Goal: Task Accomplishment & Management: Manage account settings

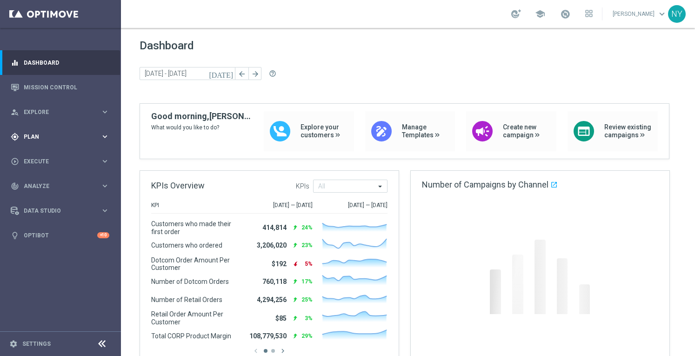
click at [37, 133] on div "gps_fixed Plan" at bounding box center [56, 137] width 90 height 8
click at [36, 186] on span "Templates" at bounding box center [58, 184] width 67 height 6
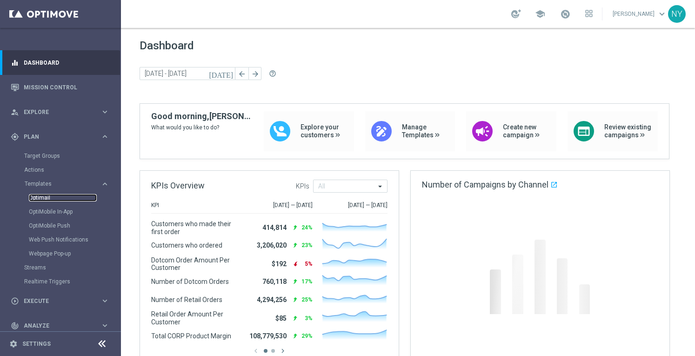
click at [43, 200] on link "Optimail" at bounding box center [63, 197] width 68 height 7
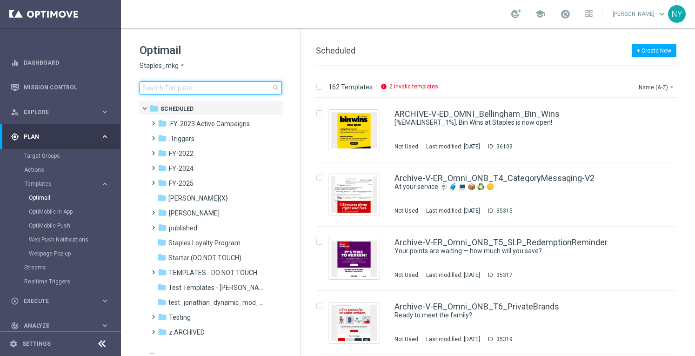
click at [153, 88] on input at bounding box center [211, 87] width 142 height 13
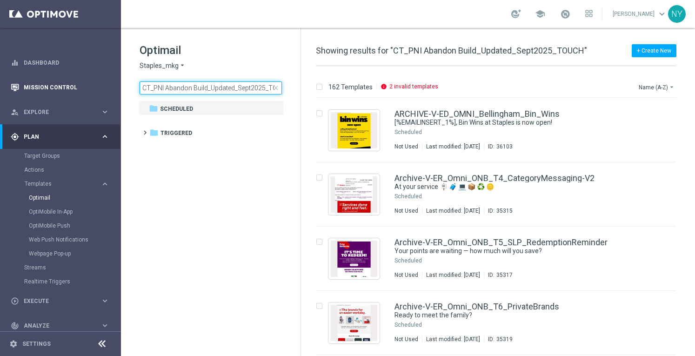
drag, startPoint x: 241, startPoint y: 89, endPoint x: 34, endPoint y: 93, distance: 206.5
click at [34, 93] on main "equalizer Dashboard Mission Control" at bounding box center [347, 178] width 695 height 356
click at [176, 89] on input "CT_PNI Abandon Build_Updated_Sept2025_TOUCH" at bounding box center [211, 87] width 142 height 13
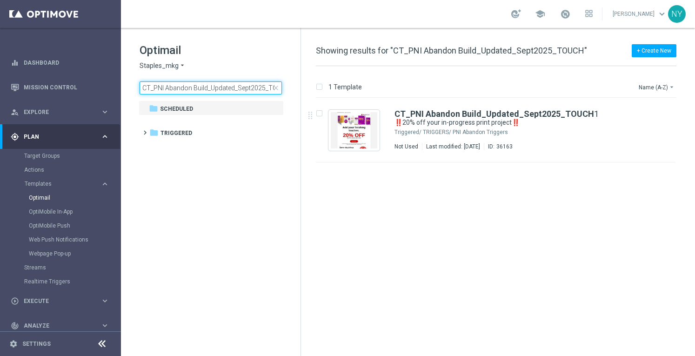
type input "CT_PNI Abandon Build_Updated_Sept2025_TOUCH"
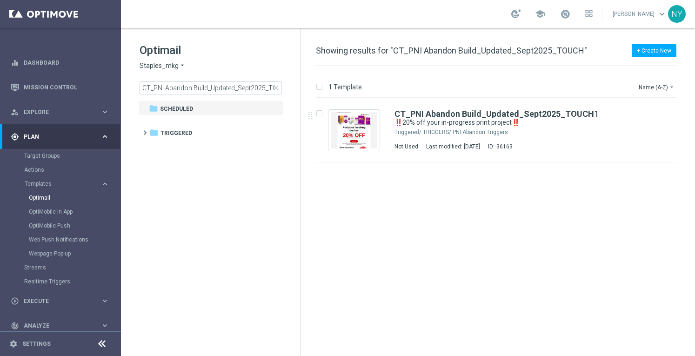
drag, startPoint x: 277, startPoint y: 90, endPoint x: 227, endPoint y: 90, distance: 49.8
click at [277, 90] on span "close" at bounding box center [275, 87] width 7 height 7
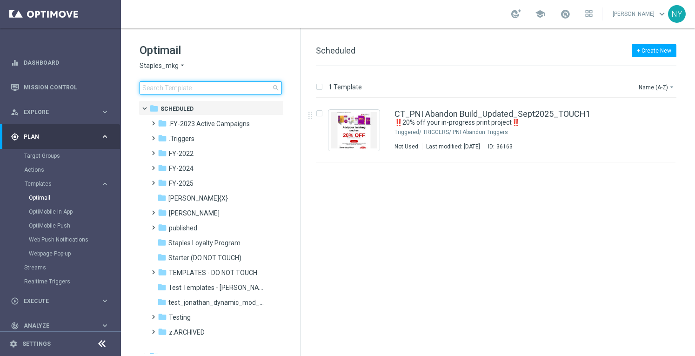
click at [192, 89] on input at bounding box center [211, 87] width 142 height 13
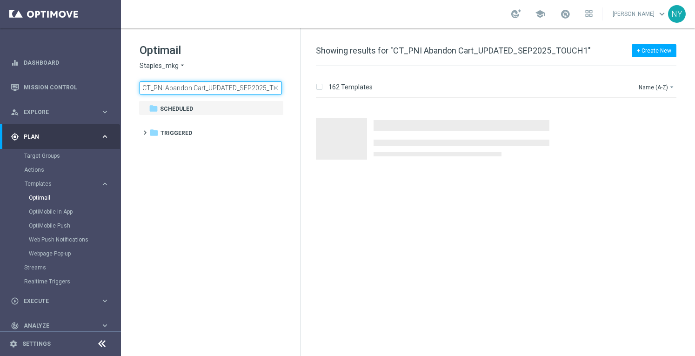
scroll to position [0, 17]
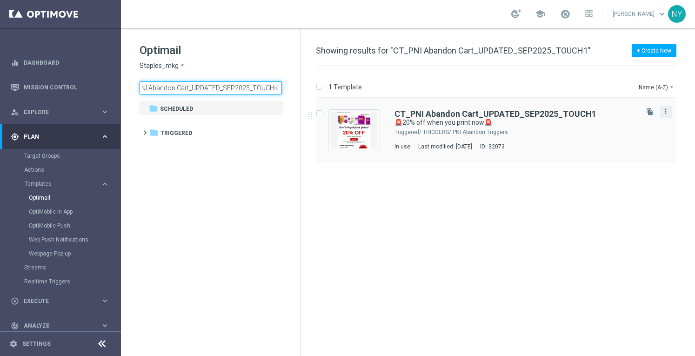
type input "CT_PNI Abandon Cart_UPDATED_SEP2025_TOUCH1"
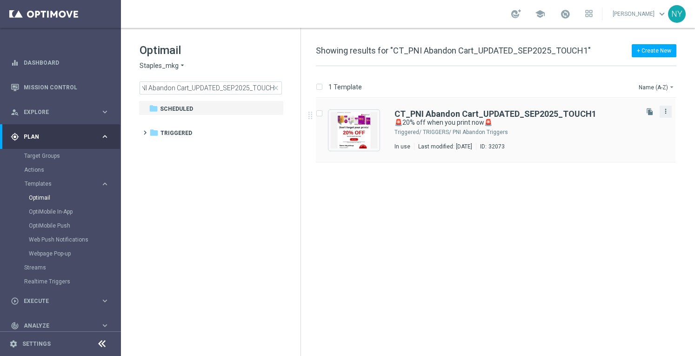
click at [666, 112] on icon "more_vert" at bounding box center [665, 110] width 7 height 7
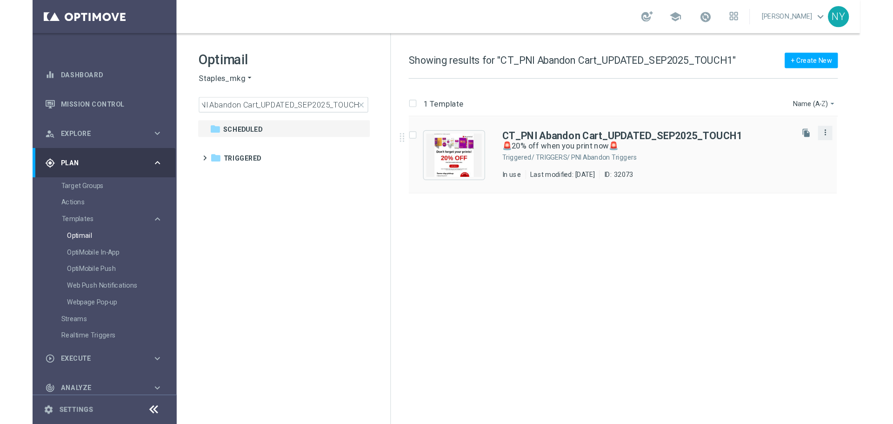
scroll to position [0, 0]
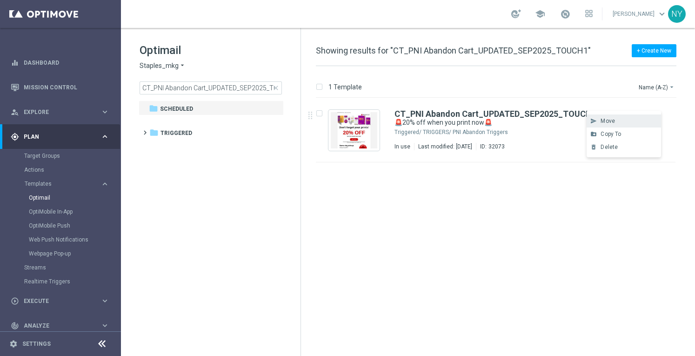
click at [617, 121] on div "Move" at bounding box center [628, 121] width 56 height 7
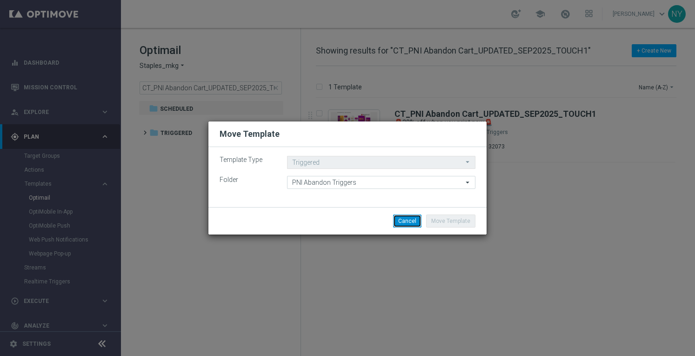
click at [404, 223] on button "Cancel" at bounding box center [407, 220] width 28 height 13
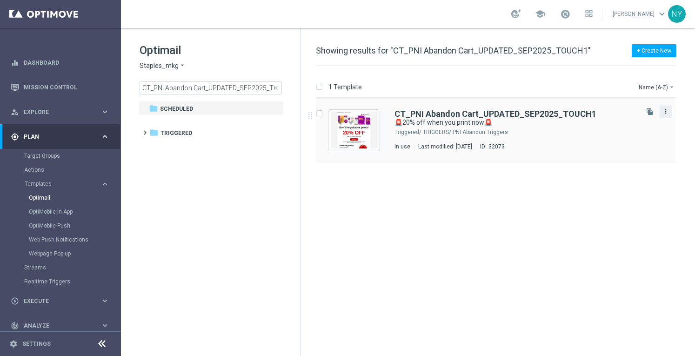
click at [665, 112] on icon "more_vert" at bounding box center [665, 110] width 7 height 7
click at [615, 134] on span "Copy To" at bounding box center [610, 134] width 20 height 7
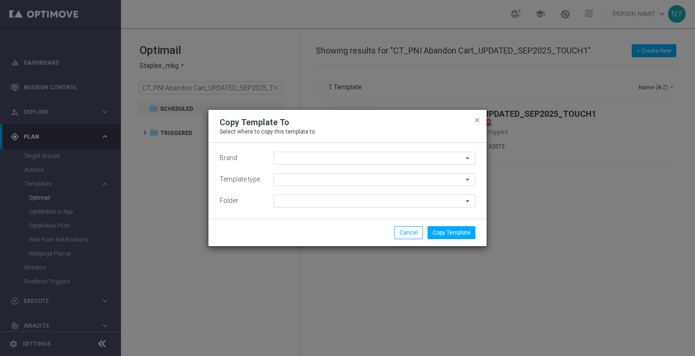
type input "Staples_mkg"
type input "Scheduled"
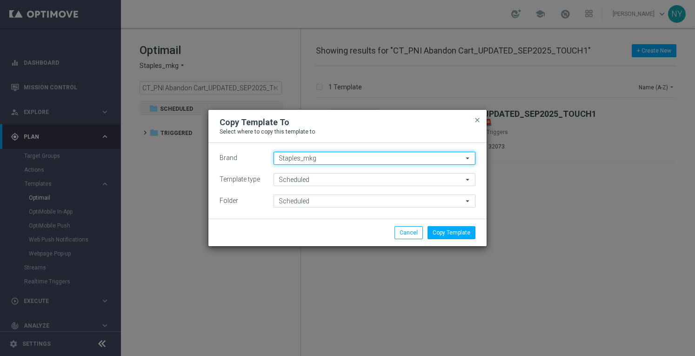
click at [318, 157] on input "Staples_mkg" at bounding box center [374, 158] width 202 height 13
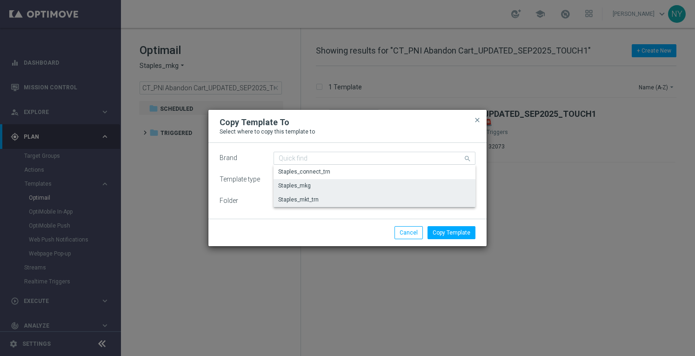
click at [305, 199] on div "Staples_mkt_trn" at bounding box center [298, 199] width 40 height 8
type input "Staples_mkt_trn"
type input "Scheduled"
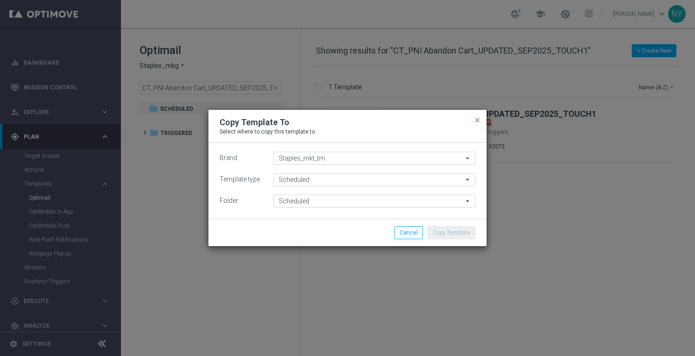
type input "Scheduled"
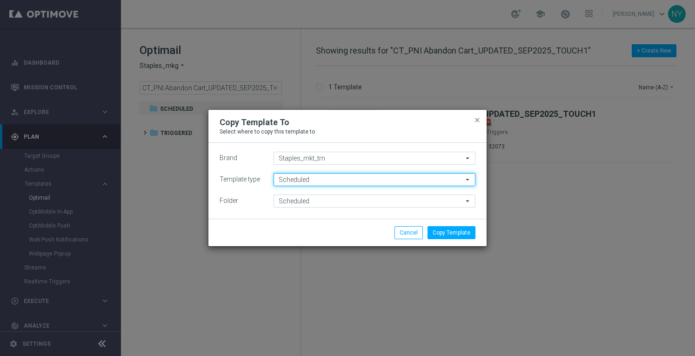
click at [310, 179] on input "Scheduled" at bounding box center [374, 179] width 202 height 13
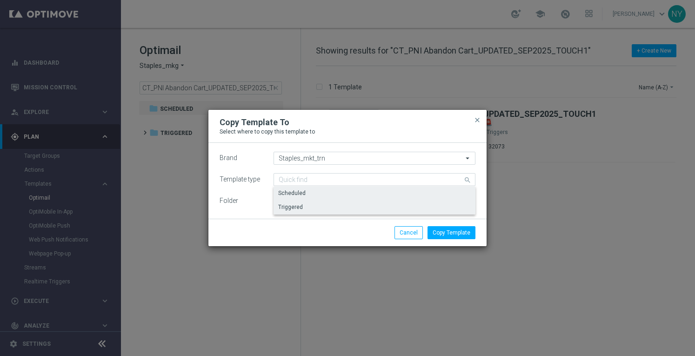
click at [294, 206] on div "Triggered" at bounding box center [290, 207] width 25 height 8
type input "Triggered"
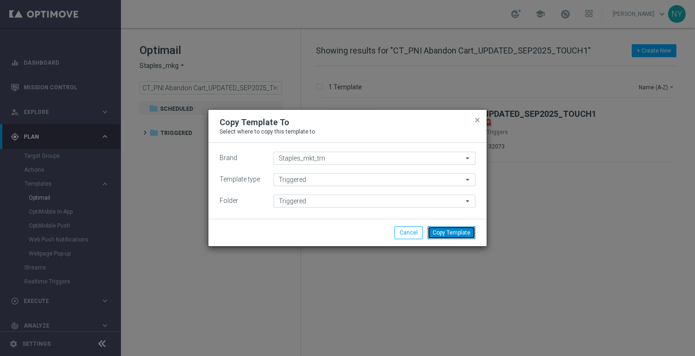
click at [447, 230] on button "Copy Template" at bounding box center [451, 232] width 48 height 13
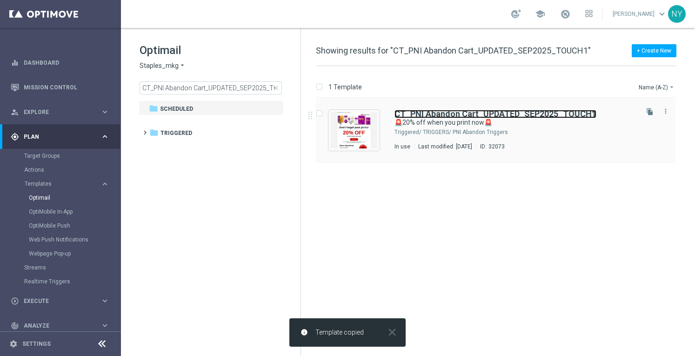
click at [584, 111] on b "CT_PNI Abandon Cart_UPDATED_SEP2025_TOUCH1" at bounding box center [495, 114] width 202 height 10
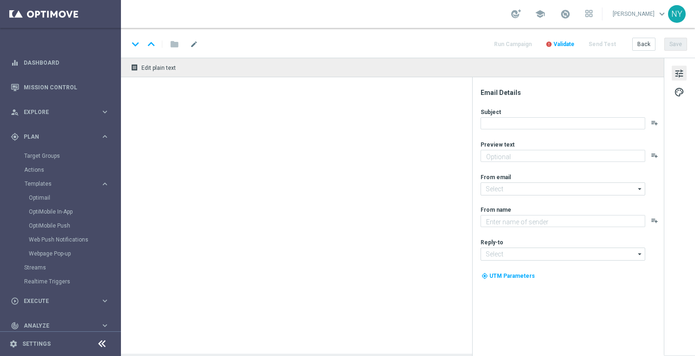
type input "CT_PNI Abandon Cart_UPDATED_SEP2025_TOUCH1"
type textarea "Your prints are waiting."
type textarea "Staples"
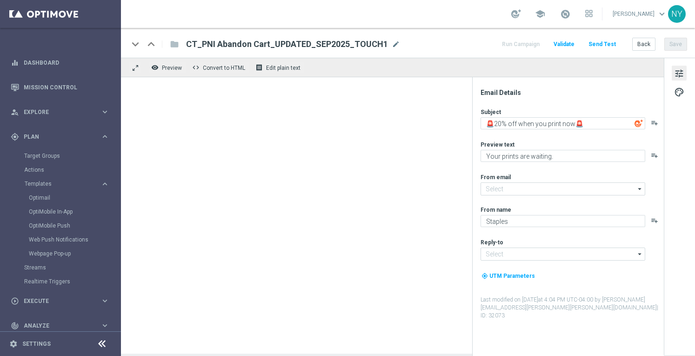
type input "staples@connected.staples.com"
type input "PrintMarketingServices@Staples.com"
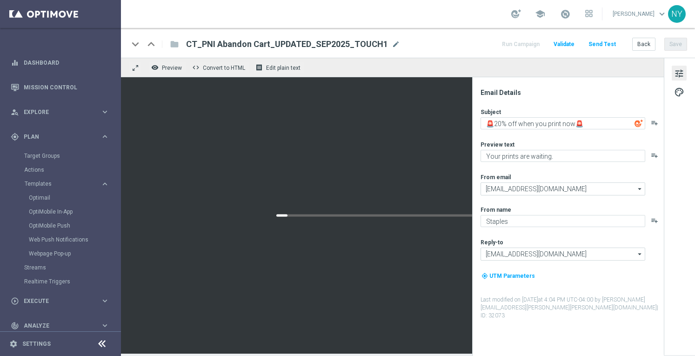
drag, startPoint x: 390, startPoint y: 42, endPoint x: 380, endPoint y: 40, distance: 9.5
click at [392, 43] on span "mode_edit" at bounding box center [396, 44] width 8 height 8
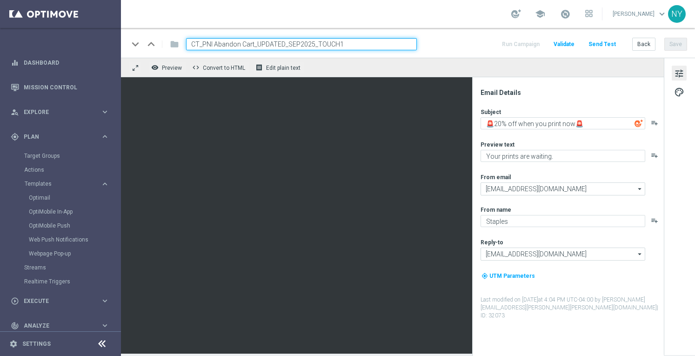
click at [192, 44] on input "CT_PNI Abandon Cart_UPDATED_SEP2025_TOUCH1" at bounding box center [301, 44] width 231 height 12
type input "Archive-CT_PNI Abandon Cart_UPDATED_SEP2025_TOUCH1"
click at [671, 43] on button "Save" at bounding box center [675, 44] width 23 height 13
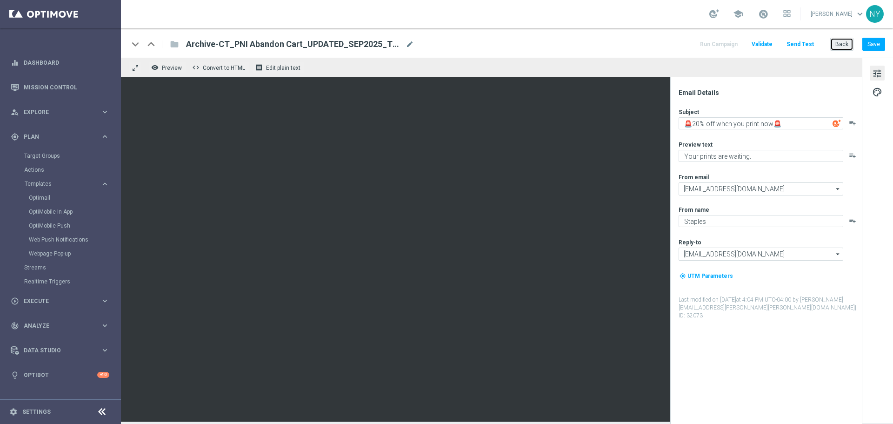
click at [694, 44] on button "Back" at bounding box center [841, 44] width 23 height 13
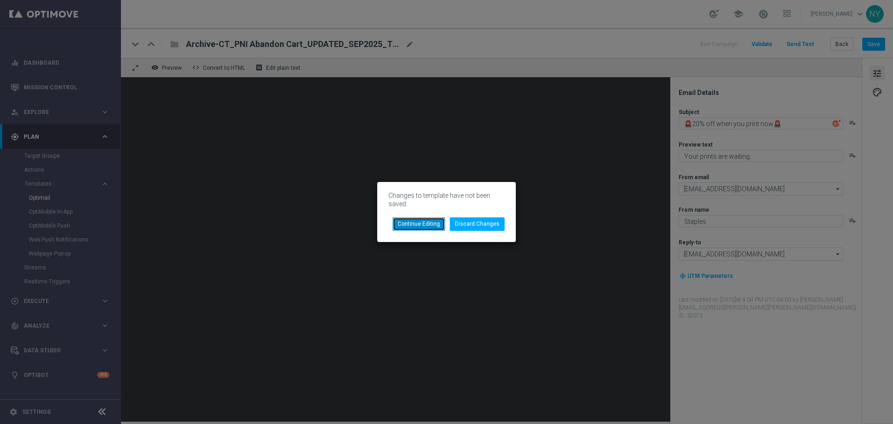
click at [417, 224] on button "Continue Editing" at bounding box center [418, 223] width 53 height 13
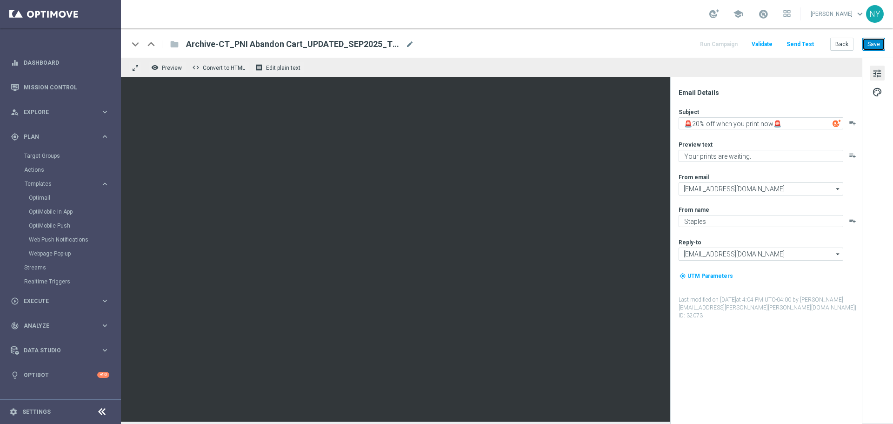
click at [694, 47] on button "Save" at bounding box center [873, 44] width 23 height 13
click at [694, 45] on button "Back" at bounding box center [841, 44] width 23 height 13
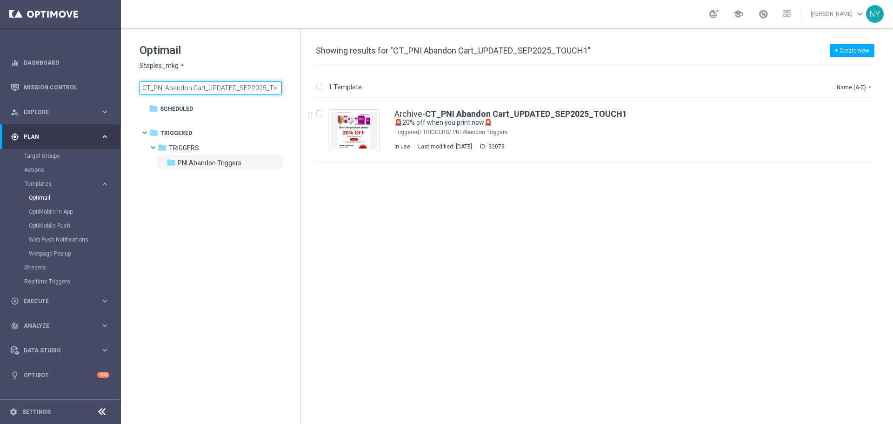
scroll to position [0, 17]
drag, startPoint x: 255, startPoint y: 87, endPoint x: 302, endPoint y: 90, distance: 47.1
click at [302, 90] on div "Optimail Staples_mkg arrow_drop_down × Staples_mkg CT_PNI Abandon Cart_UPDATED_…" at bounding box center [507, 226] width 772 height 396
click at [272, 88] on input "CT_PNI Abandon Cart_UPDATED_SEP2025_TOUCH1" at bounding box center [211, 87] width 142 height 13
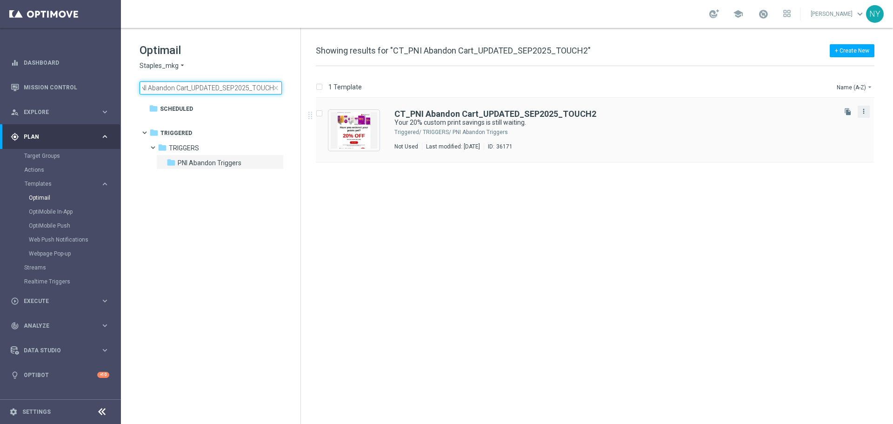
type input "CT_PNI Abandon Cart_UPDATED_SEP2025_TOUCH2"
click at [694, 111] on icon "more_vert" at bounding box center [863, 110] width 7 height 7
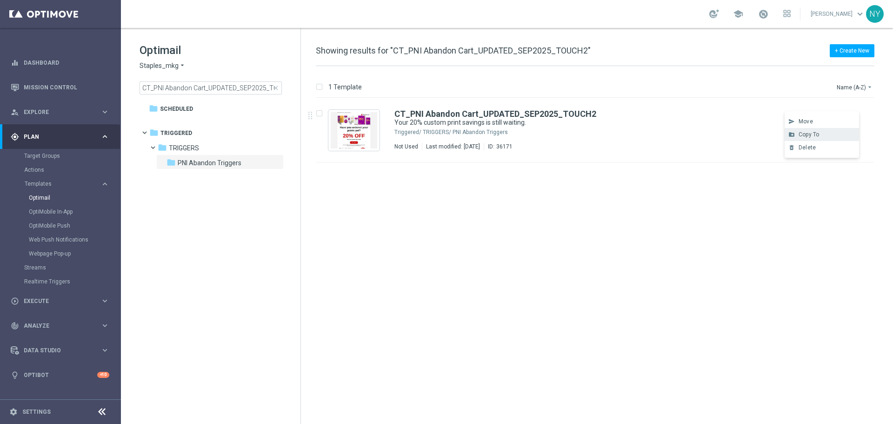
click at [694, 131] on span "Copy To" at bounding box center [808, 134] width 20 height 7
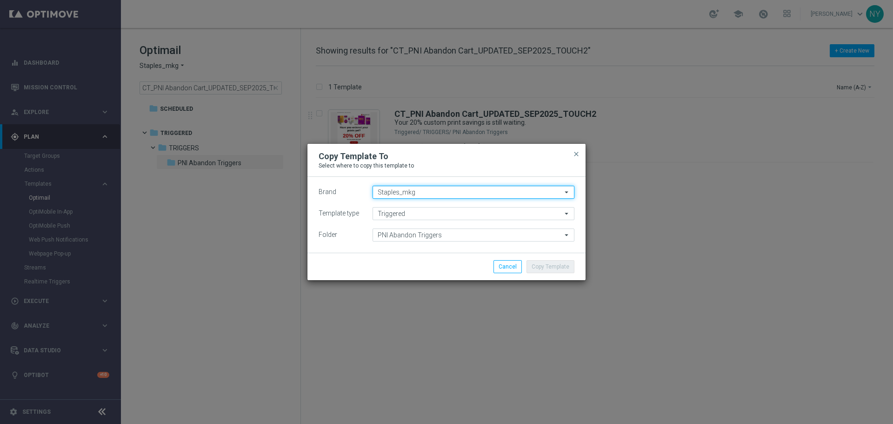
click at [412, 193] on input "Staples_mkg" at bounding box center [473, 192] width 202 height 13
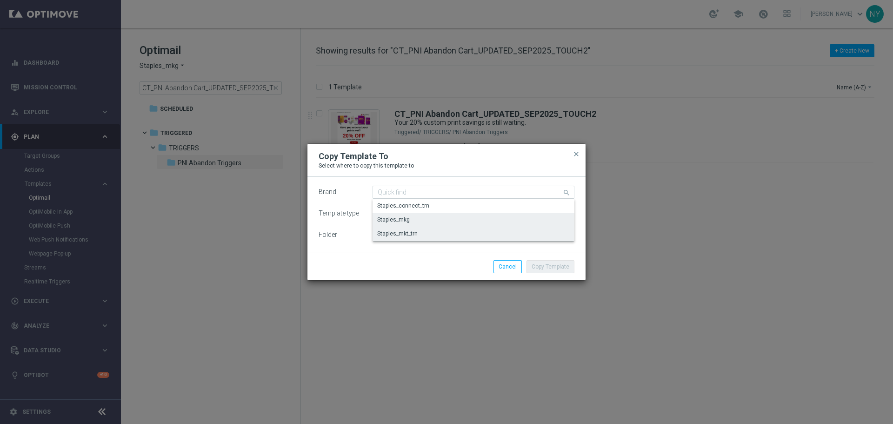
click at [399, 232] on div "Staples_mkt_trn" at bounding box center [397, 233] width 40 height 8
type input "Staples_mkt_trn"
type input "Scheduled"
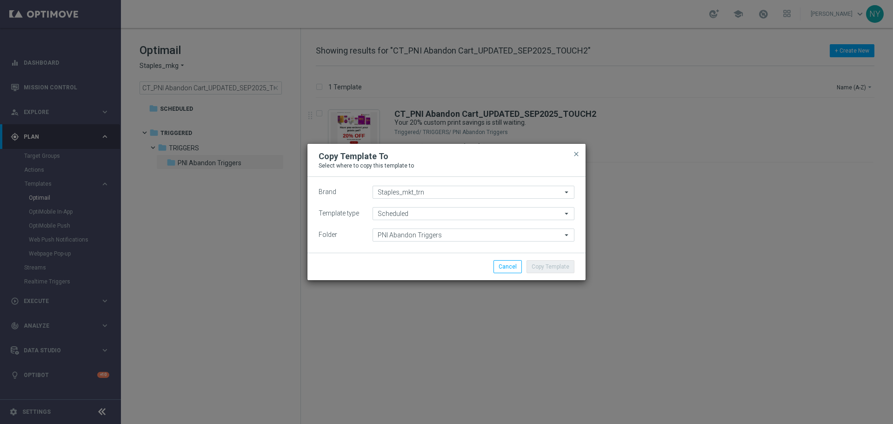
type input "Scheduled"
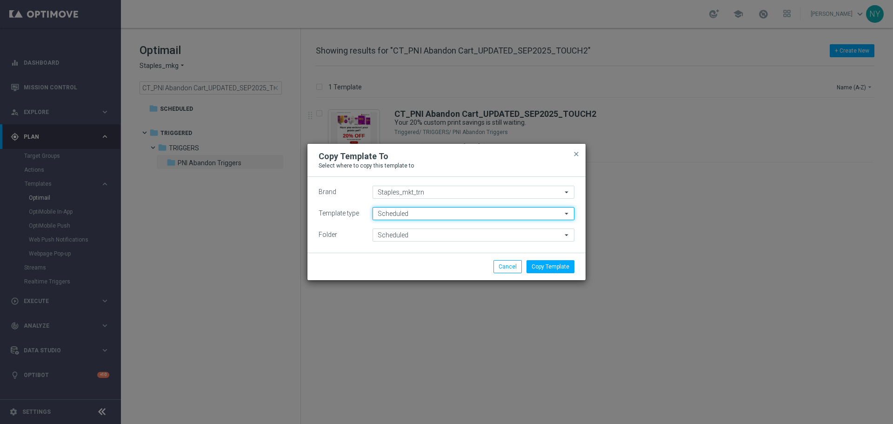
click at [404, 214] on input "Scheduled" at bounding box center [473, 213] width 202 height 13
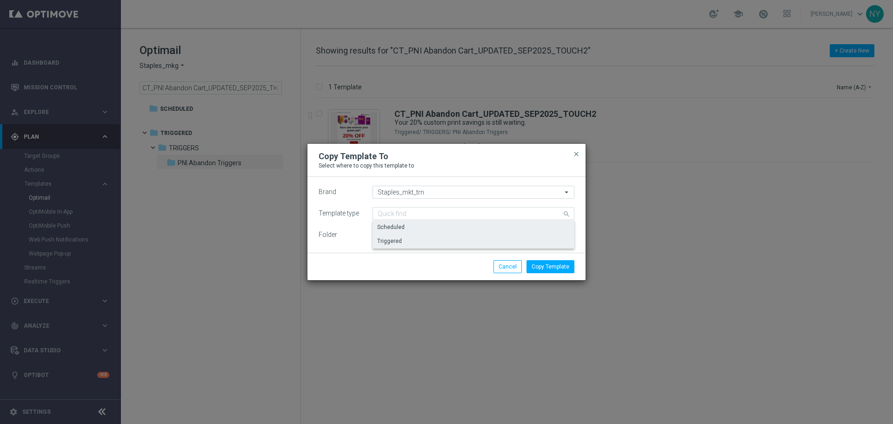
click at [400, 240] on div "Triggered" at bounding box center [389, 241] width 25 height 8
type input "Triggered"
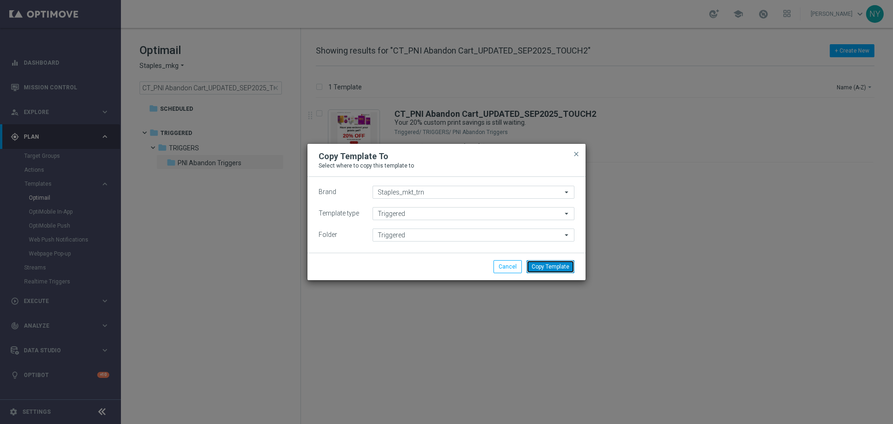
click at [553, 269] on button "Copy Template" at bounding box center [550, 266] width 48 height 13
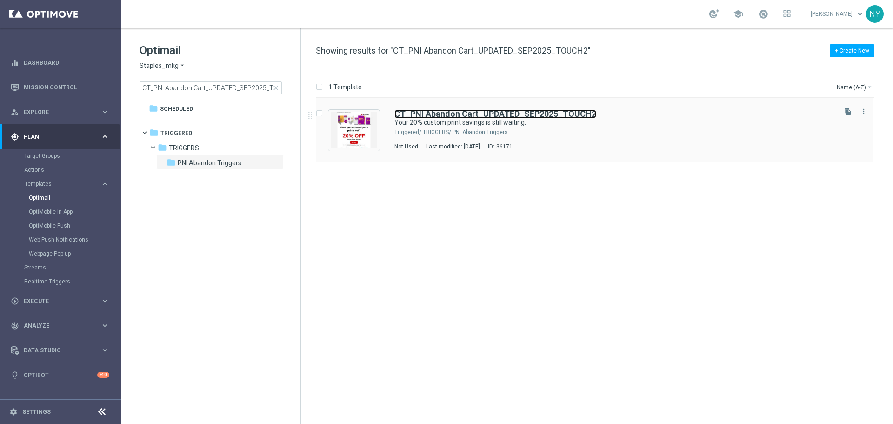
click at [443, 113] on b "CT_PNI Abandon Cart_UPDATED_SEP2025_TOUCH2" at bounding box center [495, 114] width 202 height 10
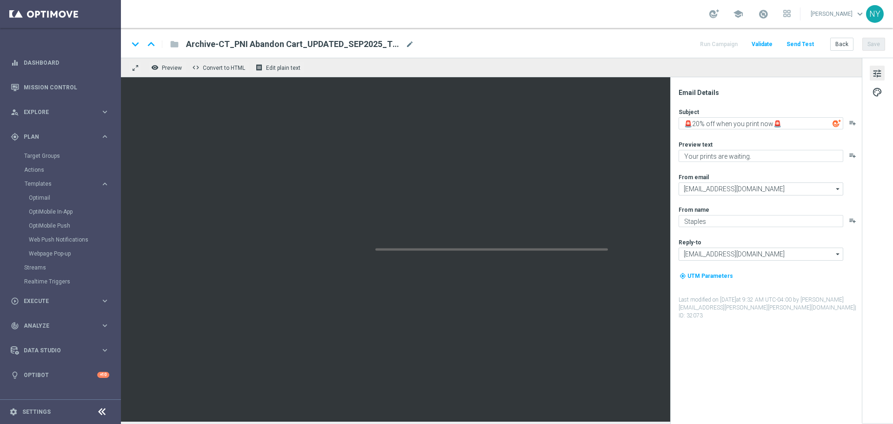
type input "CT_PNI Abandon Cart_UPDATED_SEP2025_TOUCH2"
type textarea "Your 20% custom print savings is still waiting."
type textarea "Custom prints made easy — don’t miss this offer."
click at [392, 43] on span "mode_edit" at bounding box center [396, 44] width 8 height 8
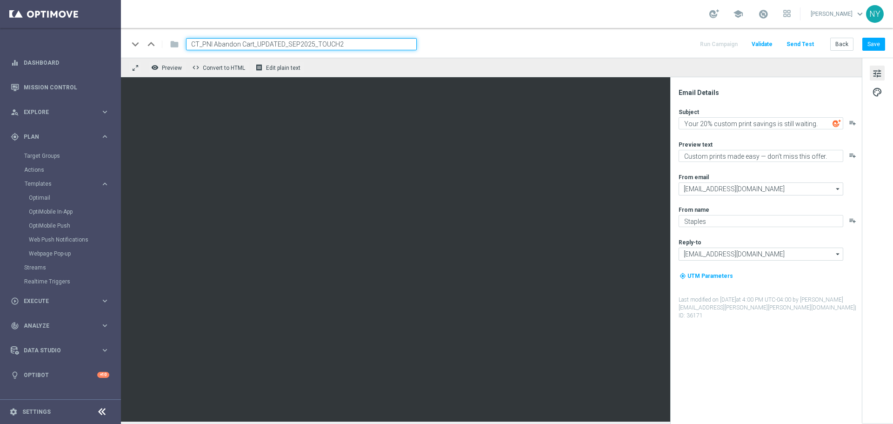
click at [194, 46] on input "CT_PNI Abandon Cart_UPDATED_SEP2025_TOUCH2" at bounding box center [301, 44] width 231 height 12
type input "Archive-CT_PNI Abandon Cart_UPDATED_SEP2025_TOUCH2"
click at [694, 42] on button "Save" at bounding box center [873, 44] width 23 height 13
click at [694, 42] on button "Back" at bounding box center [841, 44] width 23 height 13
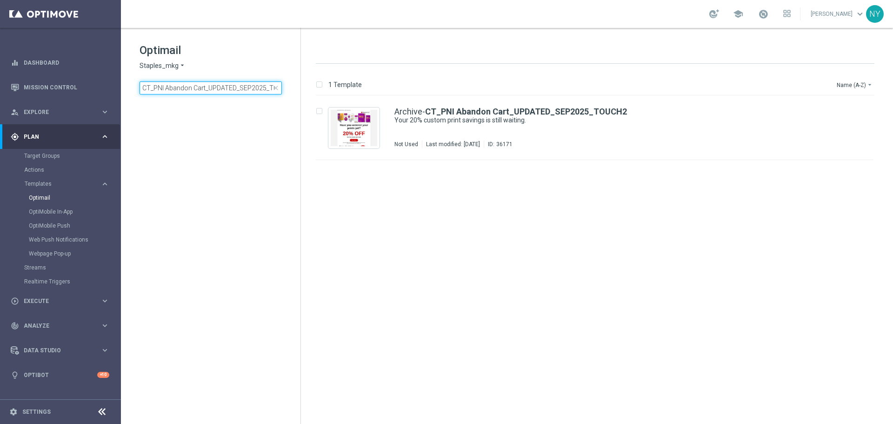
scroll to position [0, 17]
drag, startPoint x: 260, startPoint y: 87, endPoint x: 315, endPoint y: 94, distance: 55.3
click at [315, 94] on div "Optimail Staples_mkg arrow_drop_down × Staples_mkg CT_PNI Abandon Cart_UPDATED_…" at bounding box center [507, 226] width 772 height 396
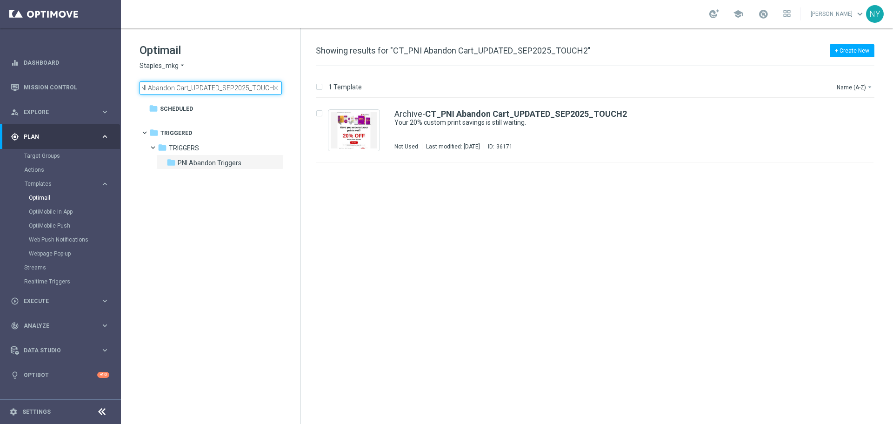
click at [272, 88] on input "CT_PNI Abandon Cart_UPDATED_SEP2025_TOUCH2" at bounding box center [211, 87] width 142 height 13
type input "CT_PNI Abandon Cart_UPDATED_SEP2025_TOUCH3"
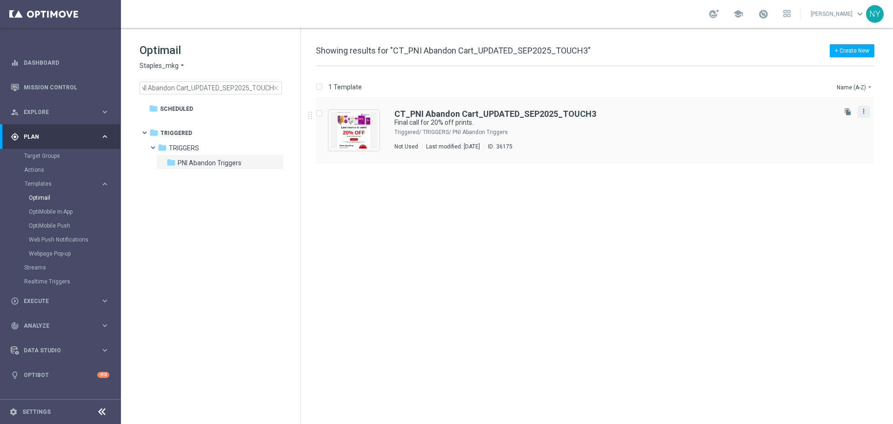
click at [694, 111] on icon "more_vert" at bounding box center [863, 110] width 7 height 7
click at [694, 138] on div "Copy To" at bounding box center [826, 134] width 56 height 7
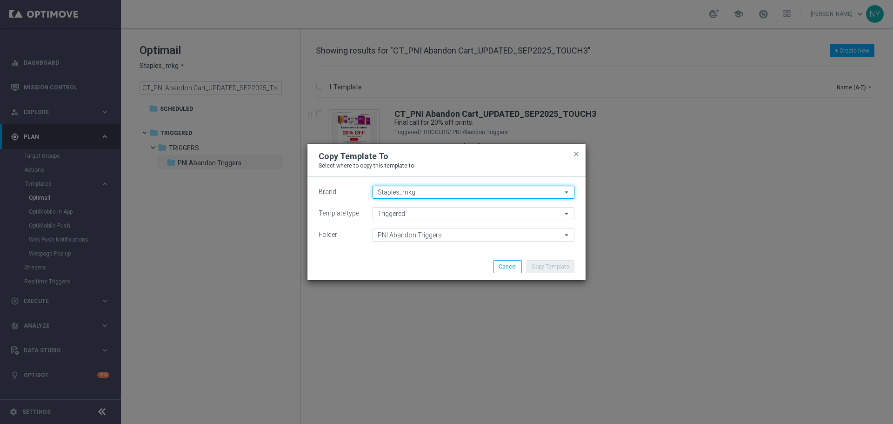
click at [398, 193] on input "Staples_mkg" at bounding box center [473, 192] width 202 height 13
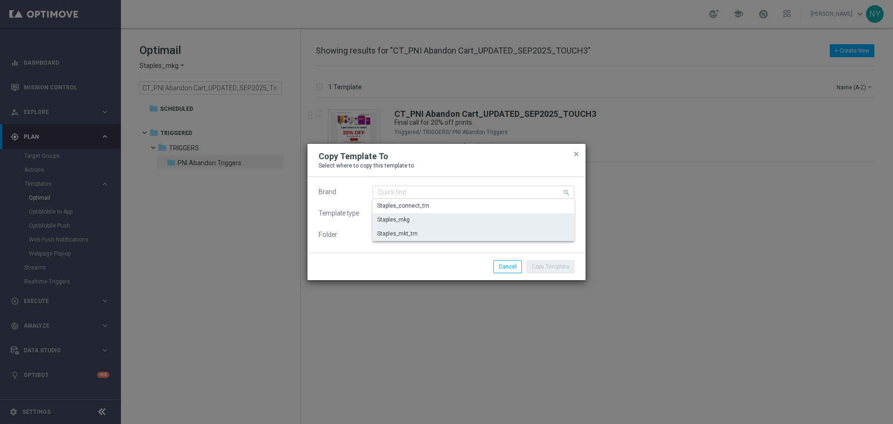
click at [401, 234] on div "Staples_mkt_trn" at bounding box center [397, 233] width 40 height 8
type input "Staples_mkt_trn"
type input "Scheduled"
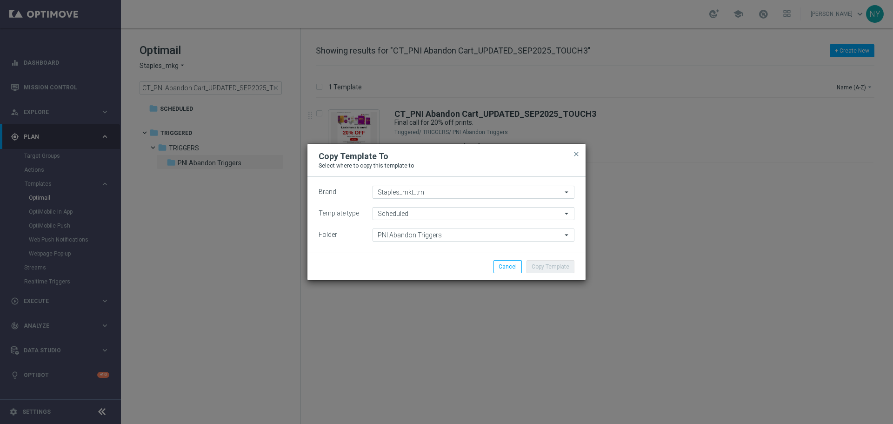
type input "Scheduled"
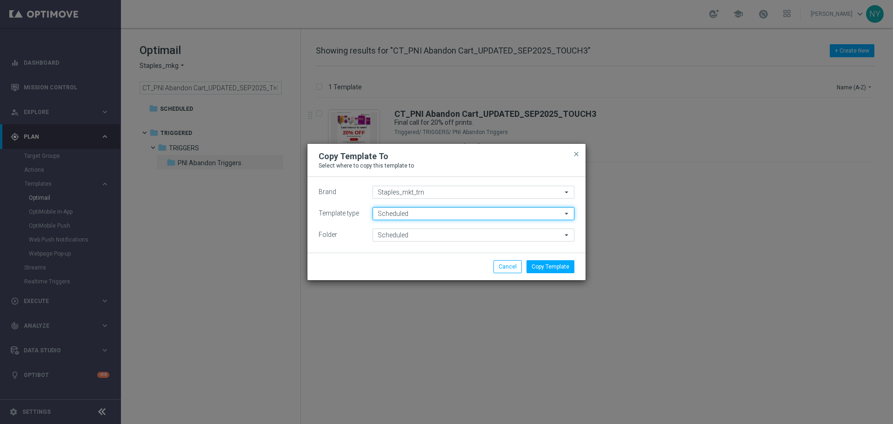
click at [404, 214] on input "Scheduled" at bounding box center [473, 213] width 202 height 13
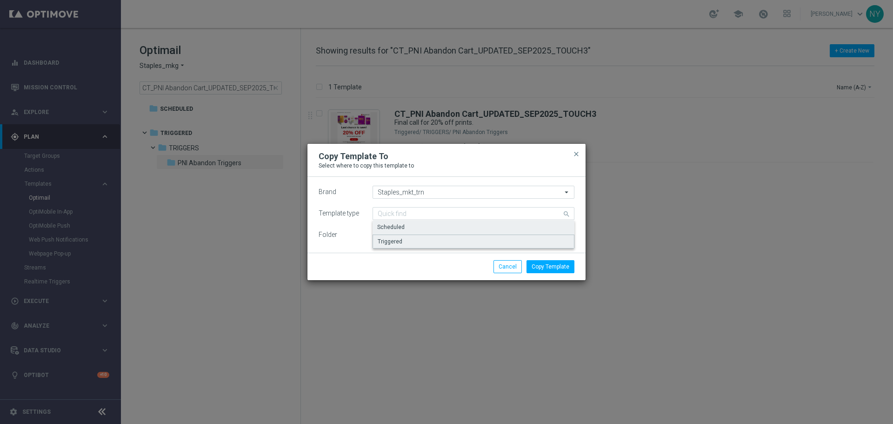
click at [396, 242] on div "Triggered" at bounding box center [390, 241] width 25 height 8
type input "Triggered"
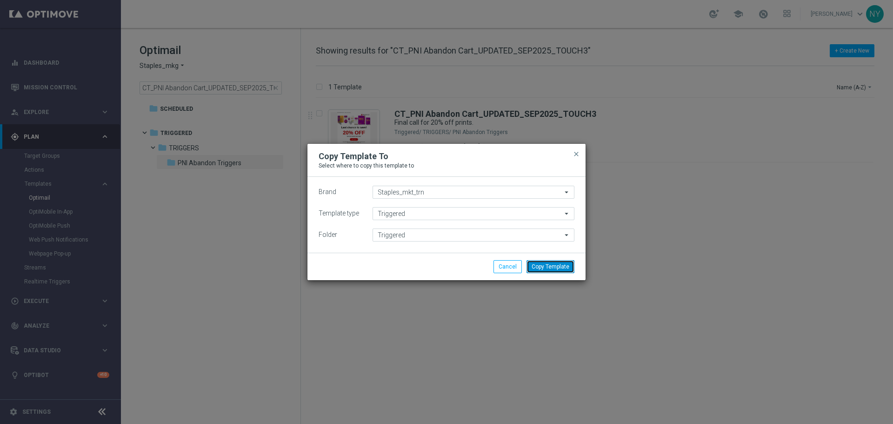
click at [555, 267] on button "Copy Template" at bounding box center [550, 266] width 48 height 13
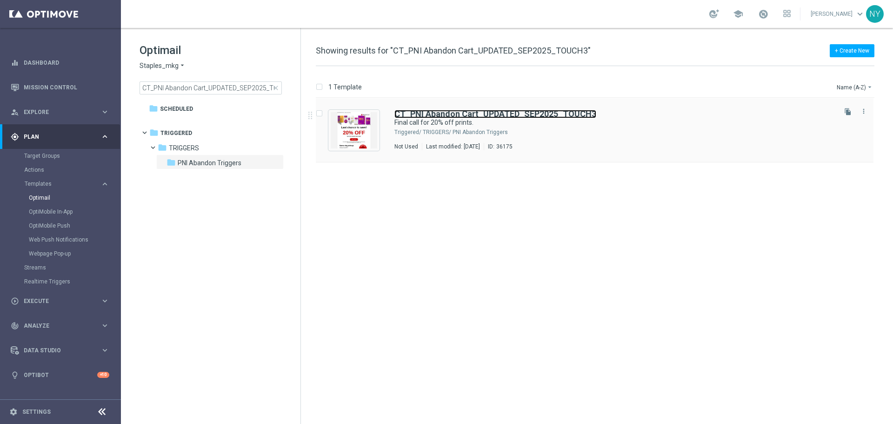
click at [433, 113] on b "CT_PNI Abandon Cart_UPDATED_SEP2025_TOUCH3" at bounding box center [495, 114] width 202 height 10
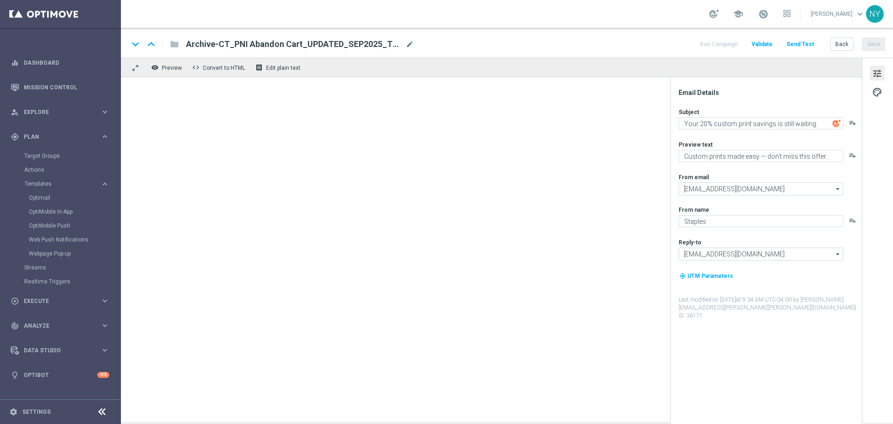
type textarea "Final call for 20% off prints."
type textarea "Get your banners, signs & more before time runs out."
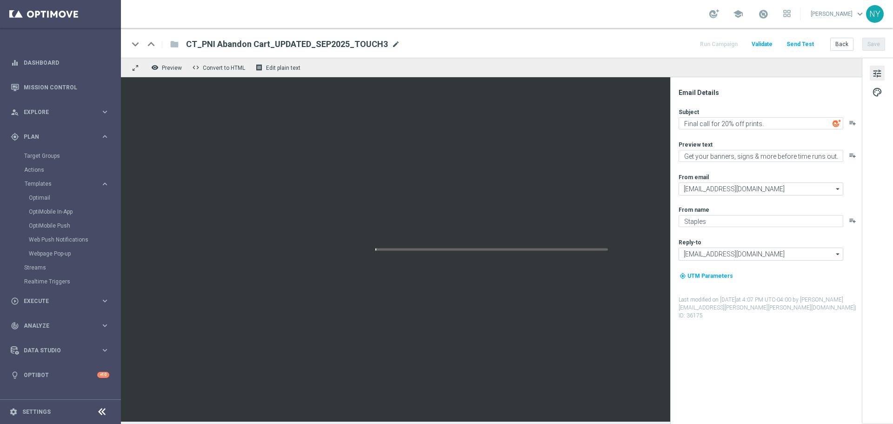
click at [392, 45] on span "mode_edit" at bounding box center [396, 44] width 8 height 8
click at [189, 44] on input "CT_PNI Abandon Cart_UPDATED_SEP2025_TOUCH3" at bounding box center [301, 44] width 231 height 12
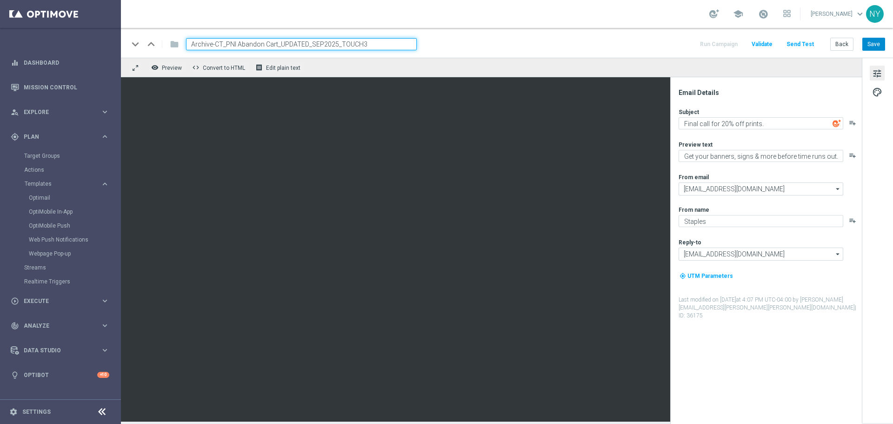
type input "Archive-CT_PNI Abandon Cart_UPDATED_SEP2025_TOUCH3"
click at [694, 43] on button "Save" at bounding box center [873, 44] width 23 height 13
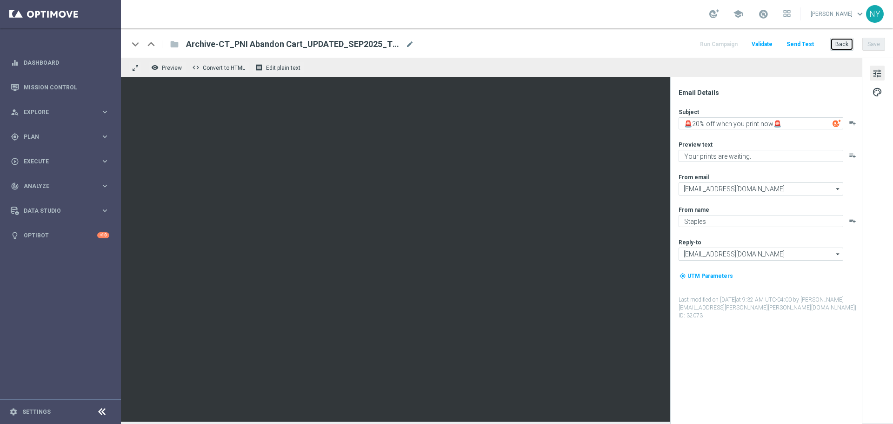
click at [846, 45] on button "Back" at bounding box center [841, 44] width 23 height 13
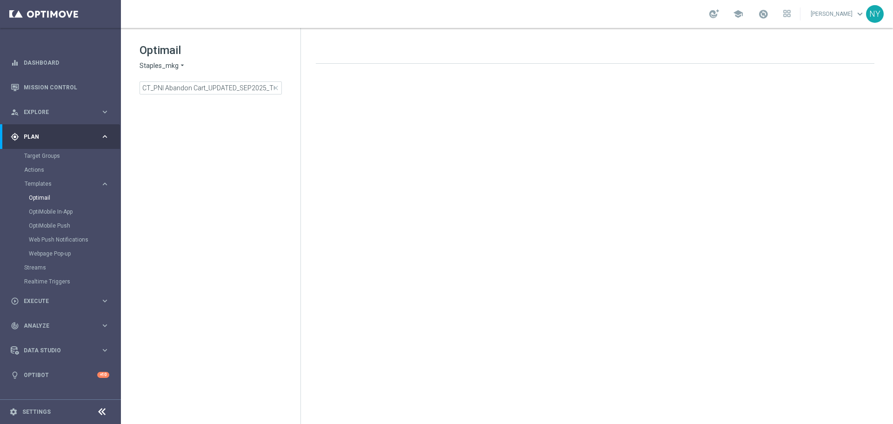
click at [168, 69] on span "Staples_mkg" at bounding box center [159, 65] width 39 height 9
click at [0, 0] on span "Staples_mkt_trn" at bounding box center [0, 0] width 0 height 0
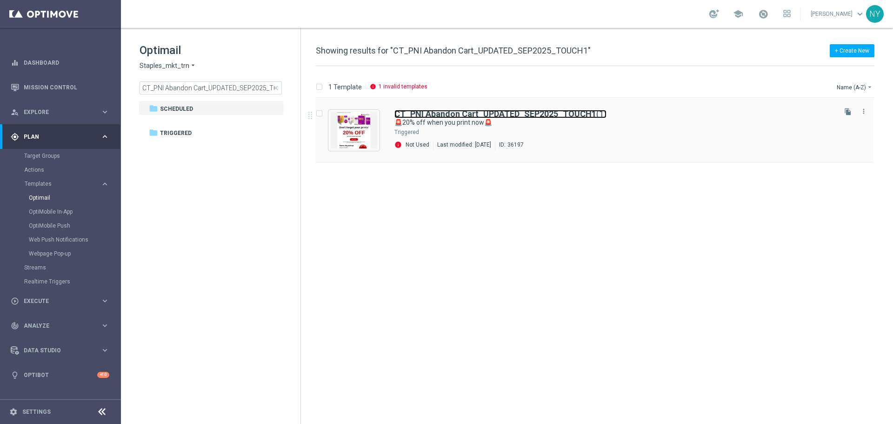
click at [464, 113] on b "CT_PNI Abandon Cart_UPDATED_SEP2025_TOUCH1" at bounding box center [495, 114] width 202 height 10
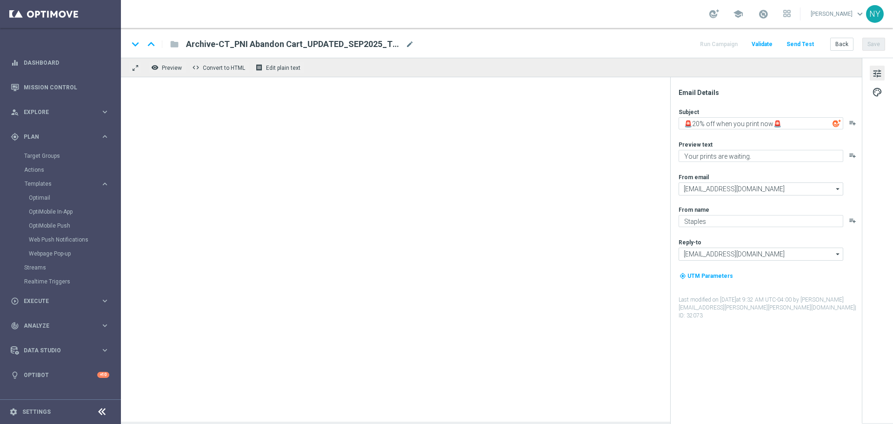
type input "CT_PNI Abandon Cart_UPDATED_SEP2025_TOUCH1(1)"
type input "[EMAIL_ADDRESS][DOMAIN_NAME]"
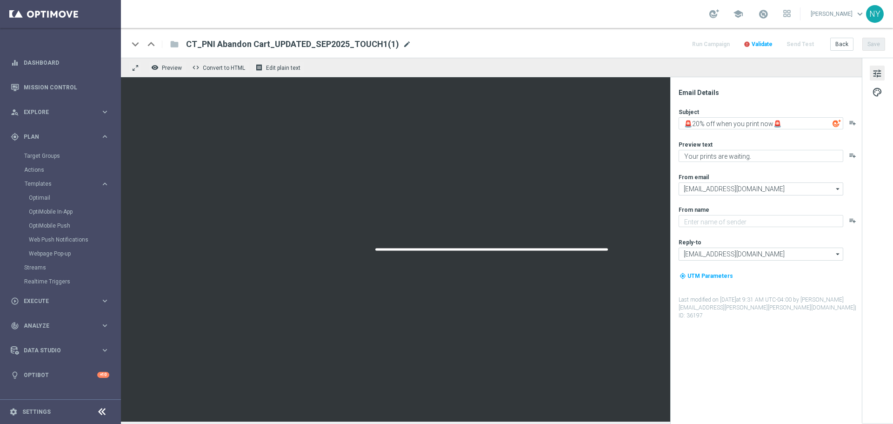
type textarea "Staples"
click at [403, 46] on span "mode_edit" at bounding box center [407, 44] width 8 height 8
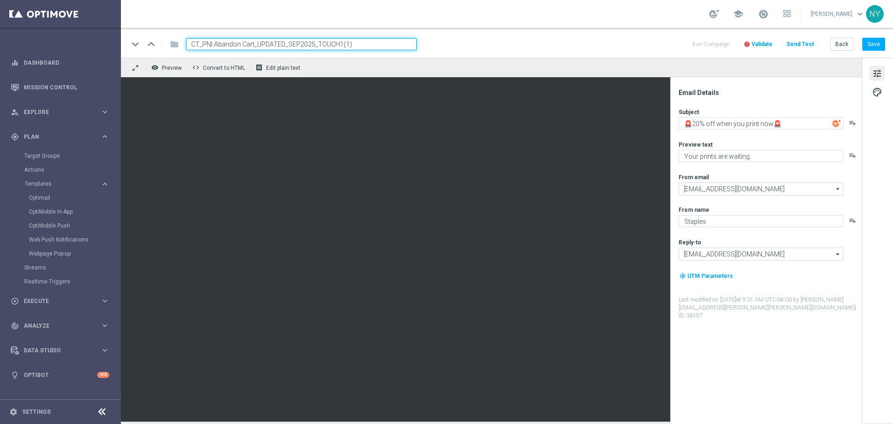
drag, startPoint x: 372, startPoint y: 45, endPoint x: 343, endPoint y: 46, distance: 29.8
click at [343, 46] on input "CT_PNI Abandon Cart_UPDATED_SEP2025_TOUCH1(1)" at bounding box center [301, 44] width 231 height 12
type input "CT_PNI Abandon Cart_UPDATED_SEP2025_TOUCH1"
click at [871, 40] on button "Save" at bounding box center [873, 44] width 23 height 13
click at [838, 42] on button "Back" at bounding box center [841, 44] width 23 height 13
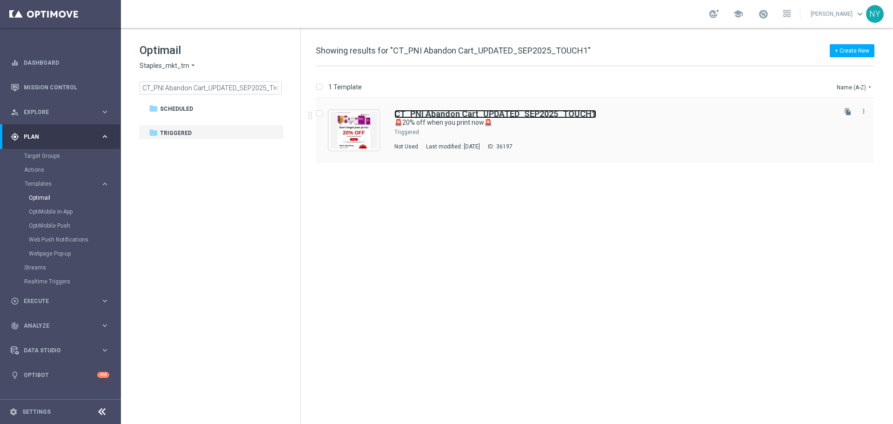
click at [522, 113] on b "CT_PNI Abandon Cart_UPDATED_SEP2025_TOUCH1" at bounding box center [495, 114] width 202 height 10
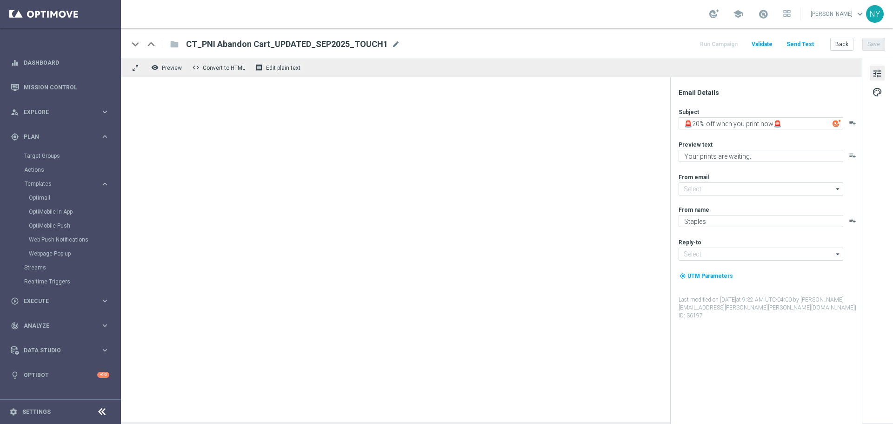
type input "[EMAIL_ADDRESS][DOMAIN_NAME]"
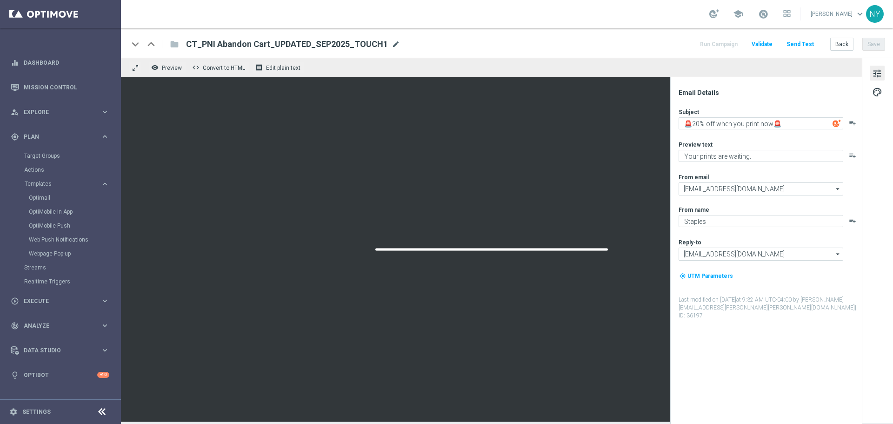
click at [392, 44] on span "mode_edit" at bounding box center [396, 44] width 8 height 8
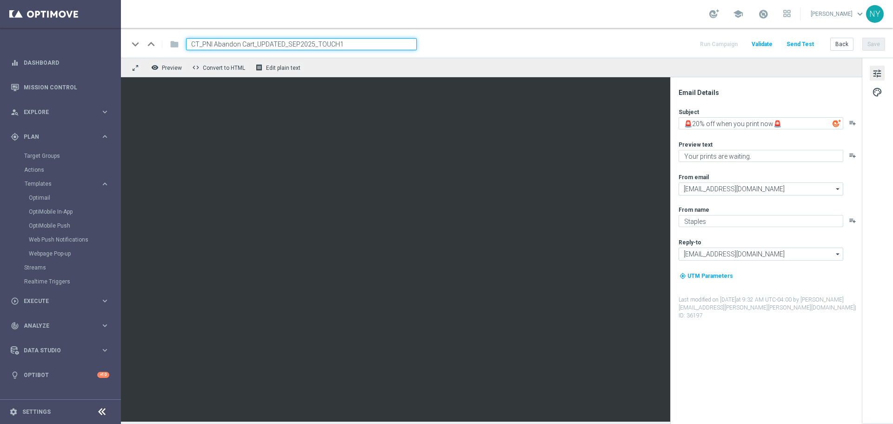
click at [354, 42] on input "CT_PNI Abandon Cart_UPDATED_SEP2025_TOUCH1" at bounding box center [301, 44] width 231 height 12
type input "CT_PNI Abandon Cart_UPDATED_SEP2025_TOUCH1_trn"
click at [873, 43] on button "Save" at bounding box center [873, 44] width 23 height 13
click at [845, 43] on button "Back" at bounding box center [841, 44] width 23 height 13
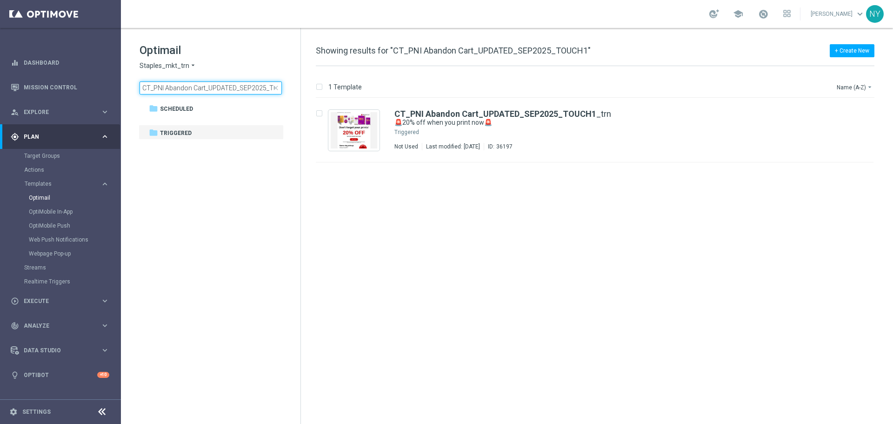
click at [243, 92] on input "CT_PNI Abandon Cart_UPDATED_SEP2025_TOUCH1" at bounding box center [211, 87] width 142 height 13
drag, startPoint x: 253, startPoint y: 87, endPoint x: 348, endPoint y: 90, distance: 95.8
click at [349, 90] on div "Optimail Staples_mkt_trn arrow_drop_down × Staples_mkt_trn CT_PNI Abandon Cart_…" at bounding box center [507, 226] width 772 height 396
click at [250, 85] on input "CT_PNI Abandon Cart_UPDATED_SEP2025_TOUCH1" at bounding box center [211, 87] width 142 height 13
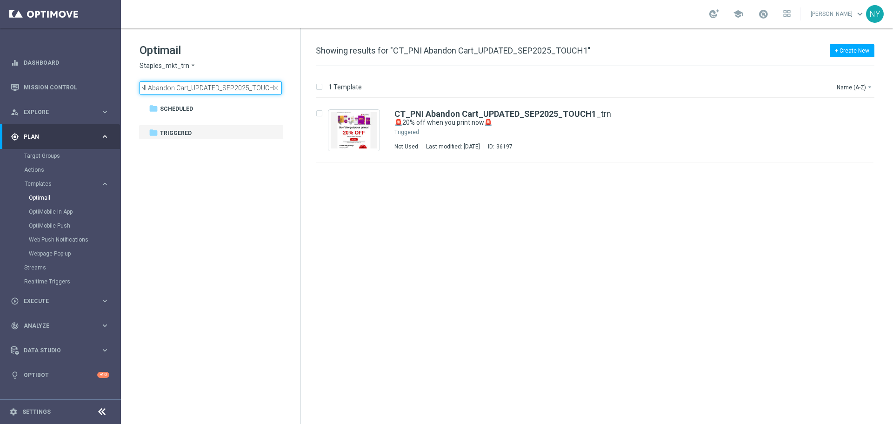
drag, startPoint x: 271, startPoint y: 90, endPoint x: 319, endPoint y: 90, distance: 48.8
click at [319, 90] on div "Optimail Staples_mkt_trn arrow_drop_down × Staples_mkt_trn CT_PNI Abandon Cart_…" at bounding box center [507, 226] width 772 height 396
type input "CT_PNI Abandon Cart_UPDATED_SEP2025_TOUCH"
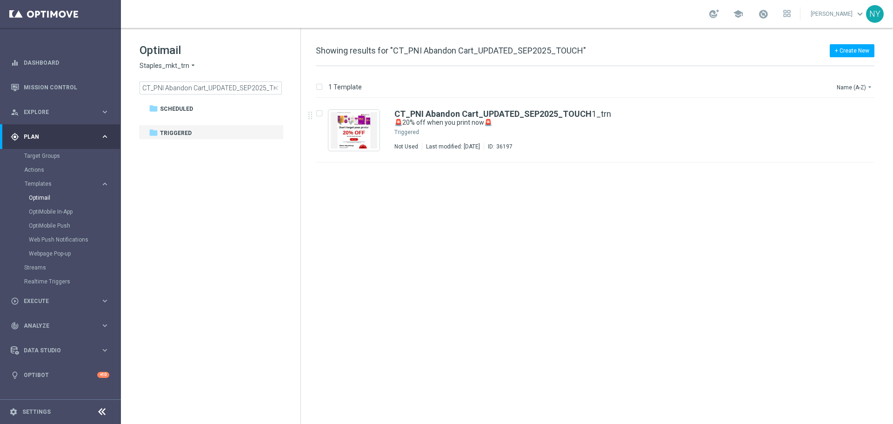
click at [247, 163] on tree-viewport "folder Scheduled more_vert folder Triggered more_vert" at bounding box center [219, 260] width 161 height 321
click at [269, 88] on input "CT_PNI Abandon Cart_UPDATED_SEP2025_TOUCH" at bounding box center [211, 87] width 142 height 13
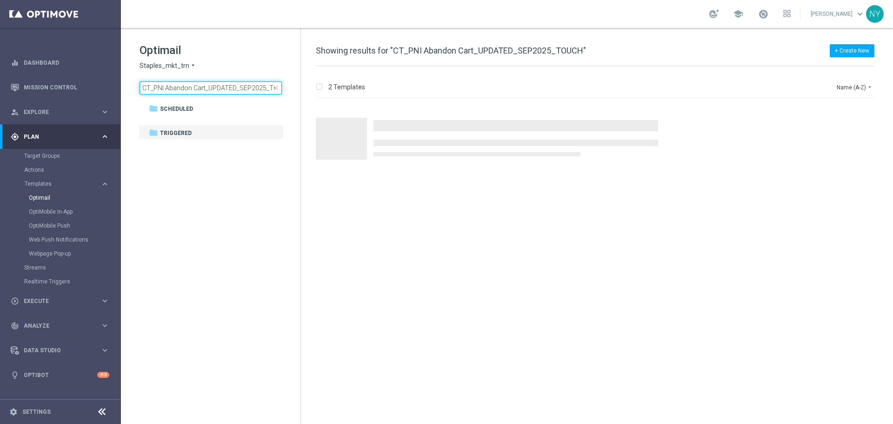
click at [267, 89] on input "CT_PNI Abandon Cart_UPDATED_SEP2025_TOUCH" at bounding box center [211, 87] width 142 height 13
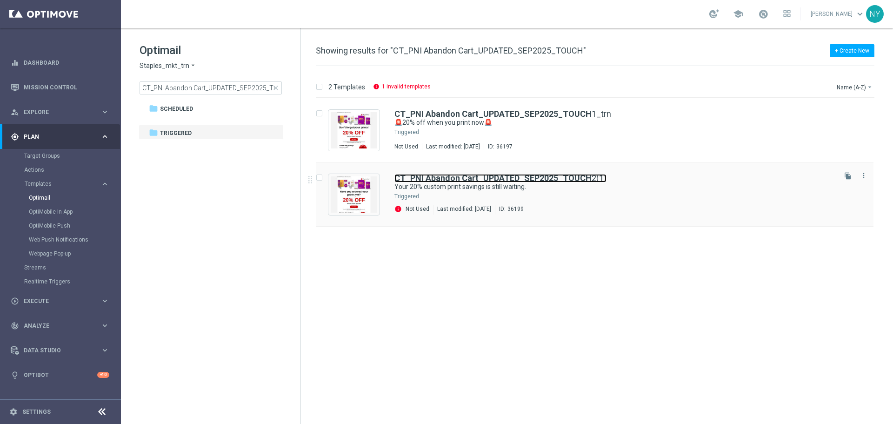
click at [507, 177] on b "CT_PNI Abandon Cart_UPDATED_SEP2025_TOUCH" at bounding box center [492, 178] width 197 height 10
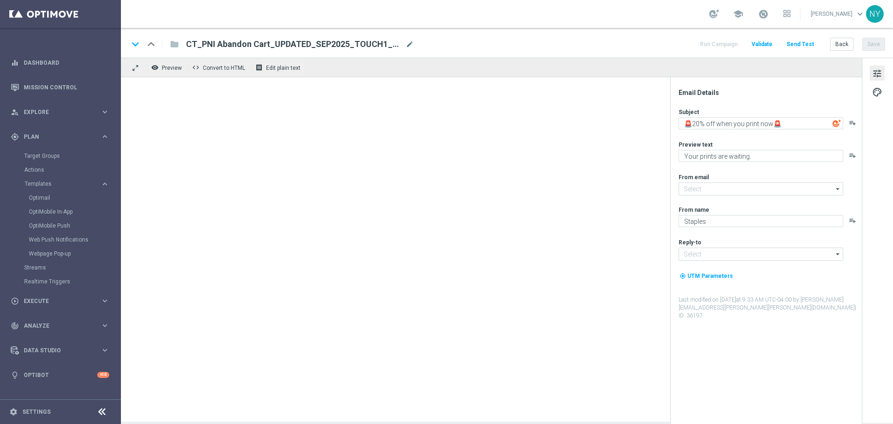
type input "[EMAIL_ADDRESS][DOMAIN_NAME]"
type textarea "Your 20% custom print savings is still waiting."
type textarea "Custom prints made easy — don’t miss this offer."
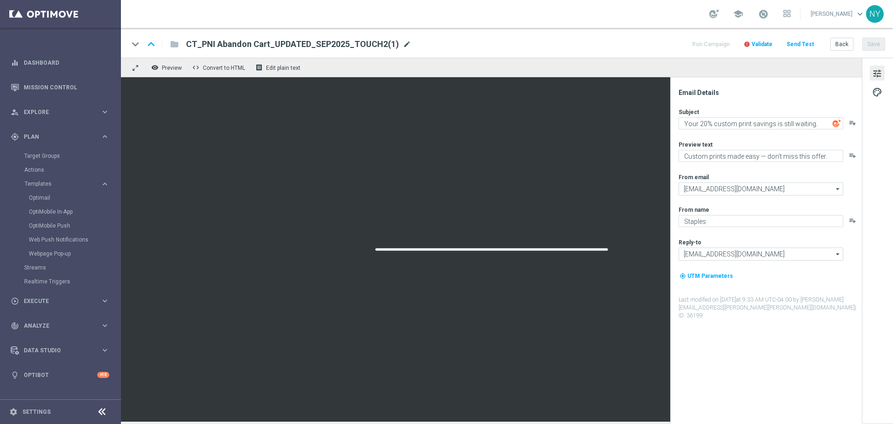
click at [403, 46] on span "mode_edit" at bounding box center [407, 44] width 8 height 8
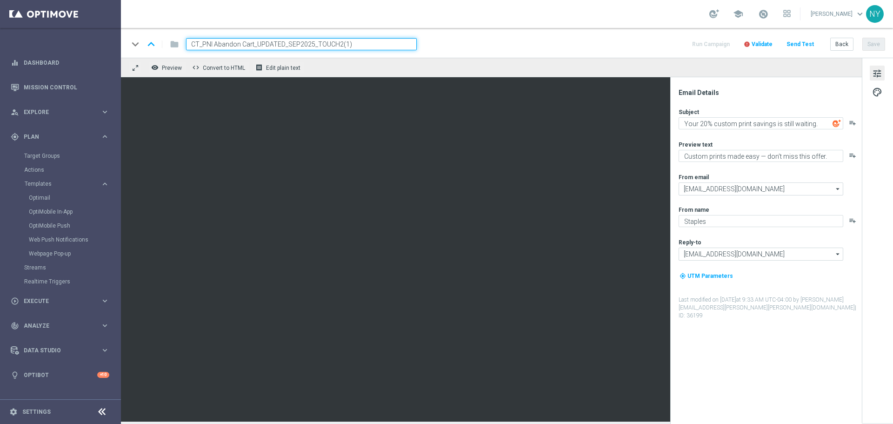
drag, startPoint x: 361, startPoint y: 47, endPoint x: 341, endPoint y: 46, distance: 20.5
click at [341, 46] on input "CT_PNI Abandon Cart_UPDATED_SEP2025_TOUCH2(1)" at bounding box center [301, 44] width 231 height 12
type input "CT_PNI Abandon Cart_UPDATED_SEP2025_TOUCH2_trn"
click at [763, 44] on span "Validate" at bounding box center [762, 44] width 21 height 7
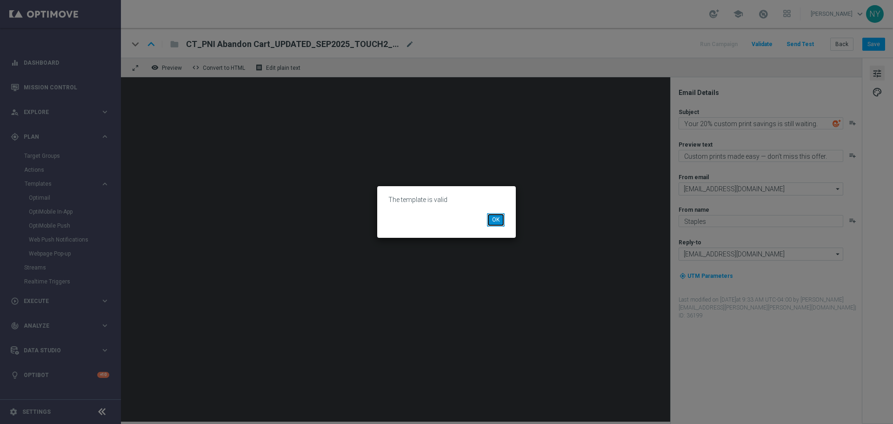
click at [492, 217] on button "OK" at bounding box center [496, 219] width 18 height 13
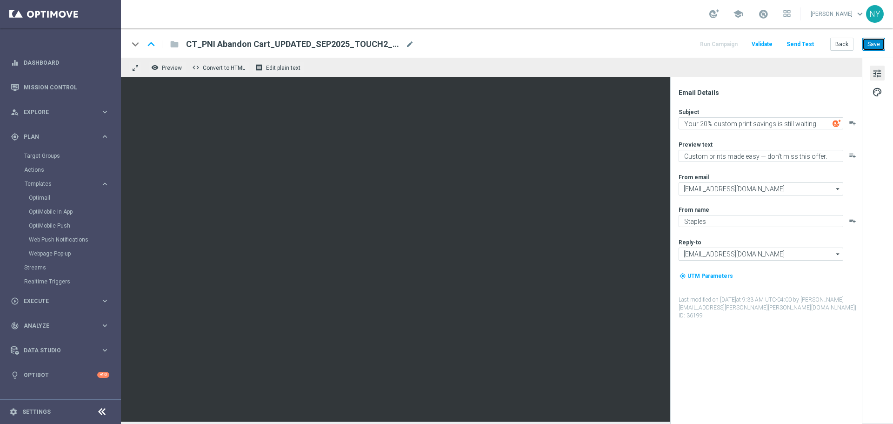
click at [879, 44] on button "Save" at bounding box center [873, 44] width 23 height 13
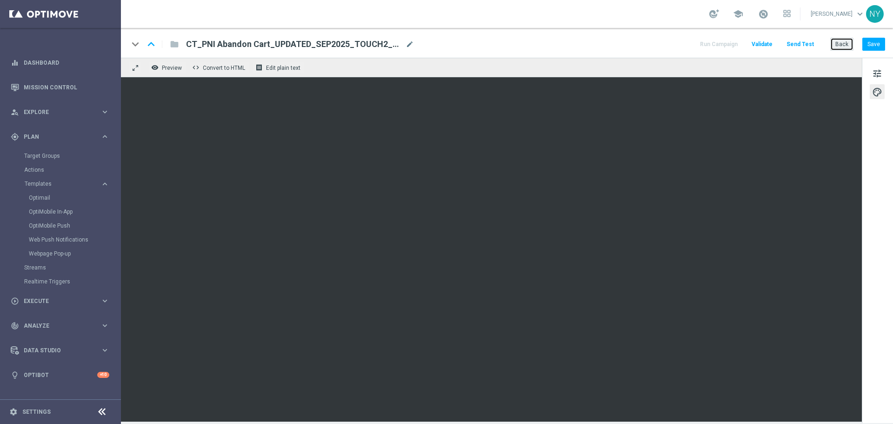
click at [844, 44] on button "Back" at bounding box center [841, 44] width 23 height 13
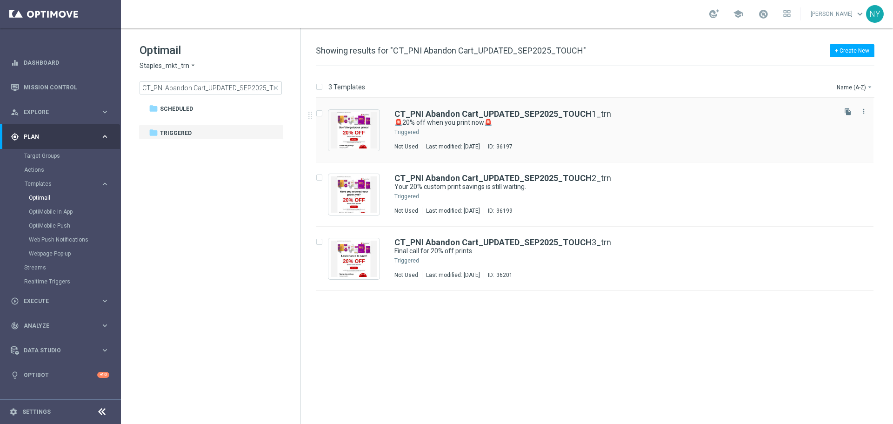
click at [321, 116] on input "Press SPACE to select this row." at bounding box center [319, 115] width 6 height 6
checkbox input "true"
click at [318, 179] on input "Press SPACE to select this row." at bounding box center [319, 179] width 6 height 6
checkbox input "true"
click at [320, 243] on input "Press SPACE to select this row." at bounding box center [319, 243] width 6 height 6
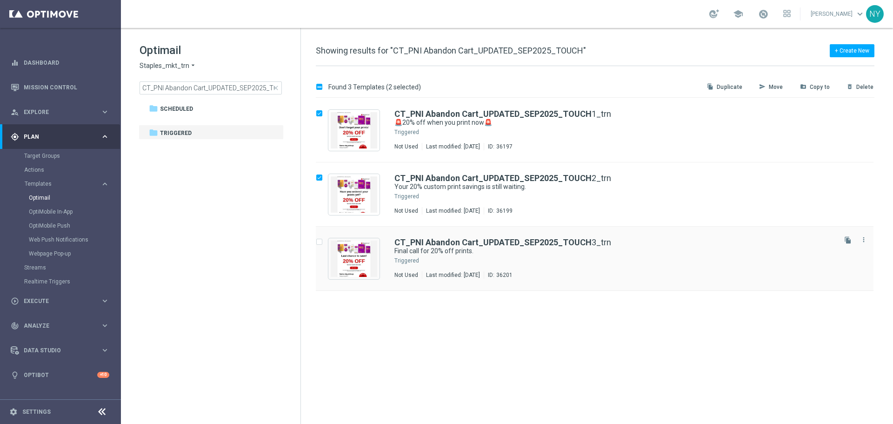
checkbox input "true"
click at [869, 87] on p "Delete" at bounding box center [864, 86] width 17 height 7
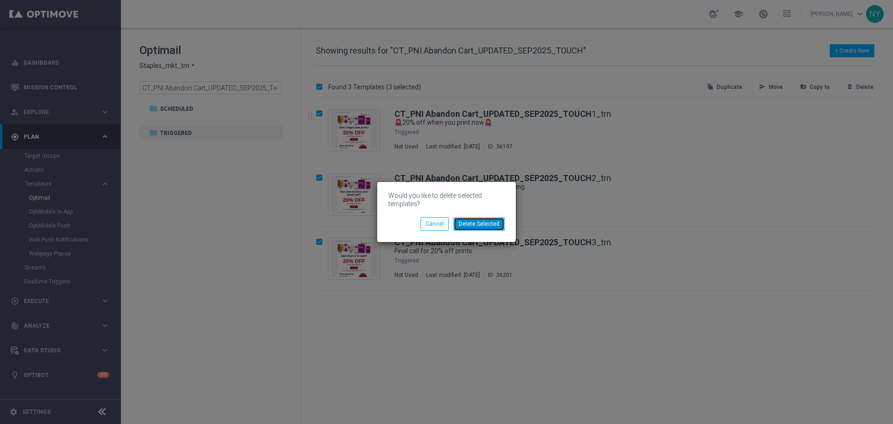
click at [486, 225] on button "Delete Selected" at bounding box center [478, 223] width 51 height 13
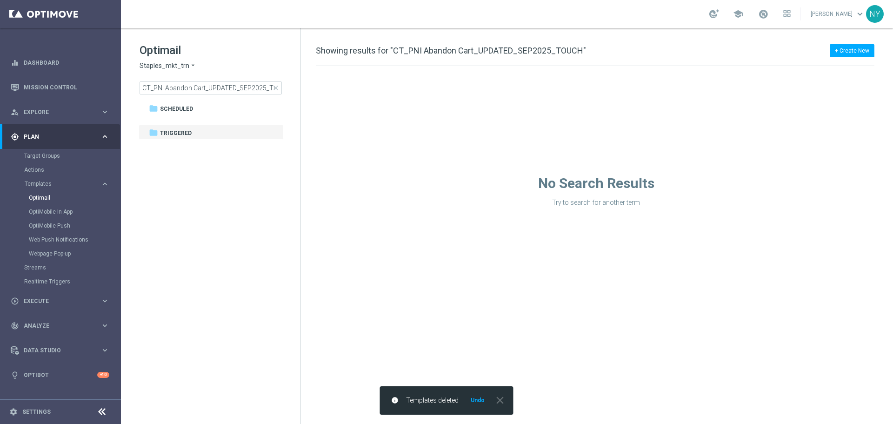
click at [175, 67] on span "Staples_mkt_trn" at bounding box center [165, 65] width 50 height 9
click at [0, 0] on span "Staples_mkg" at bounding box center [0, 0] width 0 height 0
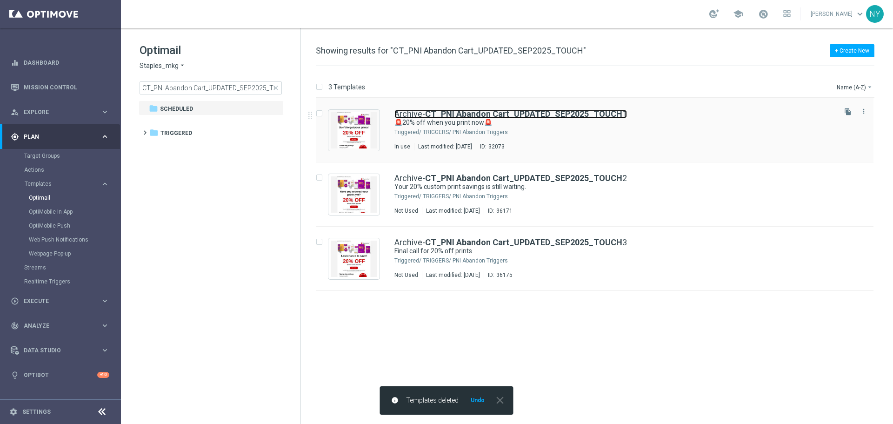
click at [439, 111] on b "CT_PNI Abandon Cart_UPDATED_SEP2025_TOUCH" at bounding box center [523, 114] width 197 height 10
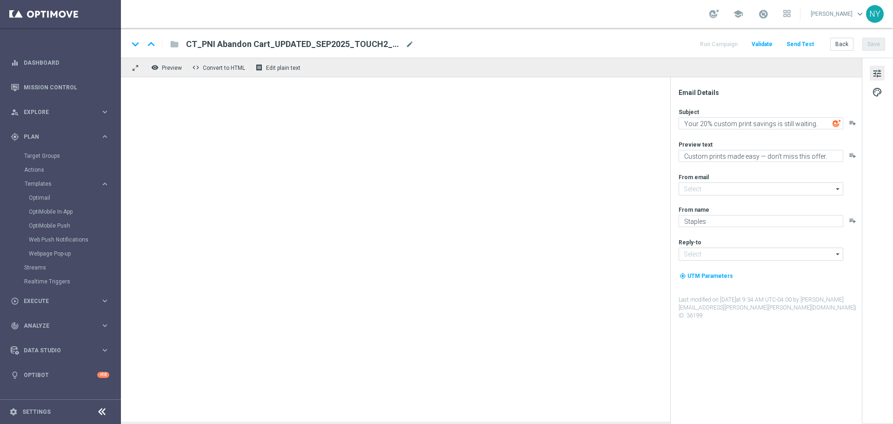
type input "[EMAIL_ADDRESS][DOMAIN_NAME]"
type textarea "🚨20% off when you print now🚨"
type textarea "Your prints are waiting."
type input "staples@connected.staples.com"
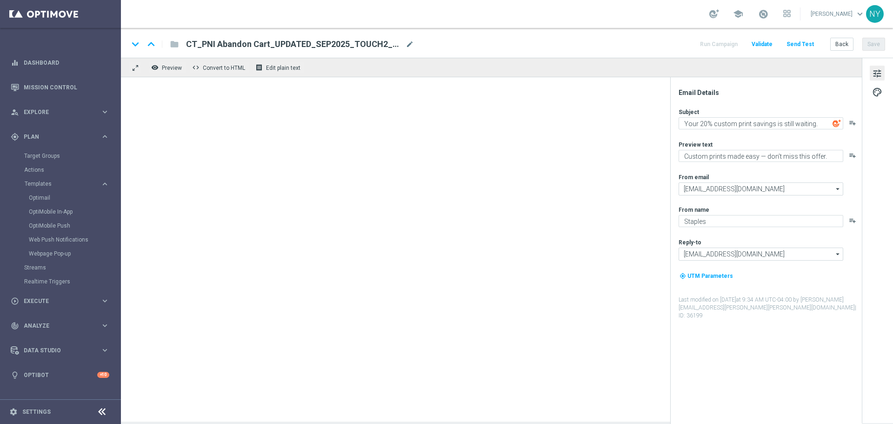
type input "PrintMarketingServices@Staples.com"
click at [404, 41] on div "Archive-CT_PNI Abandon Cart_UPDATED_SEP2025_TOUCH1 mode_edit" at bounding box center [300, 44] width 228 height 12
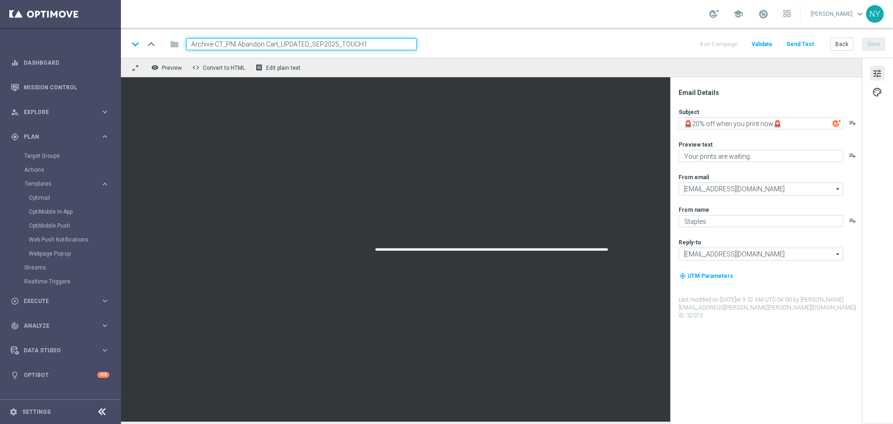
drag, startPoint x: 215, startPoint y: 43, endPoint x: 156, endPoint y: 44, distance: 59.1
click at [156, 45] on div "keyboard_arrow_down keyboard_arrow_up folder Archive-CT_PNI Abandon Cart_UPDATE…" at bounding box center [272, 44] width 288 height 12
type input "CT_PNI Abandon Cart_UPDATED_SEP2025_TOUCH1"
click at [878, 48] on button "Save" at bounding box center [873, 44] width 23 height 13
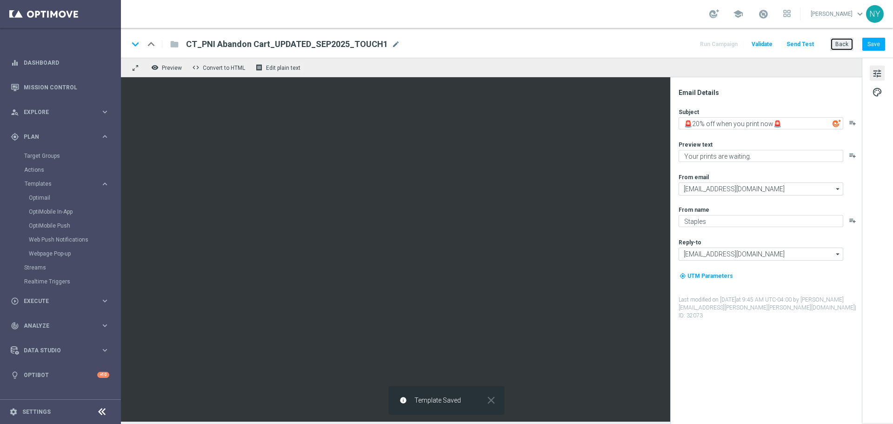
click at [844, 45] on button "Back" at bounding box center [841, 44] width 23 height 13
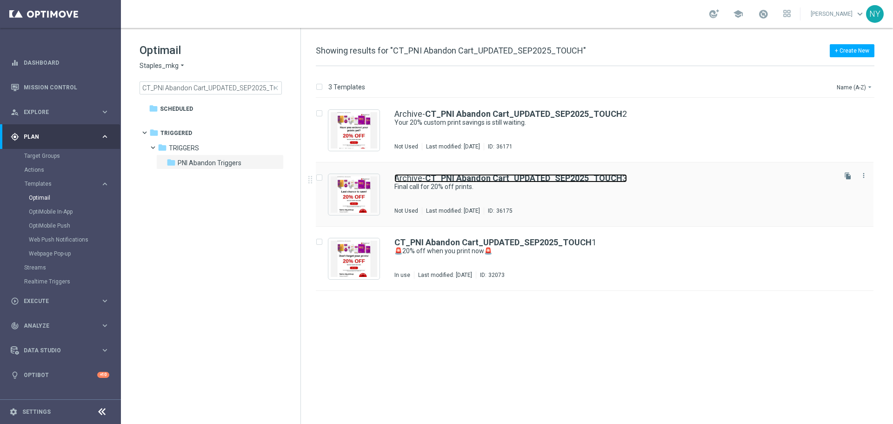
click at [413, 178] on link "Archive- CT_PNI Abandon Cart_UPDATED_SEP2025_TOUCH 3" at bounding box center [510, 178] width 233 height 8
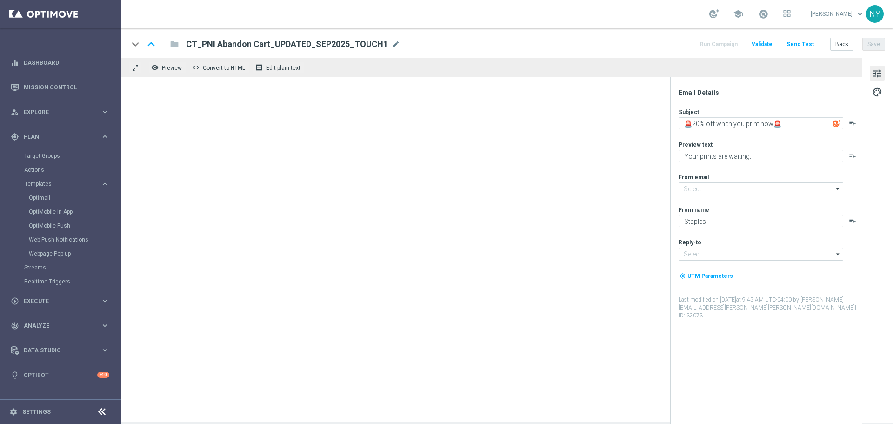
type input "staples@connected.staples.com"
type input "PrintMarketingServices@Staples.com"
type textarea "Final call for 20% off prints."
type textarea "Get your banners, signs & more before time runs out."
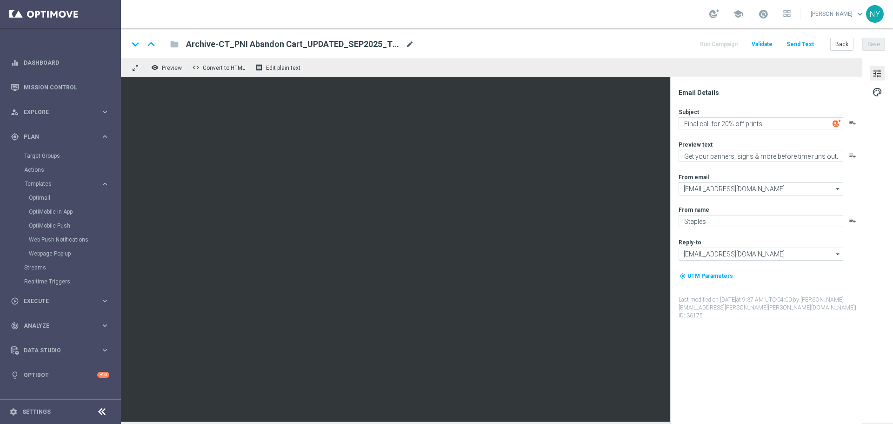
click at [406, 41] on span "mode_edit" at bounding box center [410, 44] width 8 height 8
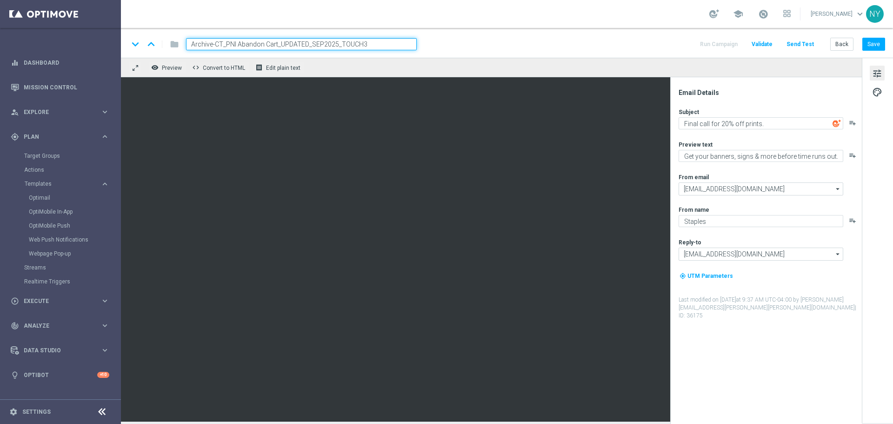
drag, startPoint x: 215, startPoint y: 43, endPoint x: 153, endPoint y: 45, distance: 61.9
click at [153, 46] on div "keyboard_arrow_down keyboard_arrow_up folder Archive-CT_PNI Abandon Cart_UPDATE…" at bounding box center [272, 44] width 288 height 12
type input "CT_PNI Abandon Cart_UPDATED_SEP2025_TOUCH3"
click at [873, 43] on button "Save" at bounding box center [873, 44] width 23 height 13
click at [842, 43] on button "Back" at bounding box center [841, 44] width 23 height 13
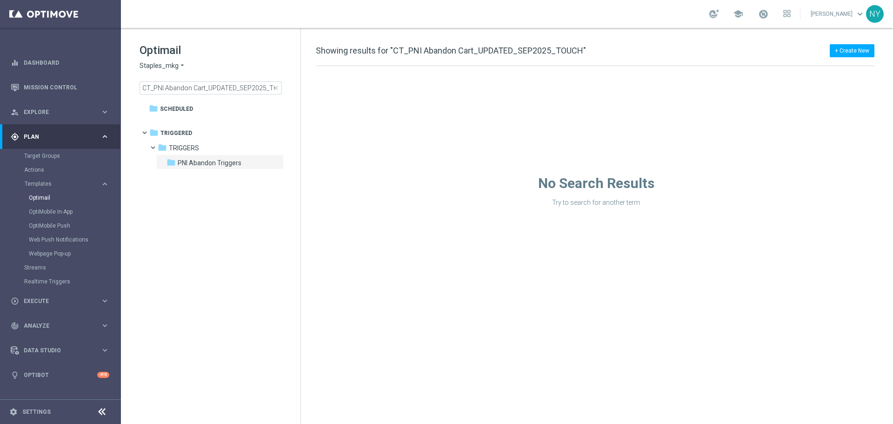
click at [407, 114] on div "No Search Results Try to search for another term" at bounding box center [596, 136] width 590 height 140
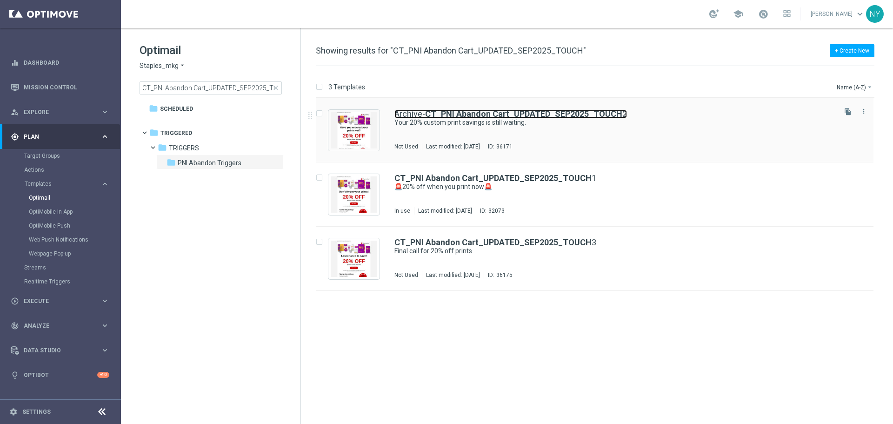
click at [414, 114] on link "Archive- CT_PNI Abandon Cart_UPDATED_SEP2025_TOUCH 2" at bounding box center [510, 114] width 233 height 8
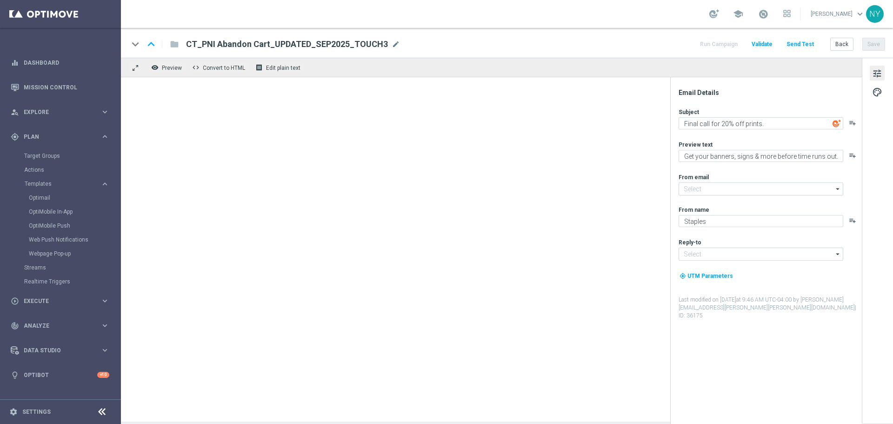
type input "staples@connected.staples.com"
type input "PrintMarketingServices@Staples.com"
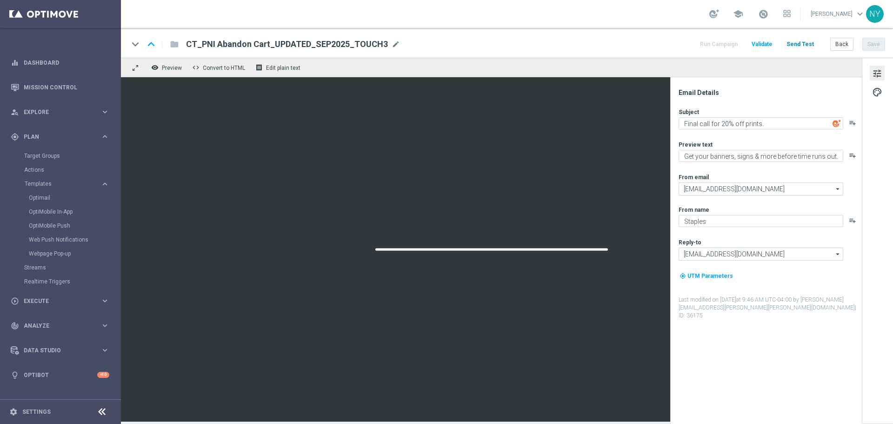
type input "Archive-CT_PNI Abandon Cart_UPDATED_SEP2025_TOUCH2"
type textarea "Your 20% custom print savings is still waiting."
type textarea "Custom prints made easy — don’t miss this offer."
click at [405, 41] on div "Archive-CT_PNI Abandon Cart_UPDATED_SEP2025_TOUCH2 mode_edit" at bounding box center [300, 44] width 228 height 12
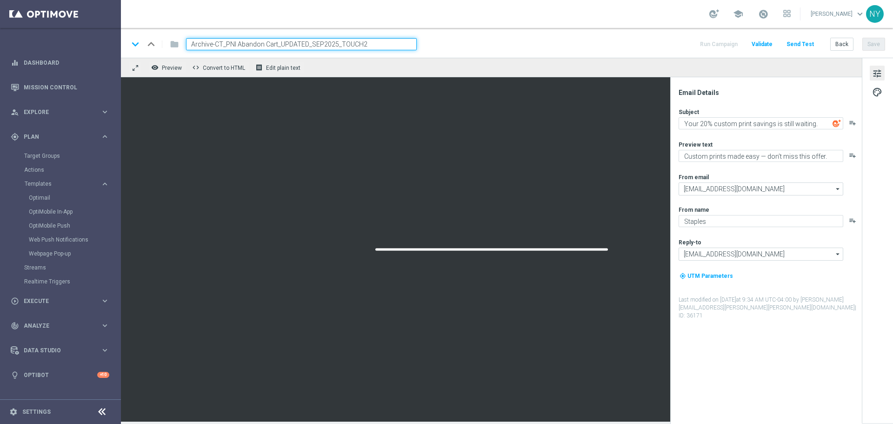
drag, startPoint x: 214, startPoint y: 44, endPoint x: 110, endPoint y: 46, distance: 104.7
click at [111, 46] on main "equalizer Dashboard Mission Control" at bounding box center [446, 212] width 893 height 424
type input "CT_PNI Abandon Cart_UPDATED_SEP2025_TOUCH2"
click at [595, 64] on div "remove_red_eye Preview code Convert to HTML receipt Edit plain text" at bounding box center [491, 68] width 741 height 20
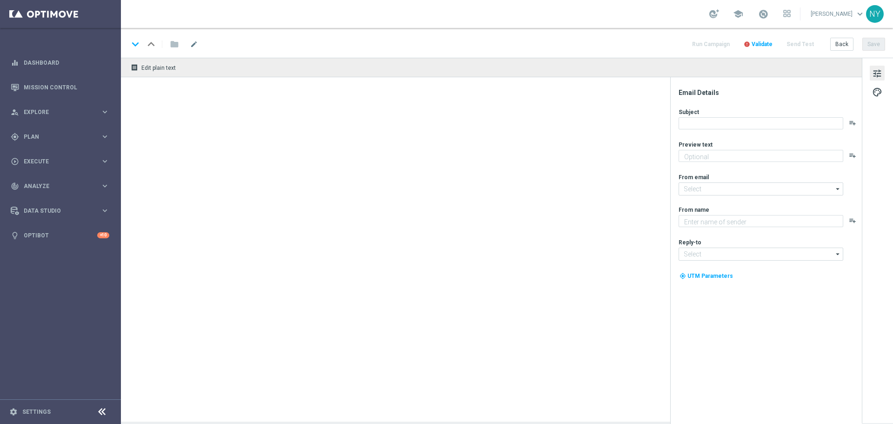
type textarea "Custom prints made easy — don’t miss this offer."
type input "[EMAIL_ADDRESS][DOMAIN_NAME]"
type textarea "Staples"
type input "[EMAIL_ADDRESS][DOMAIN_NAME]"
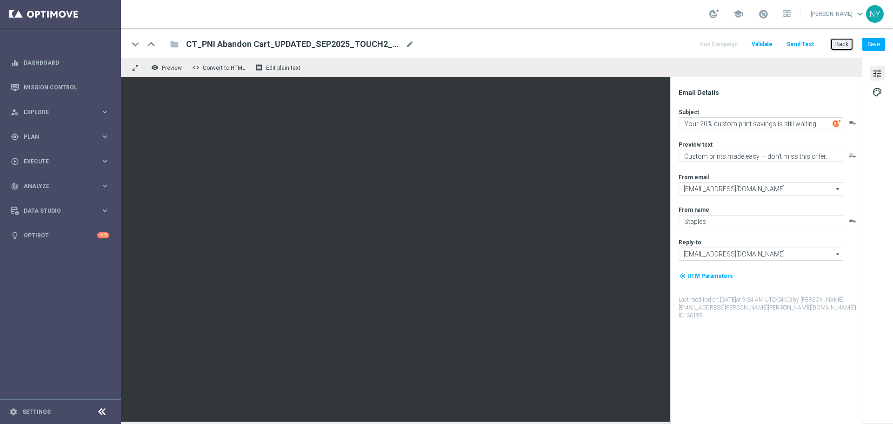
click at [845, 43] on button "Back" at bounding box center [841, 44] width 23 height 13
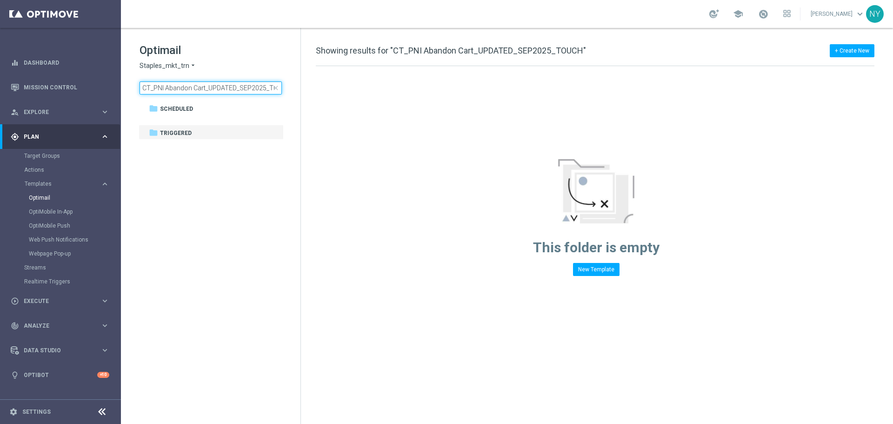
click at [263, 87] on input "CT_PNI Abandon Cart_UPDATED_SEP2025_TOUCH" at bounding box center [211, 87] width 142 height 13
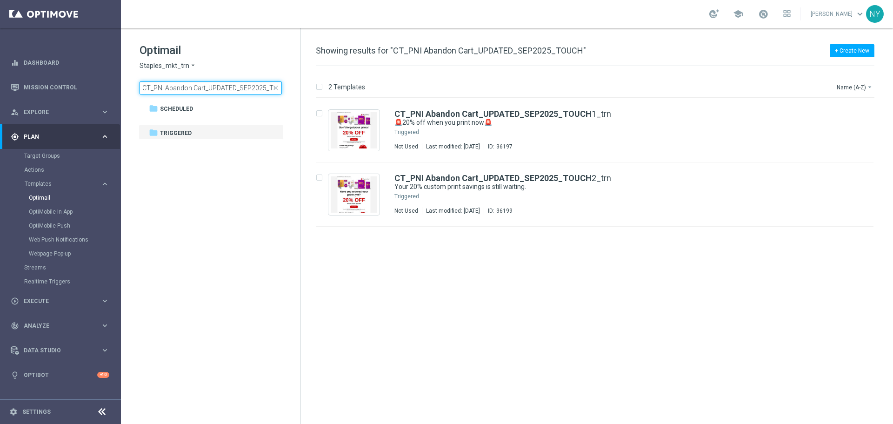
scroll to position [0, 14]
drag, startPoint x: 264, startPoint y: 88, endPoint x: 281, endPoint y: 88, distance: 16.7
click at [281, 88] on input "CT_PNI Abandon Cart_UPDATED_SEP2025_TOUCH" at bounding box center [211, 87] width 142 height 13
click at [260, 89] on input "CT_PNI Abandon Cart_UPDATED_SEP2025_TOUCH" at bounding box center [211, 87] width 142 height 13
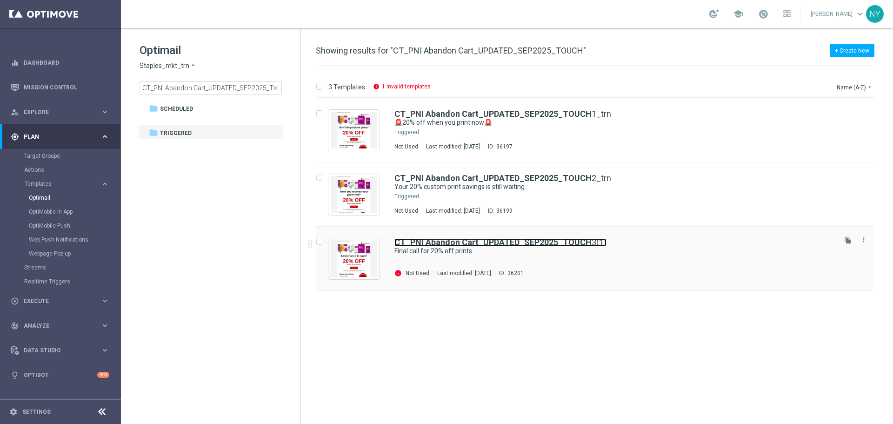
click at [554, 241] on b "CT_PNI Abandon Cart_UPDATED_SEP2025_TOUCH" at bounding box center [492, 242] width 197 height 10
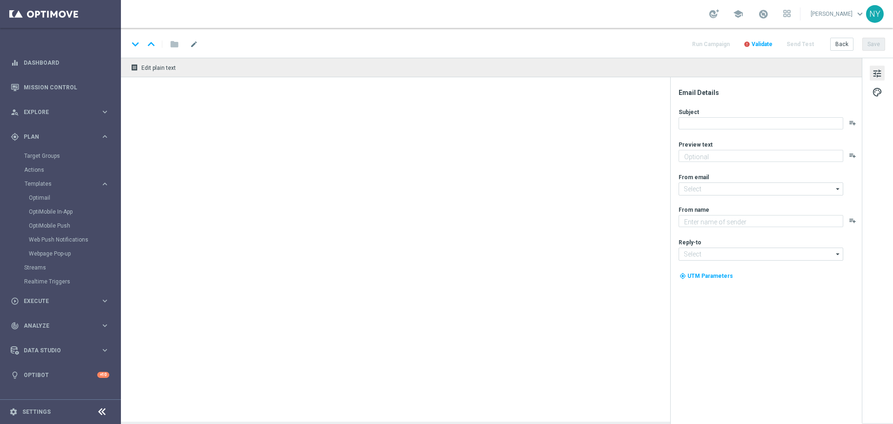
type input "CT_PNI Abandon Cart_UPDATED_SEP2025_TOUCH3(1)"
type textarea "Get your banners, signs & more before time runs out."
type textarea "Staples"
type input "[EMAIL_ADDRESS][DOMAIN_NAME]"
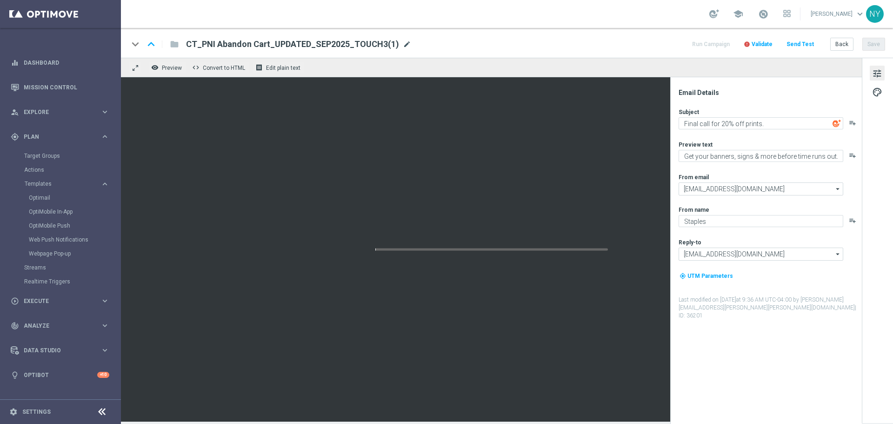
click at [403, 46] on span "mode_edit" at bounding box center [407, 44] width 8 height 8
drag, startPoint x: 363, startPoint y: 45, endPoint x: 341, endPoint y: 45, distance: 21.9
click at [341, 45] on input "CT_PNI Abandon Cart_UPDATED_SEP2025_TOUCH3(1)" at bounding box center [301, 44] width 231 height 12
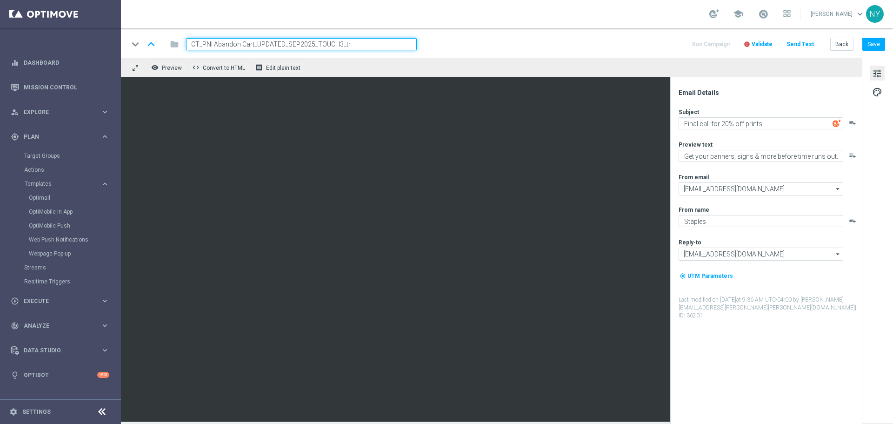
type input "CT_PNI Abandon Cart_UPDATED_SEP2025_TOUCH3_trn"
click at [761, 43] on span "Validate" at bounding box center [762, 44] width 21 height 7
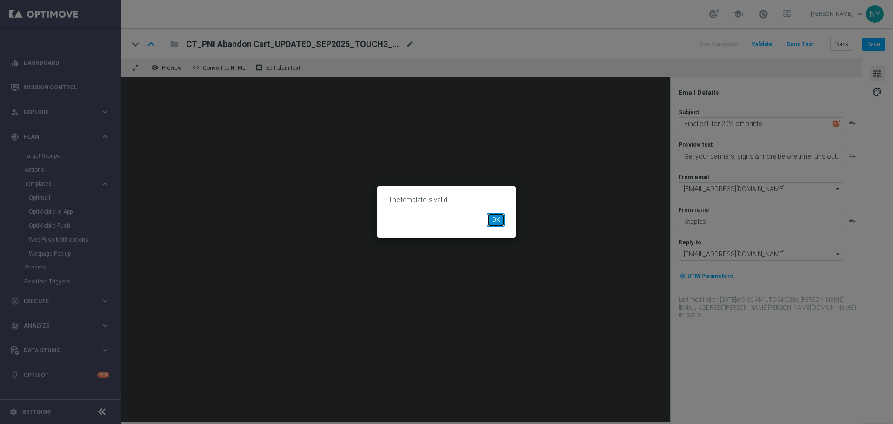
click at [499, 216] on button "OK" at bounding box center [496, 219] width 18 height 13
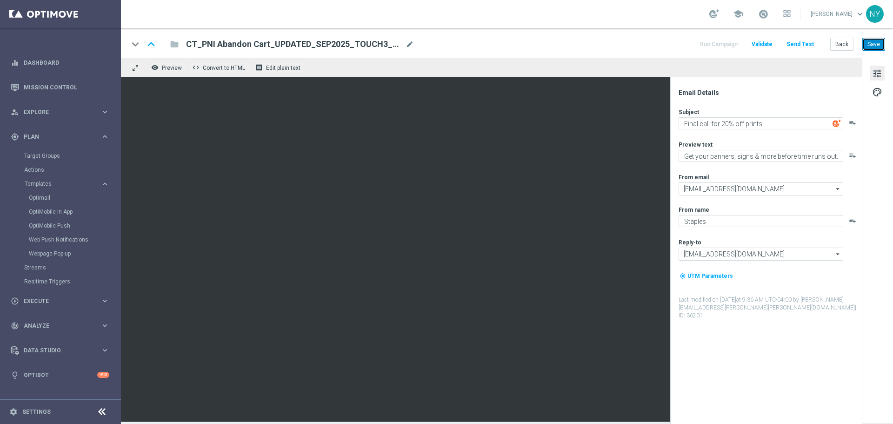
click at [874, 46] on button "Save" at bounding box center [873, 44] width 23 height 13
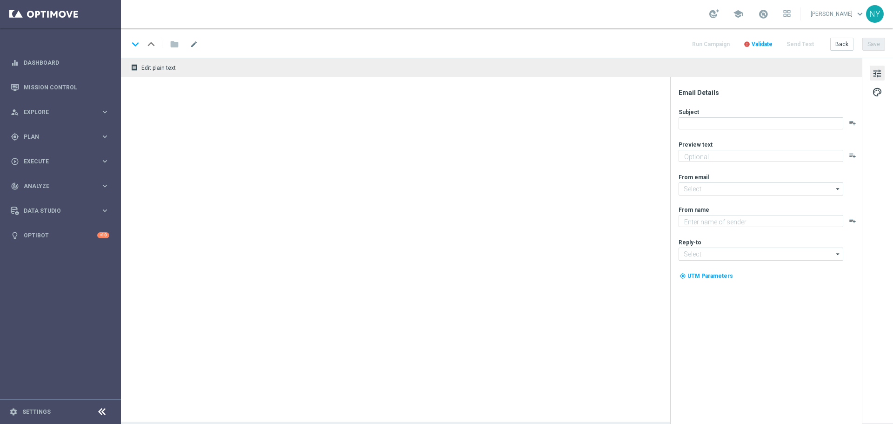
type textarea "Get your banners, signs & more before time runs out."
type textarea "Staples"
type input "[EMAIL_ADDRESS][DOMAIN_NAME]"
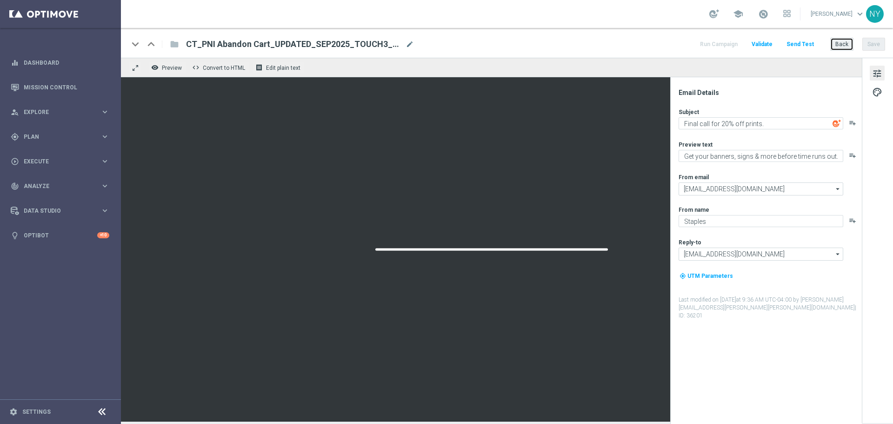
click at [834, 46] on button "Back" at bounding box center [841, 44] width 23 height 13
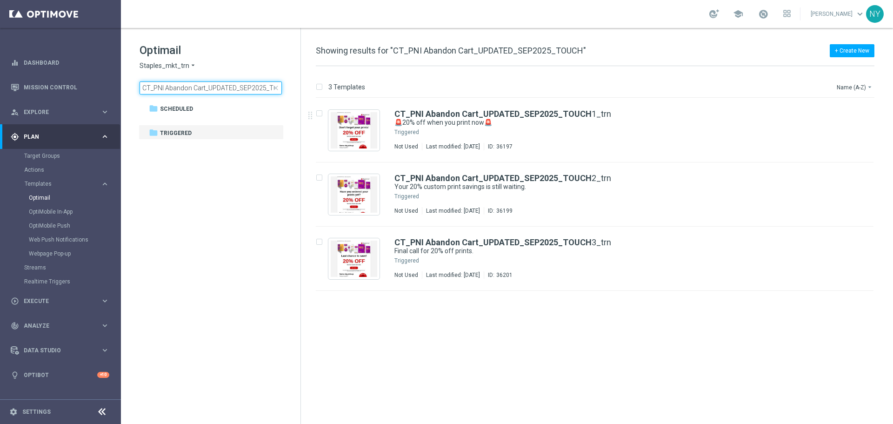
click at [250, 87] on input "CT_PNI Abandon Cart_UPDATED_SEP2025_TOUCH" at bounding box center [211, 87] width 142 height 13
drag, startPoint x: 207, startPoint y: 87, endPoint x: 423, endPoint y: 89, distance: 215.3
click at [423, 89] on div "Optimail Staples_mkt_trn arrow_drop_down × Staples_mkt_trn CT_PNI Abandon Cart_…" at bounding box center [507, 226] width 772 height 396
drag, startPoint x: 153, startPoint y: 89, endPoint x: 89, endPoint y: 89, distance: 64.6
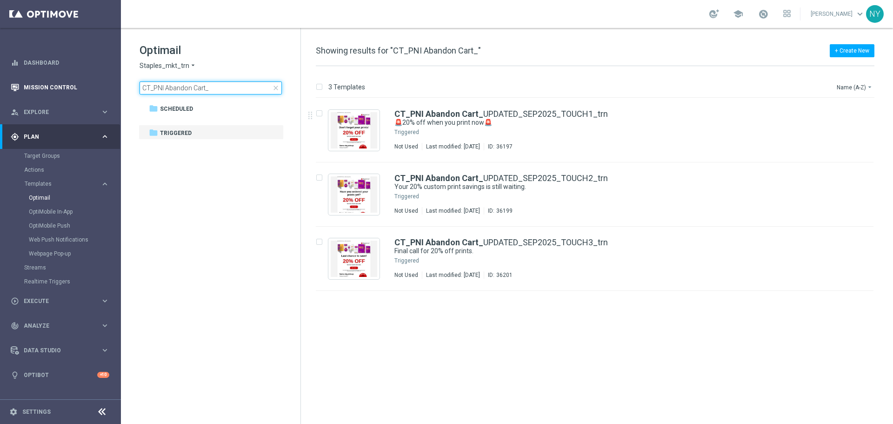
click at [89, 89] on main "equalizer Dashboard Mission Control" at bounding box center [446, 212] width 893 height 424
click at [204, 91] on input "PNI Abandon Cart_" at bounding box center [211, 87] width 142 height 13
click at [155, 88] on input "PNI Abandon" at bounding box center [211, 87] width 142 height 13
click at [166, 89] on input "PNI Abandon" at bounding box center [211, 87] width 142 height 13
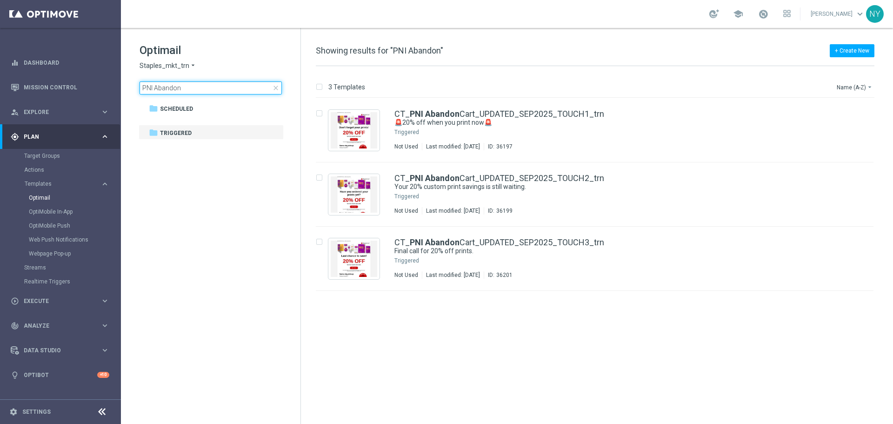
click at [166, 89] on input "PNI Abandon" at bounding box center [211, 87] width 142 height 13
click at [167, 86] on input "PNI Abandon" at bounding box center [211, 87] width 142 height 13
click at [167, 87] on input "PNI Abandon" at bounding box center [211, 87] width 142 height 13
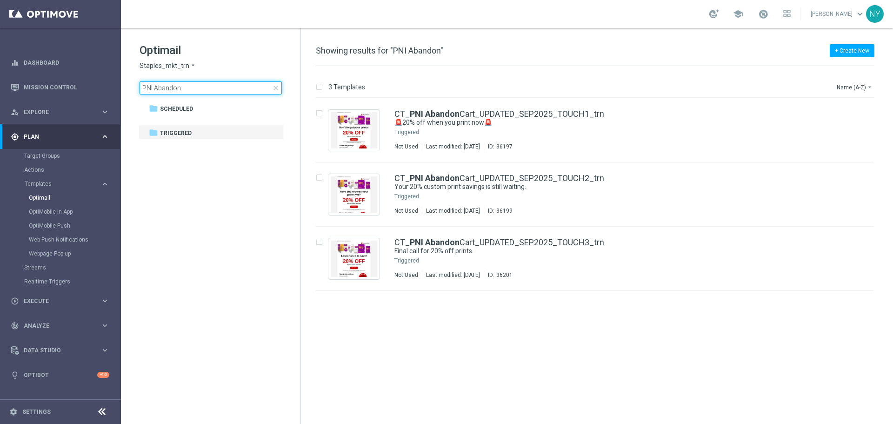
click at [167, 87] on input "PNI Abandon" at bounding box center [211, 87] width 142 height 13
drag, startPoint x: 154, startPoint y: 86, endPoint x: 50, endPoint y: 80, distance: 104.8
click at [50, 80] on main "equalizer Dashboard Mission Control" at bounding box center [446, 212] width 893 height 424
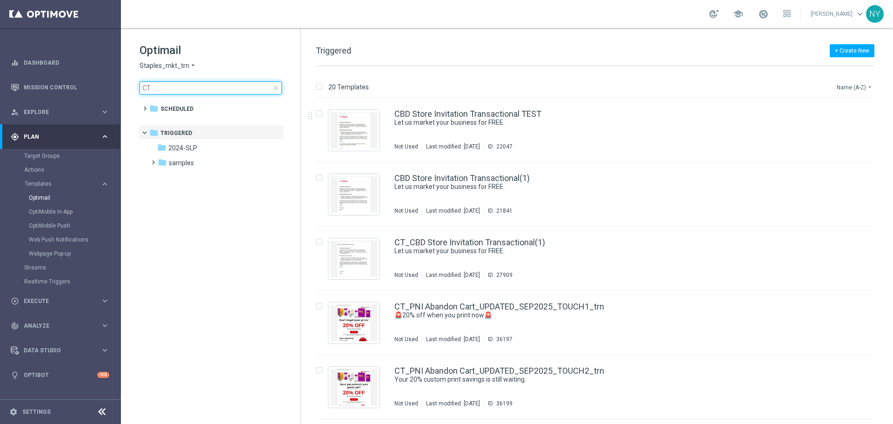
type input "CT"
click at [850, 86] on button "Name (A-Z) arrow_drop_down" at bounding box center [855, 86] width 39 height 11
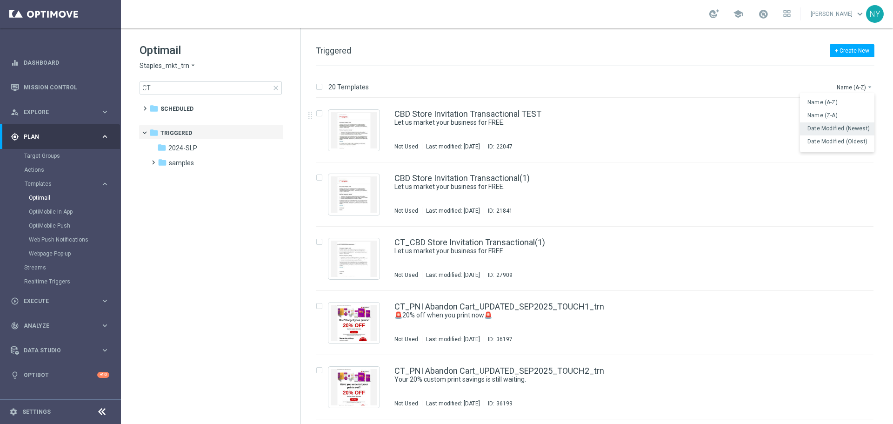
click at [838, 127] on span "Date Modified (Newest)" at bounding box center [838, 128] width 62 height 7
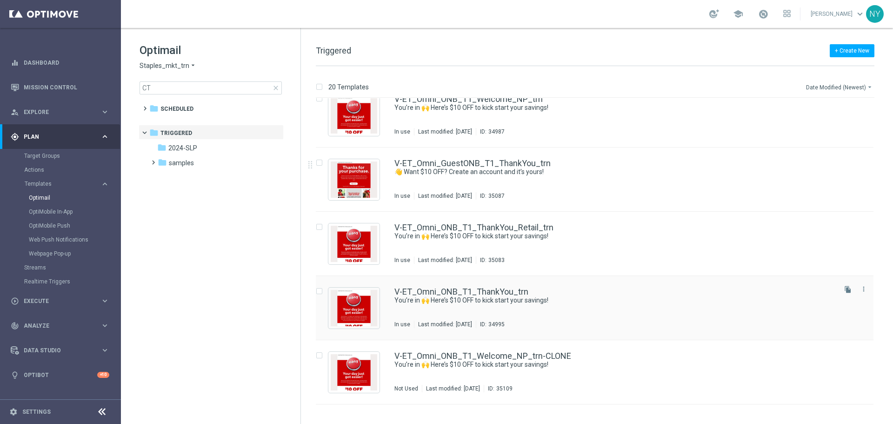
scroll to position [167, 0]
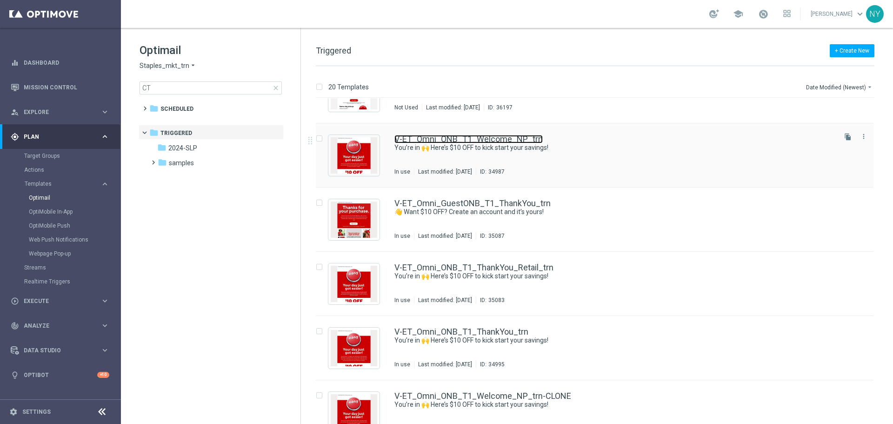
click at [457, 142] on link "V-ET_Omni_ONB_T1_Welcome_NP_trn" at bounding box center [468, 139] width 148 height 8
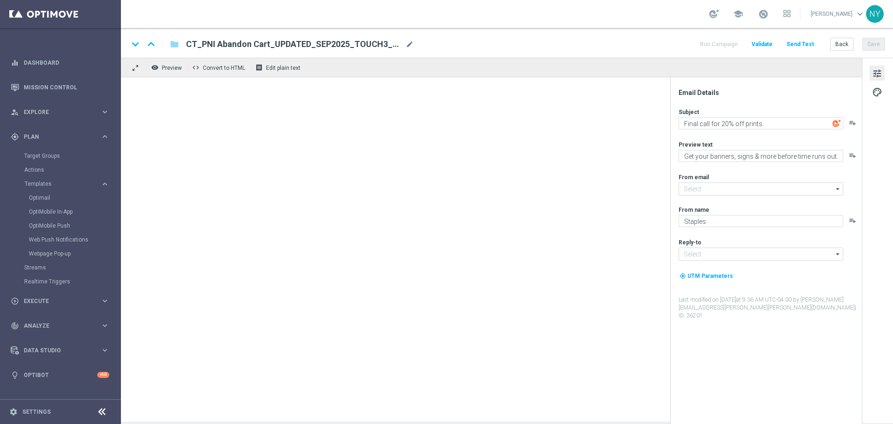
type input "[EMAIL_ADDRESS][DOMAIN_NAME]"
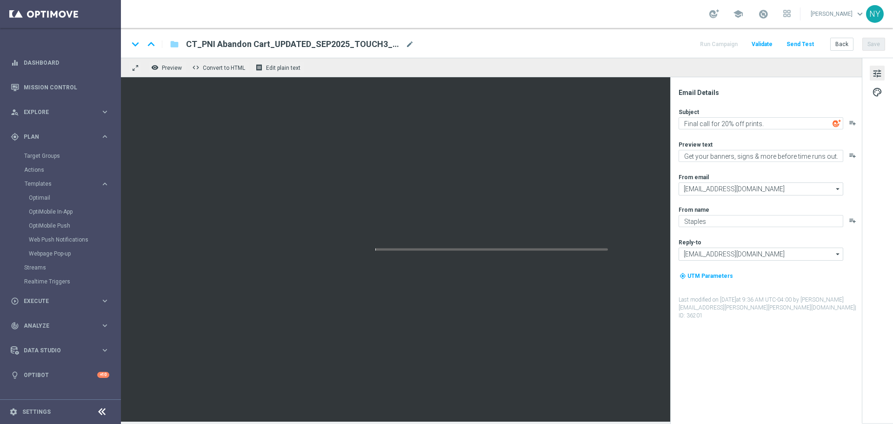
type textarea "You’re in 🙌 Here’s $10 OFF to kick start your savings!"
type textarea "You’ve got access to deals, points and more."
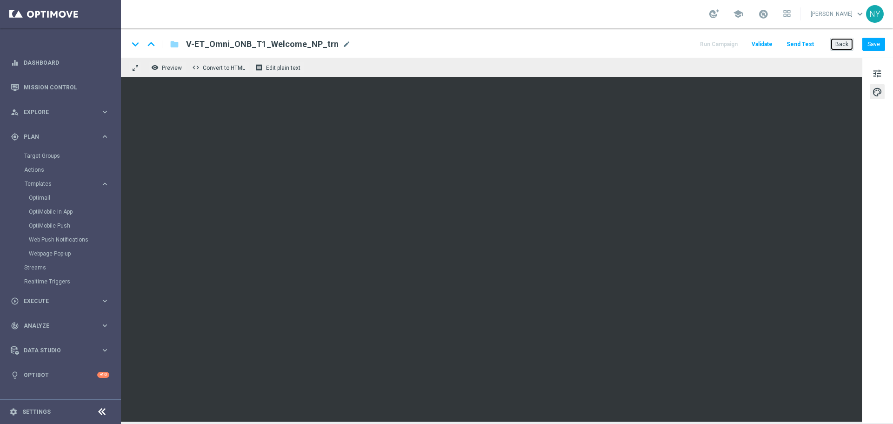
click at [845, 45] on button "Back" at bounding box center [841, 44] width 23 height 13
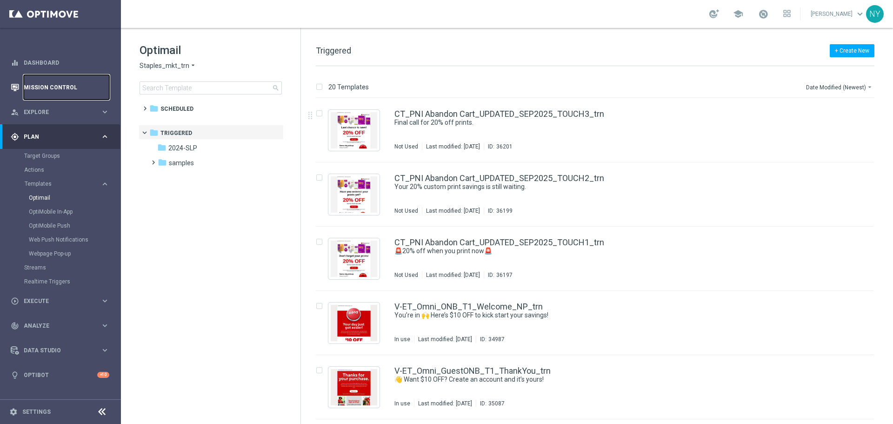
click at [56, 86] on link "Mission Control" at bounding box center [67, 87] width 86 height 25
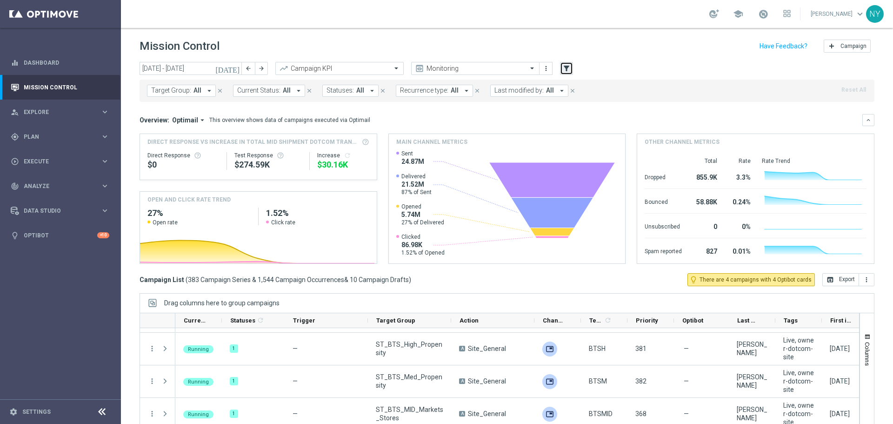
click at [571, 73] on button "filter_alt" at bounding box center [566, 68] width 13 height 13
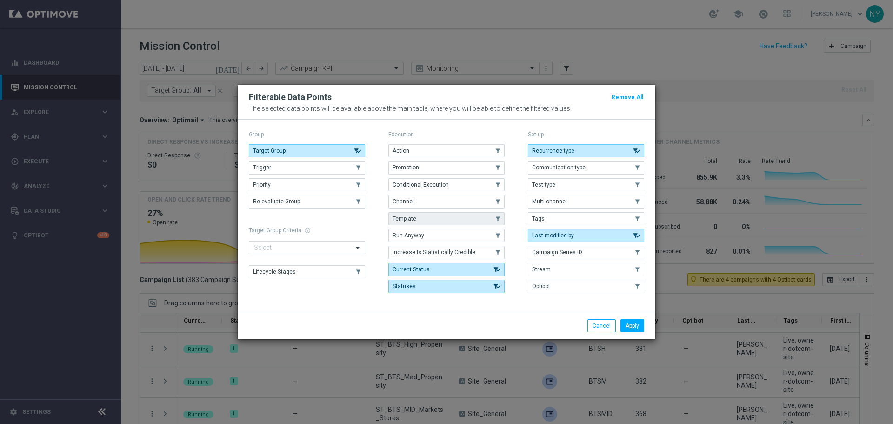
click at [420, 217] on button "Template" at bounding box center [446, 218] width 116 height 13
click at [633, 326] on button "Apply" at bounding box center [632, 325] width 24 height 13
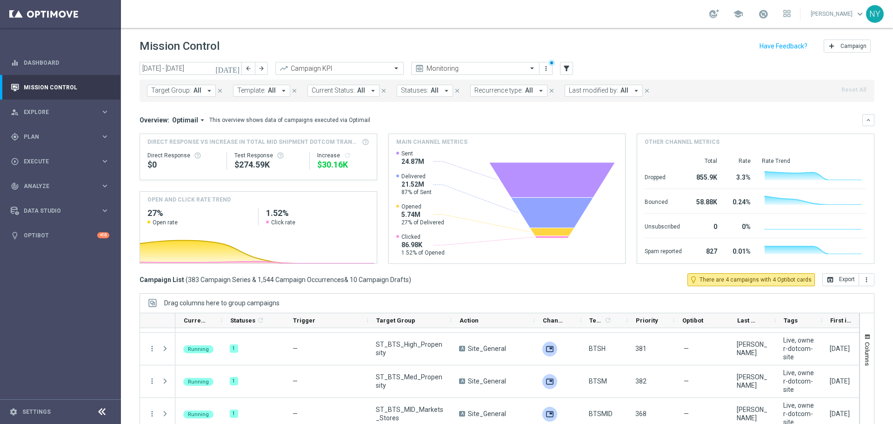
click at [264, 92] on button "Template: All arrow_drop_down" at bounding box center [261, 91] width 57 height 12
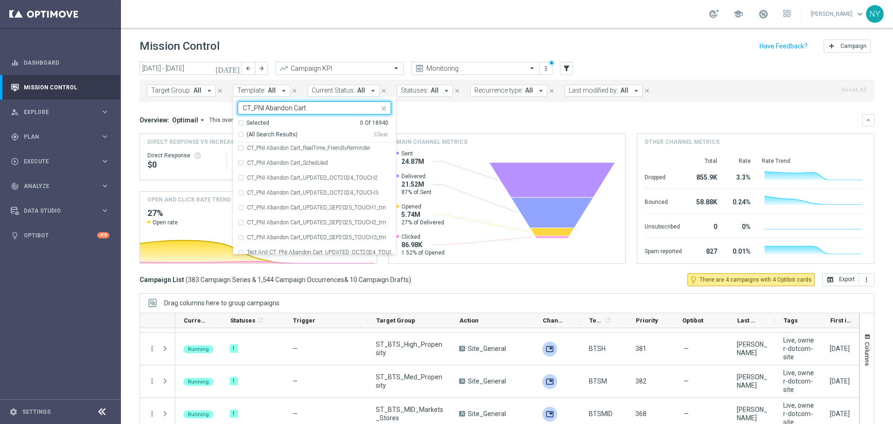
scroll to position [82, 0]
click at [240, 173] on div "CT_PNI Abandon Cart_UPDATED_OCT2024_TOUCH2" at bounding box center [314, 172] width 153 height 15
type input "CT_PNI Abandon Cart"
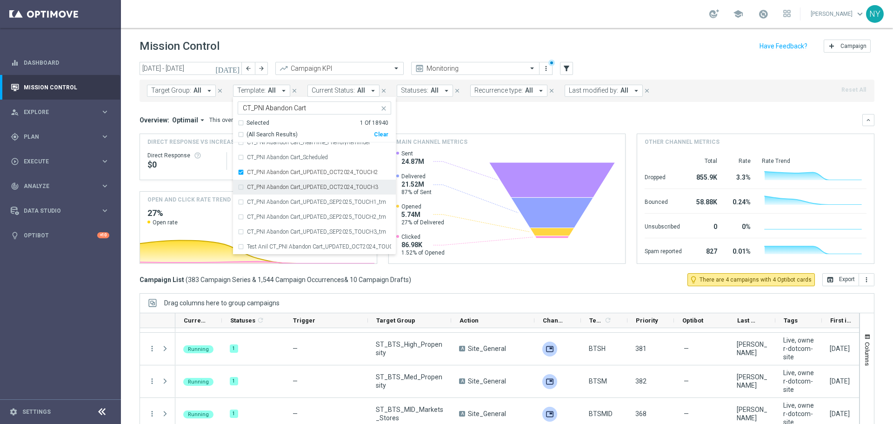
click at [240, 188] on div "CT_PNI Abandon Cart_UPDATED_OCT2024_TOUCH3" at bounding box center [314, 187] width 153 height 15
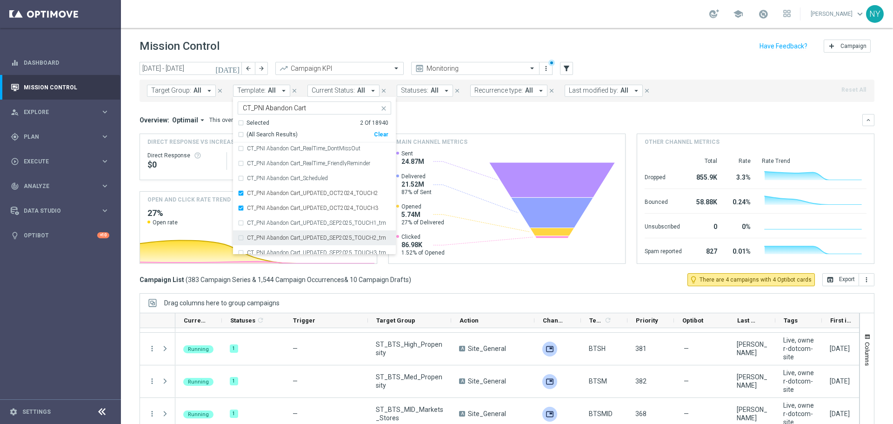
scroll to position [57, 0]
click at [458, 118] on div "Overview: Optimail arrow_drop_down This overview shows data of campaigns execut…" at bounding box center [507, 120] width 735 height 12
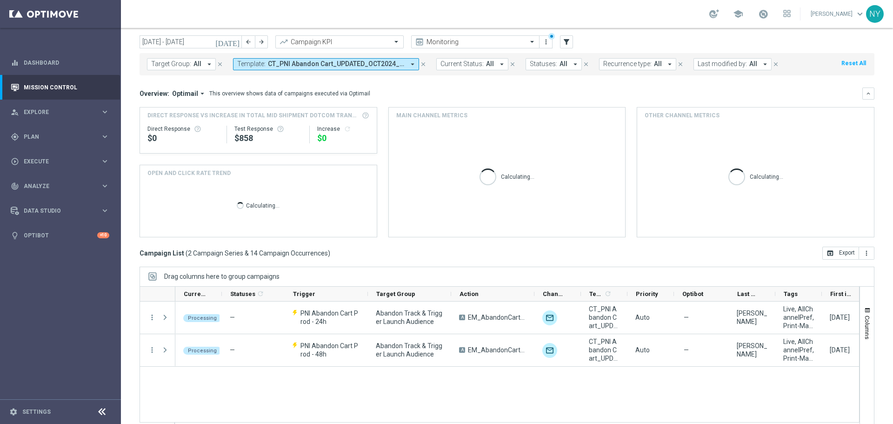
scroll to position [41, 0]
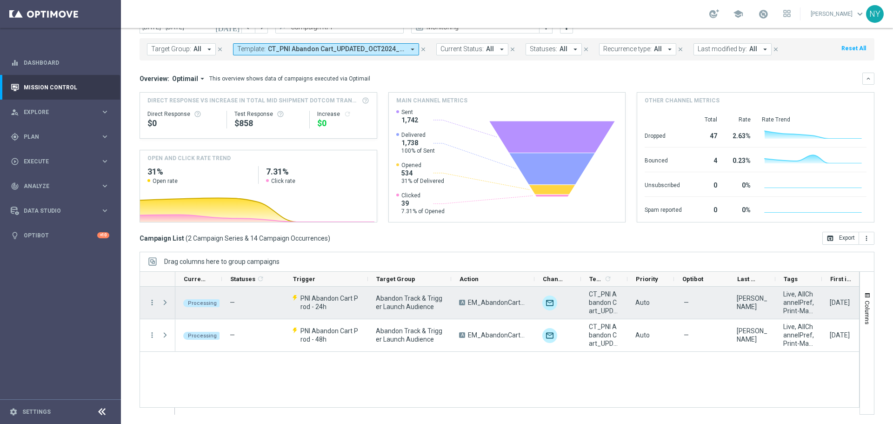
click at [173, 302] on div at bounding box center [166, 302] width 19 height 32
click at [164, 303] on span at bounding box center [165, 302] width 8 height 7
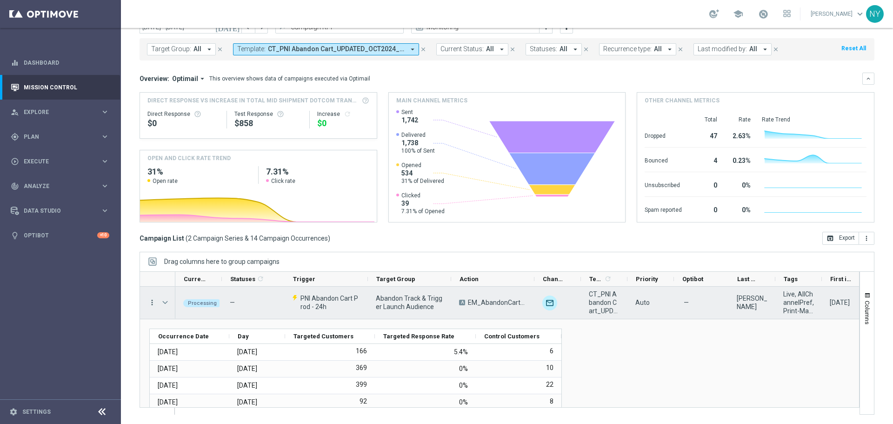
click at [149, 303] on icon "more_vert" at bounding box center [152, 302] width 8 height 8
click at [177, 307] on span "Campaign Details" at bounding box center [193, 308] width 47 height 7
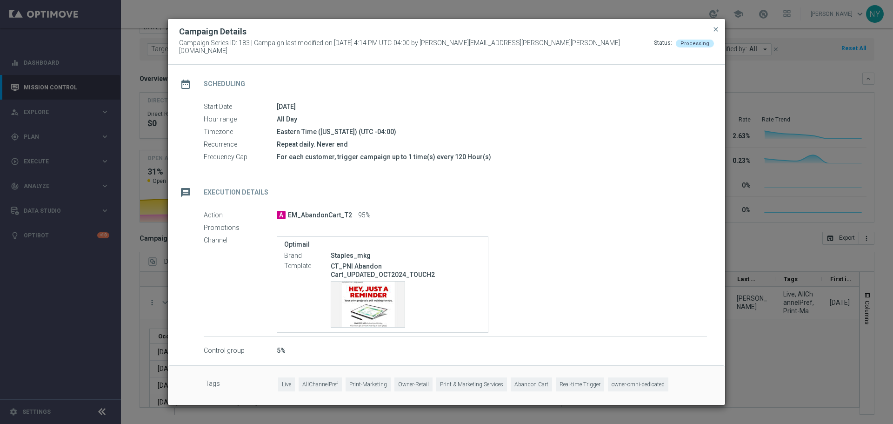
scroll to position [85, 0]
click at [714, 33] on span "close" at bounding box center [715, 29] width 7 height 7
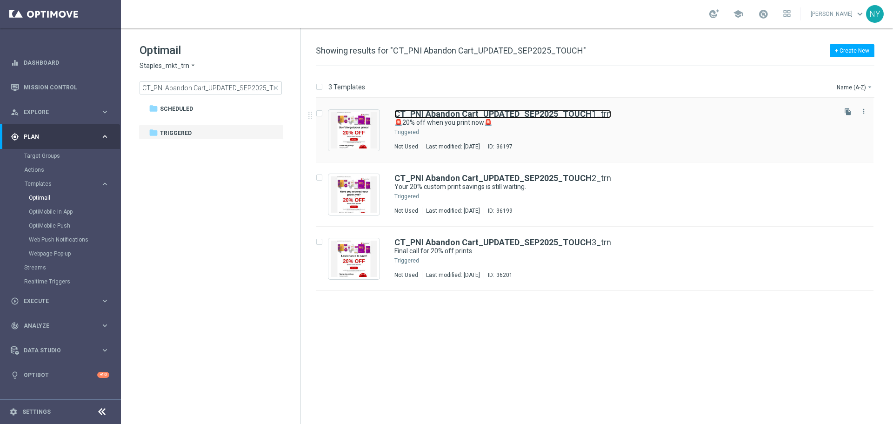
click at [447, 114] on b "CT_PNI Abandon Cart_UPDATED_SEP2025_TOUCH" at bounding box center [492, 114] width 197 height 10
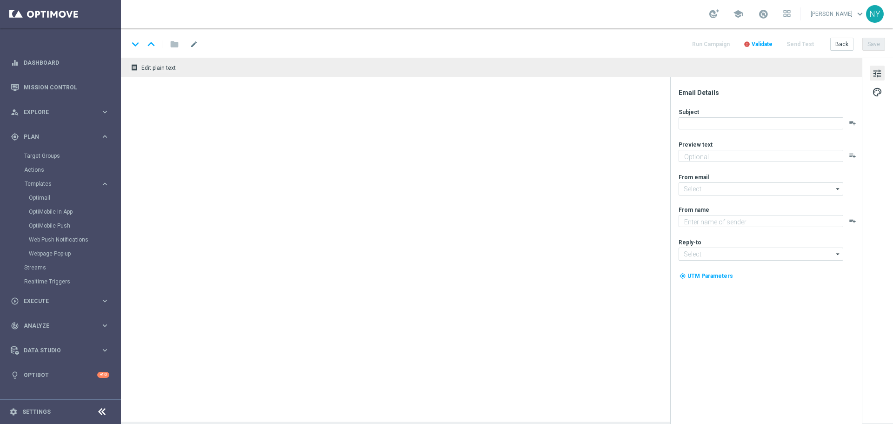
type textarea "Your prints are waiting."
type input "[EMAIL_ADDRESS][DOMAIN_NAME]"
type textarea "Staples"
type input "[EMAIL_ADDRESS][DOMAIN_NAME]"
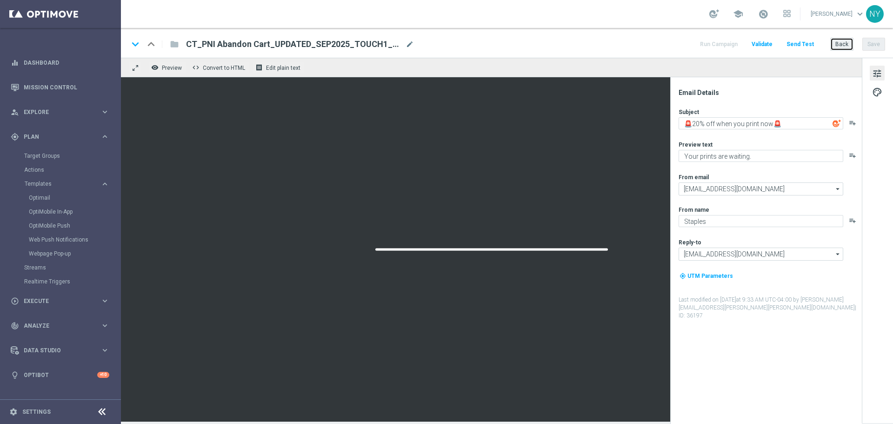
click at [839, 43] on button "Back" at bounding box center [841, 44] width 23 height 13
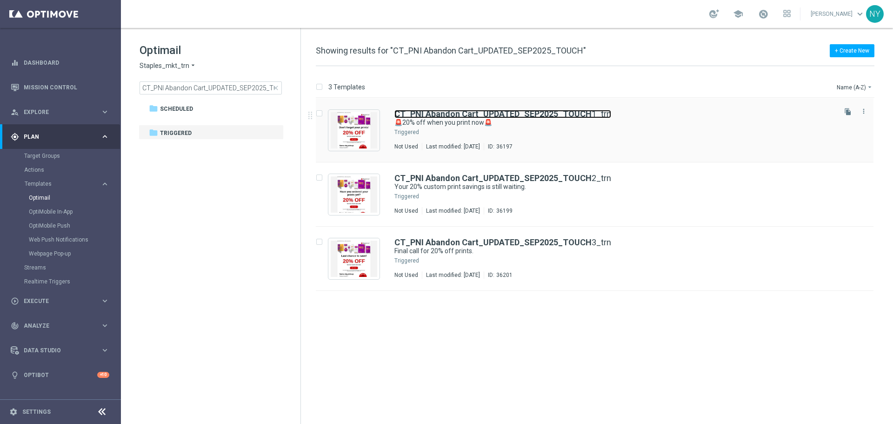
click at [502, 115] on b "CT_PNI Abandon Cart_UPDATED_SEP2025_TOUCH" at bounding box center [492, 114] width 197 height 10
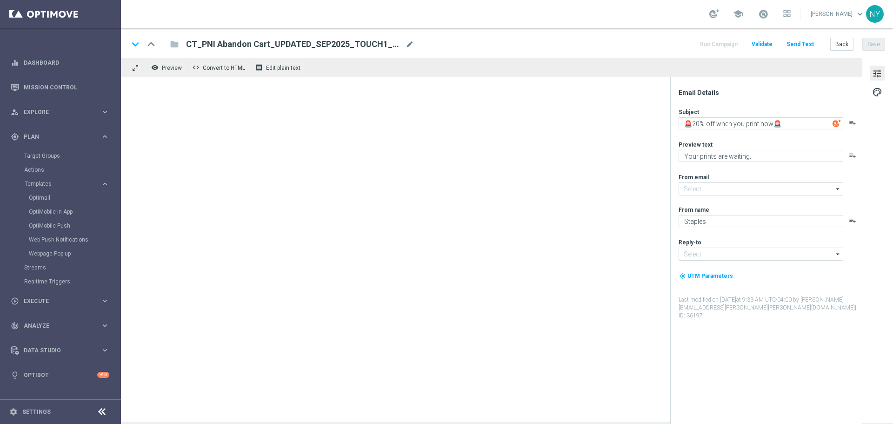
type input "[EMAIL_ADDRESS][DOMAIN_NAME]"
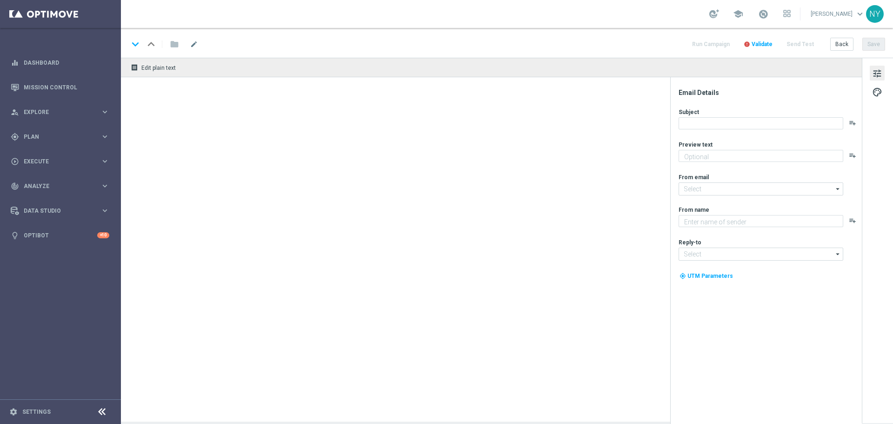
type input "Archive-CT_PNI Abandon Cart_UPDATED_SEP2025_TOUCH2"
type textarea "Custom prints made easy — don’t miss this offer."
type input "[EMAIL_ADDRESS][DOMAIN_NAME]"
type textarea "Staples"
type input "[EMAIL_ADDRESS][DOMAIN_NAME]"
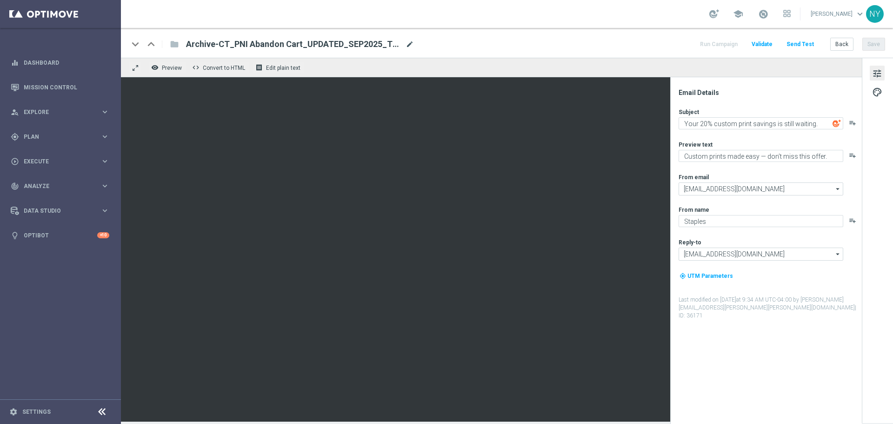
click at [406, 43] on span "mode_edit" at bounding box center [410, 44] width 8 height 8
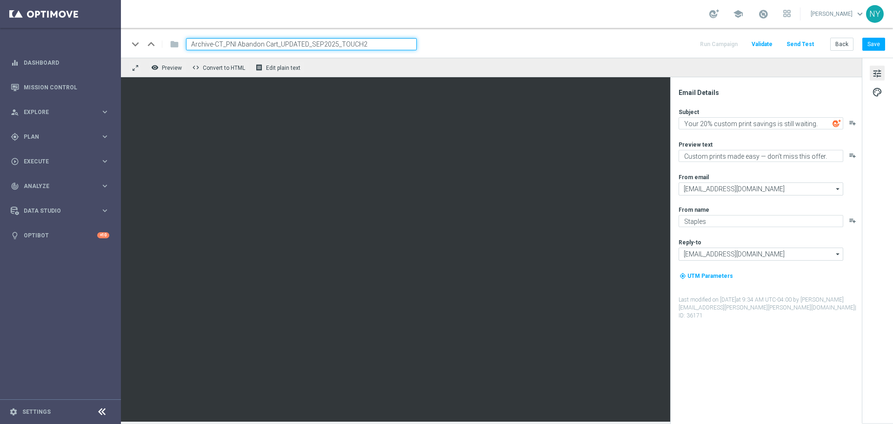
drag, startPoint x: 215, startPoint y: 44, endPoint x: 149, endPoint y: 47, distance: 66.1
click at [149, 47] on div "keyboard_arrow_down keyboard_arrow_up folder Archive-CT_PNI Abandon Cart_UPDATE…" at bounding box center [272, 44] width 288 height 12
type input "CT_PNI Abandon Cart_UPDATED_SEP2025_TOUCH2"
click at [869, 45] on button "Save" at bounding box center [873, 44] width 23 height 13
click at [840, 46] on button "Back" at bounding box center [841, 44] width 23 height 13
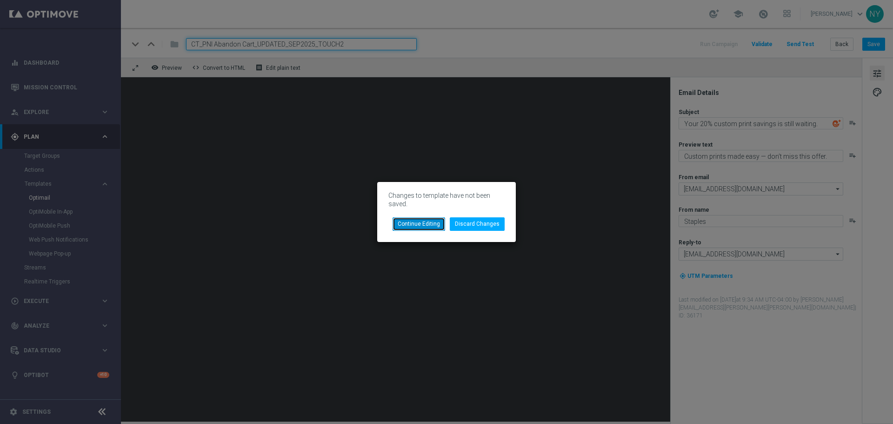
click at [431, 224] on button "Continue Editing" at bounding box center [418, 223] width 53 height 13
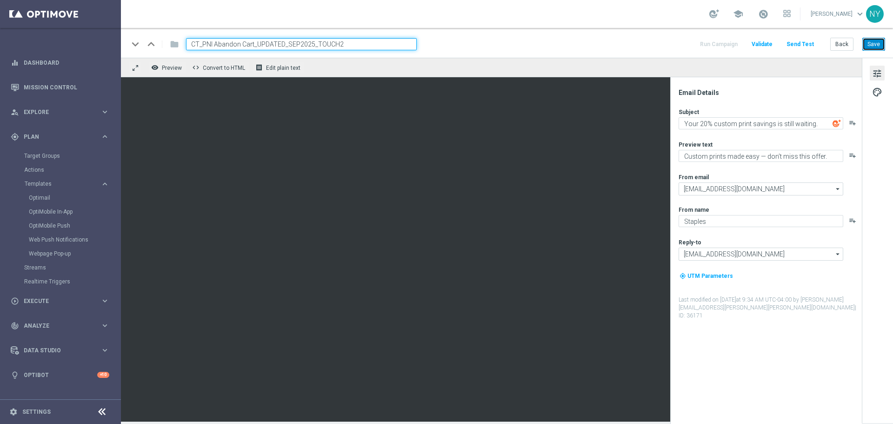
click at [871, 45] on button "Save" at bounding box center [873, 44] width 23 height 13
click at [838, 45] on button "Back" at bounding box center [841, 44] width 23 height 13
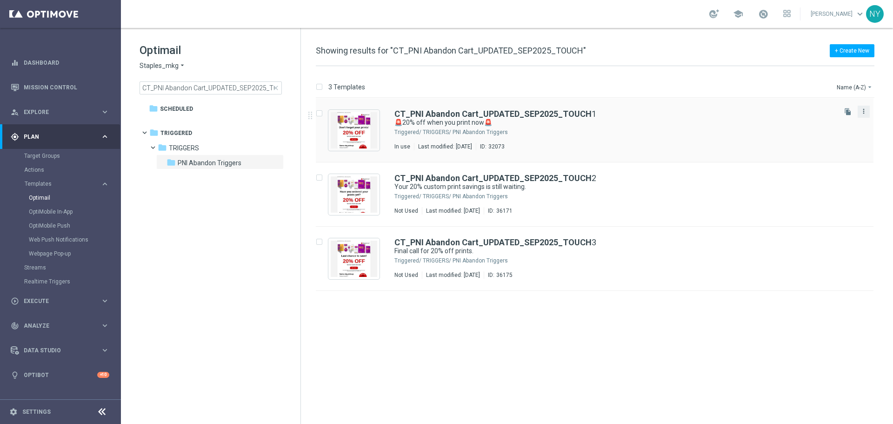
click at [860, 110] on icon "more_vert" at bounding box center [863, 110] width 7 height 7
click at [812, 121] on span "Move" at bounding box center [805, 121] width 14 height 7
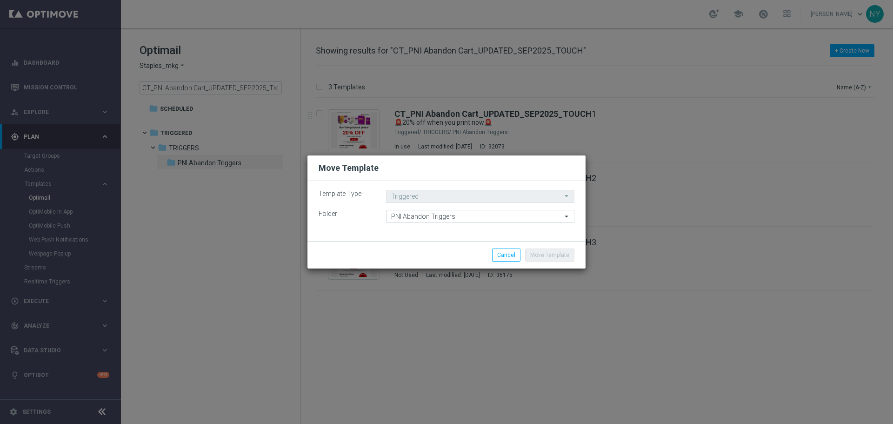
click at [451, 254] on div "Move Template Cancel" at bounding box center [491, 254] width 180 height 13
click at [507, 256] on button "Cancel" at bounding box center [506, 254] width 28 height 13
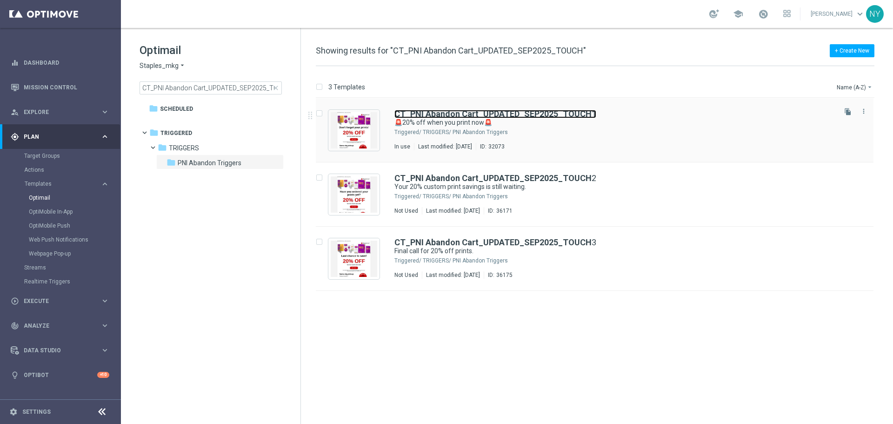
click at [514, 115] on b "CT_PNI Abandon Cart_UPDATED_SEP2025_TOUCH" at bounding box center [492, 114] width 197 height 10
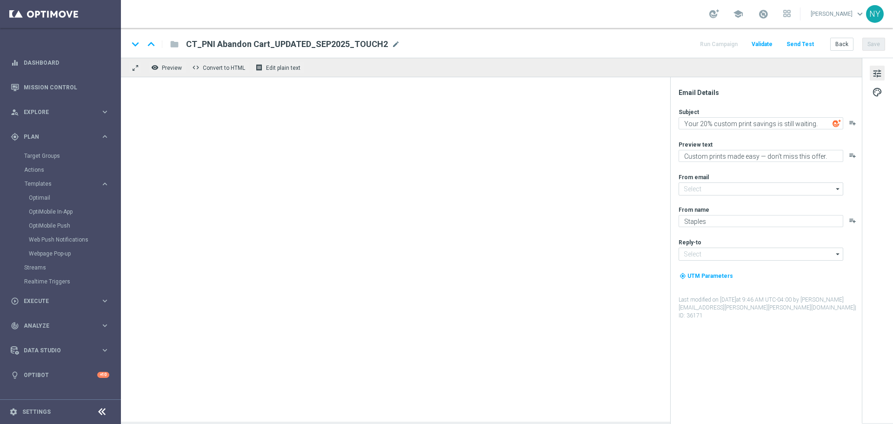
type textarea "🚨20% off when you print now🚨"
type textarea "Your prints are waiting."
type input "[EMAIL_ADDRESS][DOMAIN_NAME]"
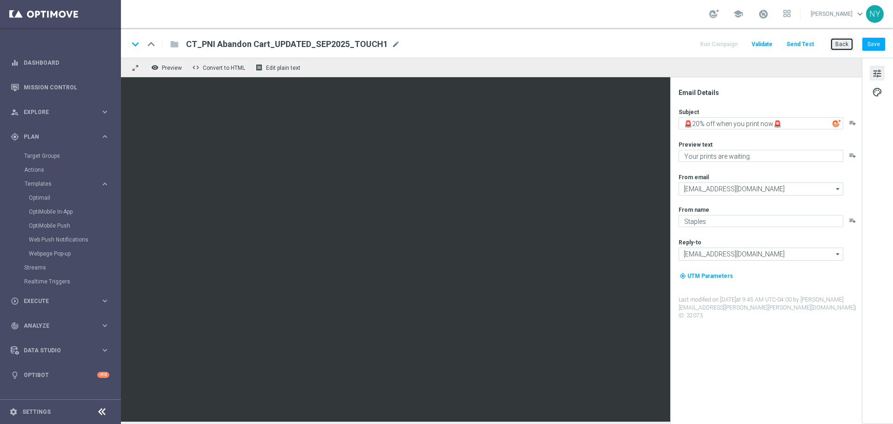
click at [843, 40] on button "Back" at bounding box center [841, 44] width 23 height 13
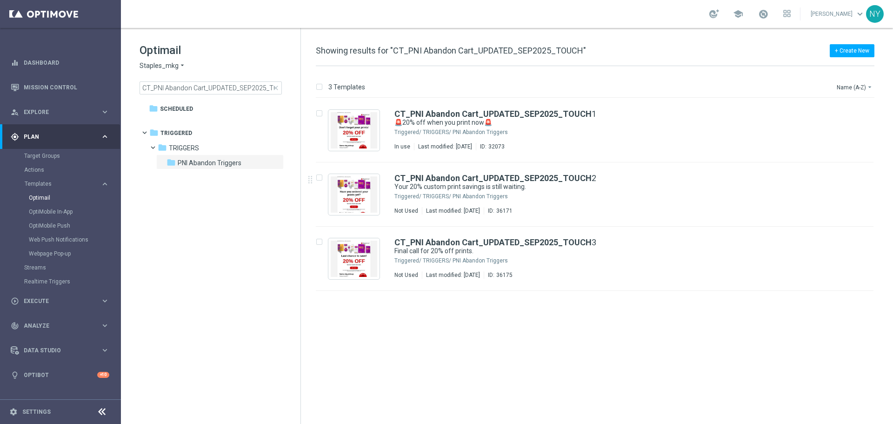
drag, startPoint x: 276, startPoint y: 88, endPoint x: 165, endPoint y: 88, distance: 111.1
click at [276, 88] on span "close" at bounding box center [275, 87] width 7 height 7
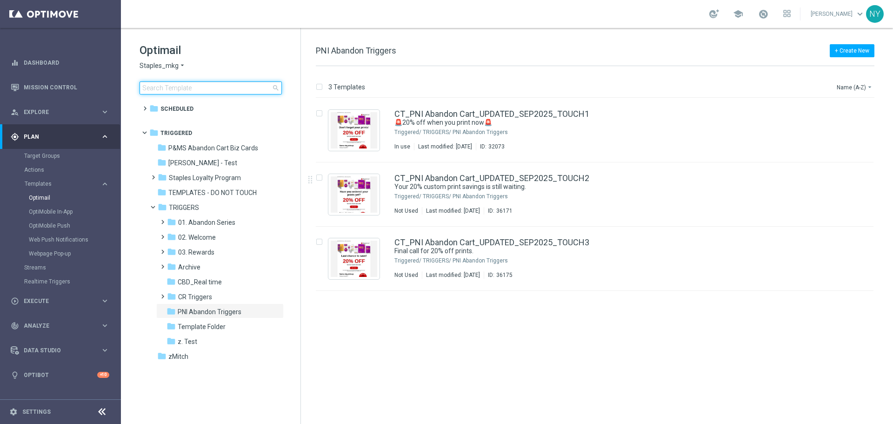
click at [160, 86] on input at bounding box center [211, 87] width 142 height 13
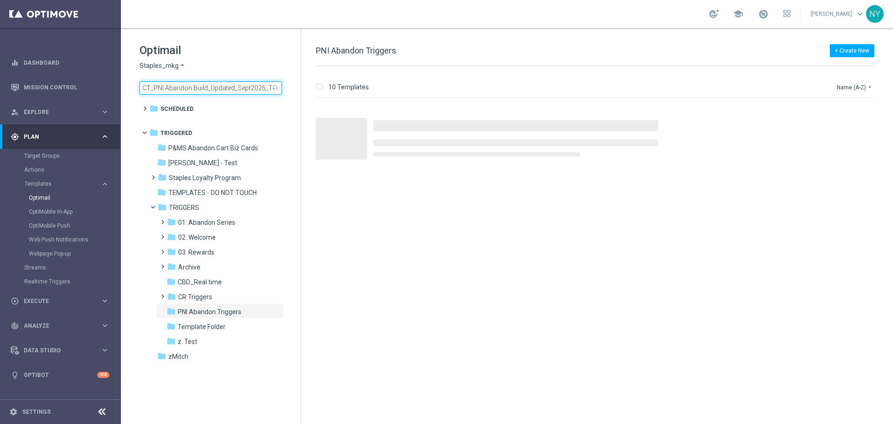
scroll to position [0, 17]
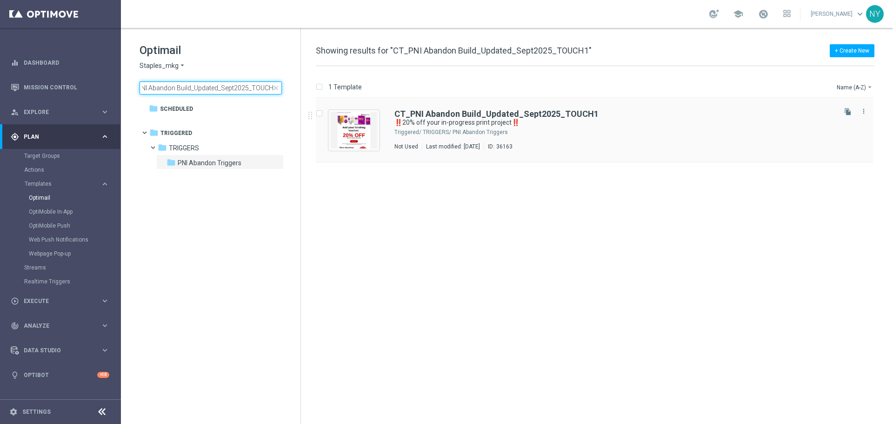
type input "CT_PNI Abandon Build_Updated_Sept2025_TOUCH1"
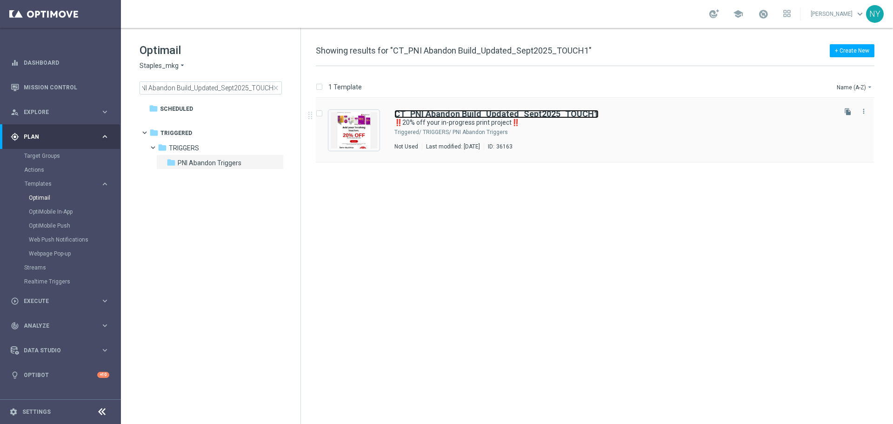
click at [512, 115] on b "CT_PNI Abandon Build_Updated_Sept2025_TOUCH1" at bounding box center [496, 114] width 204 height 10
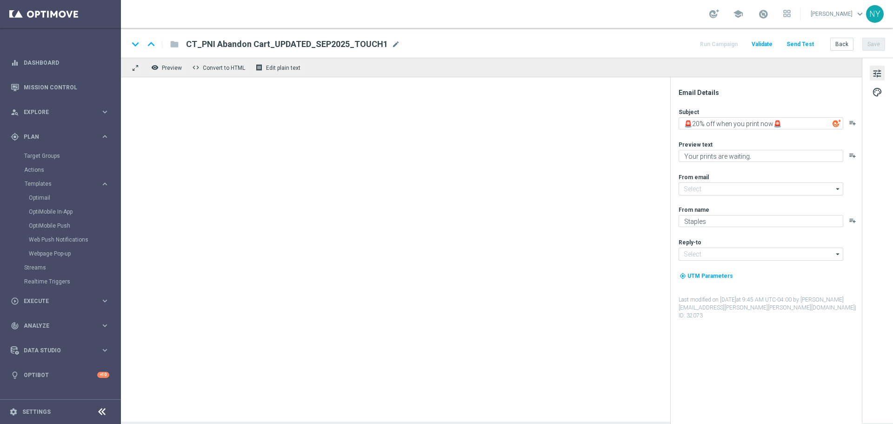
type input "[EMAIL_ADDRESS][DOMAIN_NAME]"
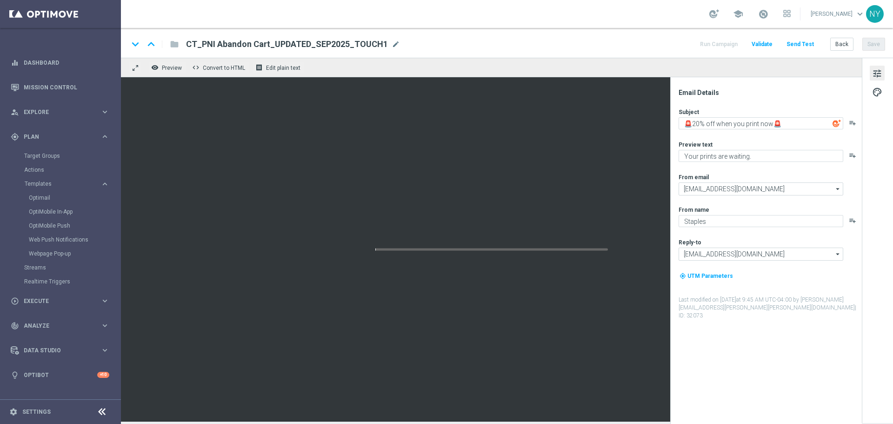
type textarea "‼️20% off your in-progress print project‼️"
type textarea "Finish your print project today and save!"
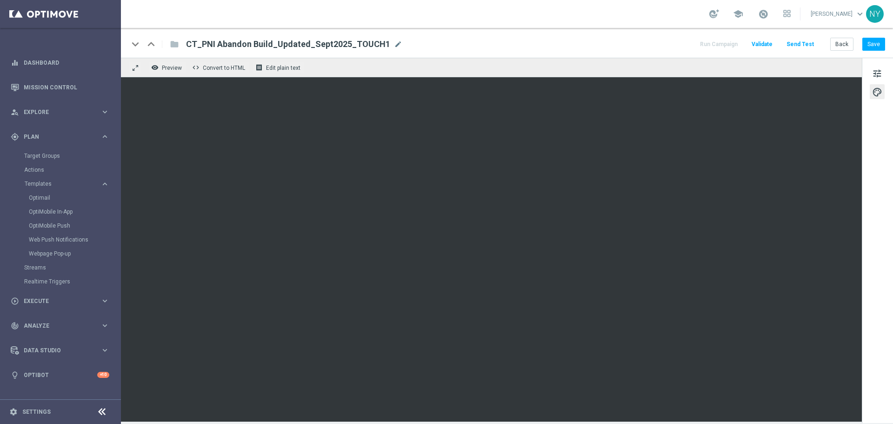
click at [803, 40] on button "Send Test" at bounding box center [800, 44] width 30 height 13
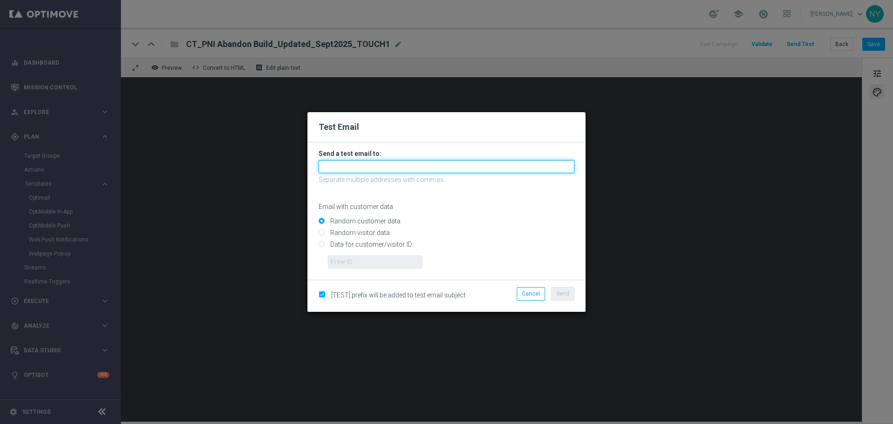
click at [334, 166] on input "text" at bounding box center [447, 166] width 256 height 13
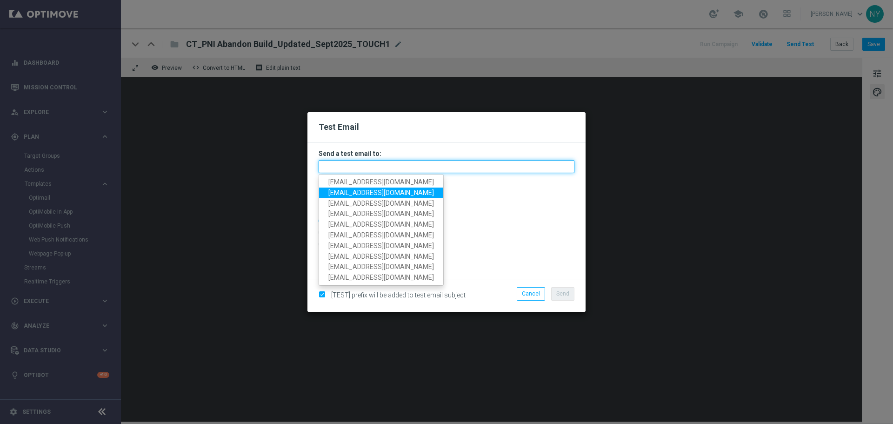
click at [343, 166] on input "text" at bounding box center [447, 166] width 256 height 13
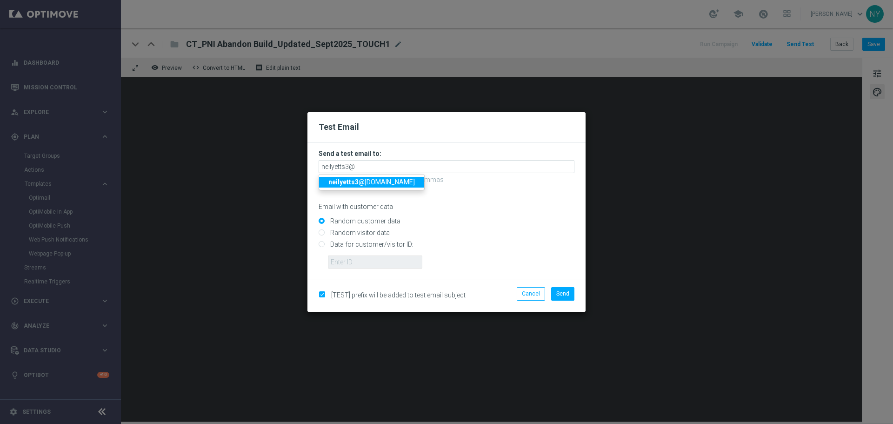
click at [404, 182] on span "neilyetts3@ litmusemail.com" at bounding box center [371, 181] width 86 height 7
type input "neilyetts3@litmusemail.com"
click at [320, 244] on input "Data for customer/visitor ID:" at bounding box center [447, 248] width 256 height 13
radio input "true"
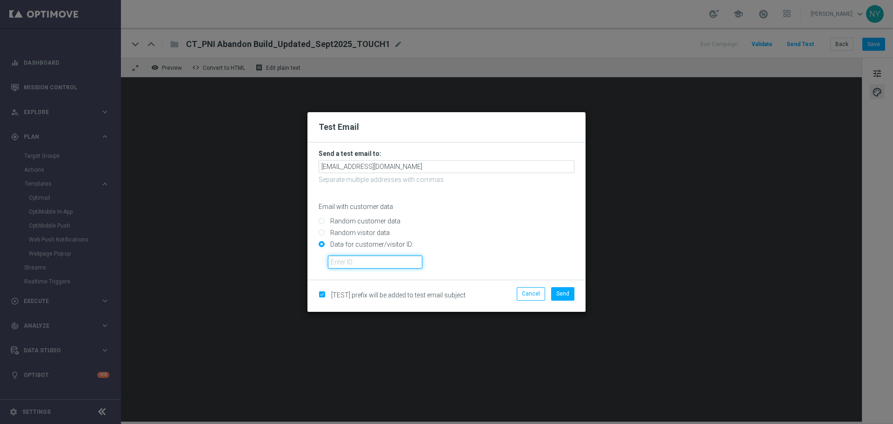
click at [352, 262] on input "text" at bounding box center [375, 261] width 94 height 13
paste input "10000006208"
type input "10000006208"
click at [561, 295] on span "Send" at bounding box center [562, 293] width 13 height 7
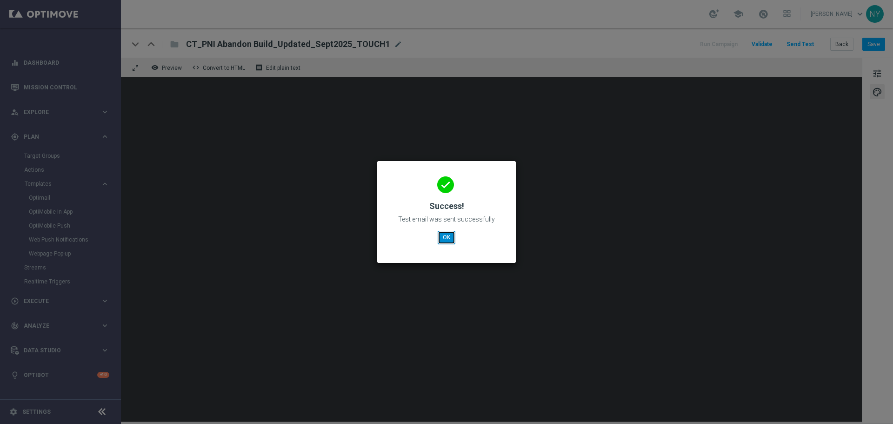
click at [448, 236] on button "OK" at bounding box center [447, 237] width 18 height 13
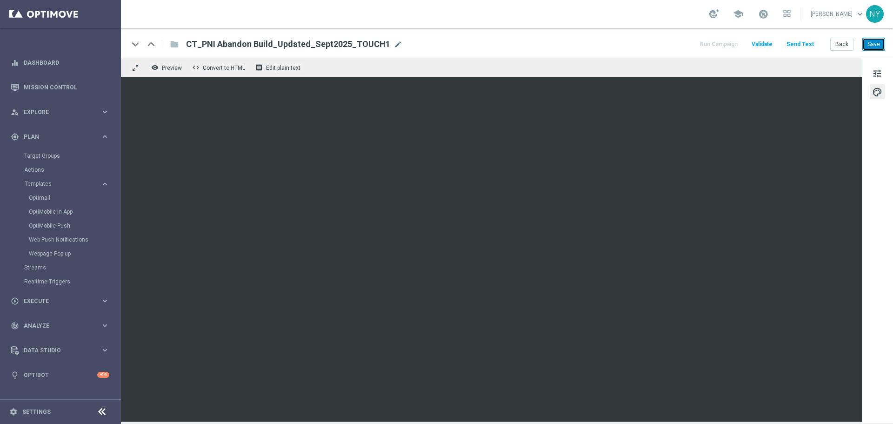
click at [872, 42] on button "Save" at bounding box center [873, 44] width 23 height 13
click at [871, 43] on button "Save" at bounding box center [873, 44] width 23 height 13
click at [803, 42] on button "Send Test" at bounding box center [800, 44] width 30 height 13
click at [803, 44] on button "Send Test" at bounding box center [800, 44] width 30 height 13
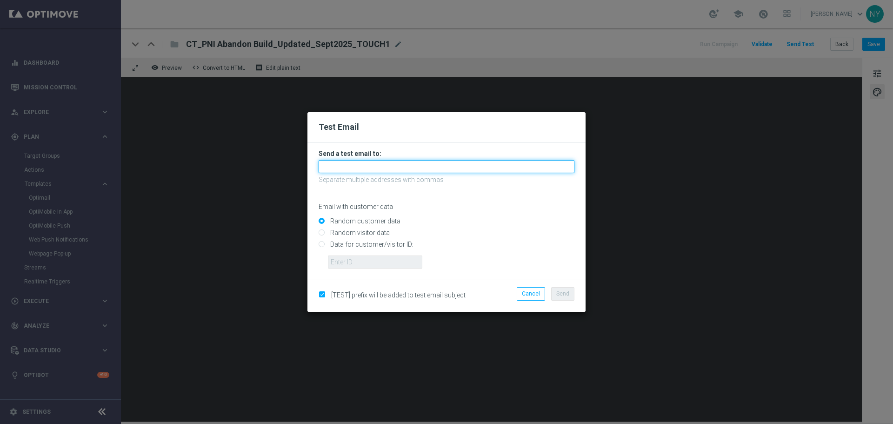
click at [361, 163] on input "text" at bounding box center [447, 166] width 256 height 13
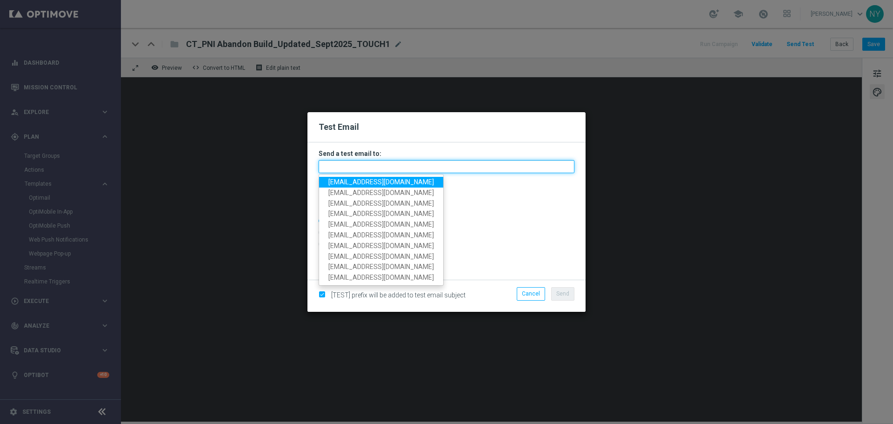
paste input "neilyetts3-bfqj2@litmusemail.com"
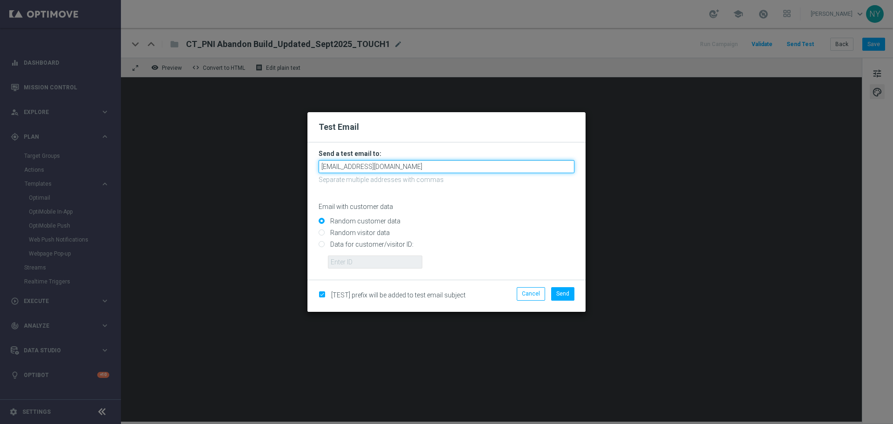
type input "neilyetts3-bfqj2@litmusemail.com"
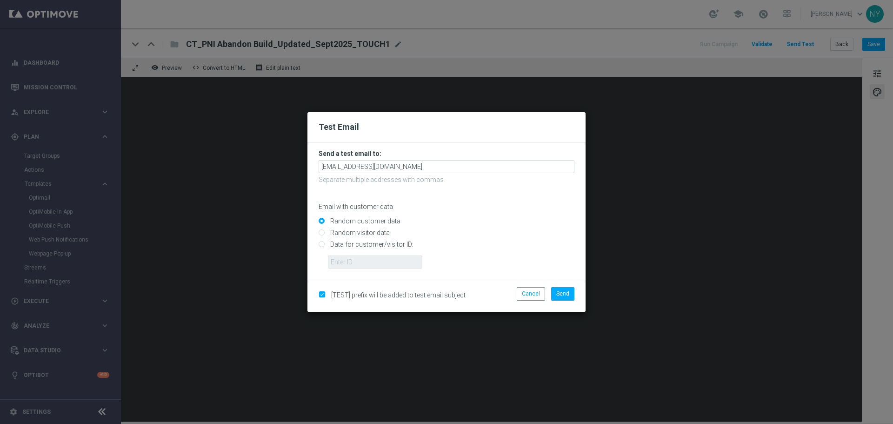
click at [486, 207] on p "Email with customer data" at bounding box center [447, 206] width 256 height 8
click at [321, 244] on input "Data for customer/visitor ID:" at bounding box center [447, 248] width 256 height 13
radio input "true"
click at [338, 259] on input "text" at bounding box center [375, 261] width 94 height 13
click at [342, 266] on input "text" at bounding box center [375, 261] width 94 height 13
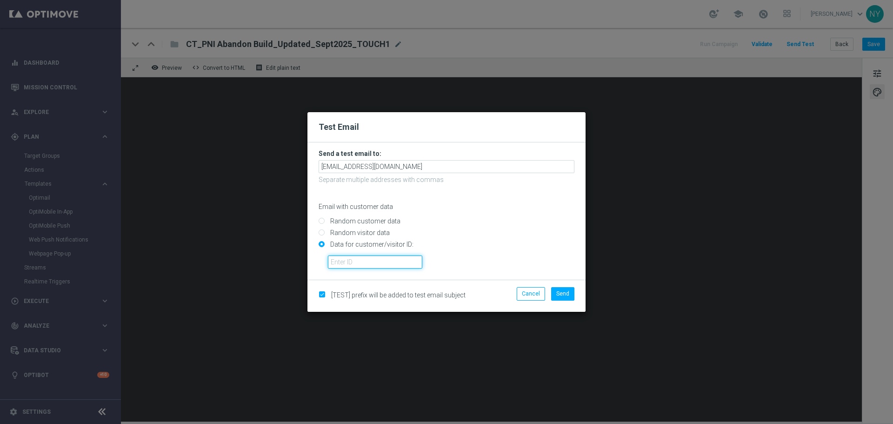
paste input "10000006208"
type input "10000006208"
click at [564, 297] on button "Send" at bounding box center [562, 293] width 23 height 13
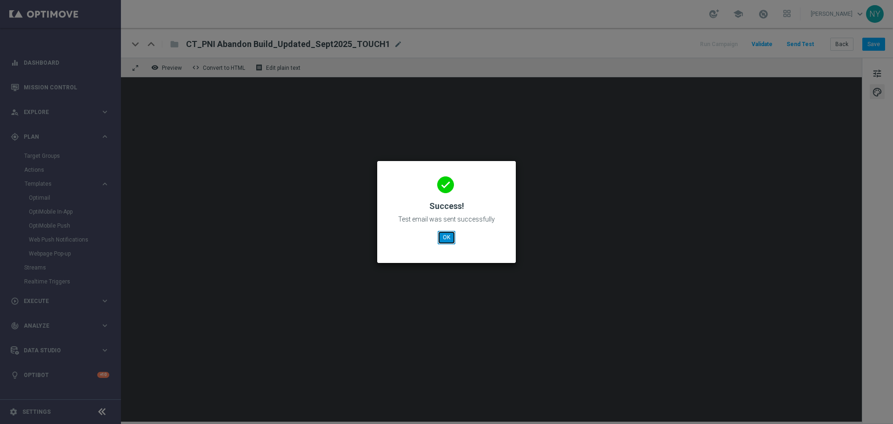
click at [450, 233] on button "OK" at bounding box center [447, 237] width 18 height 13
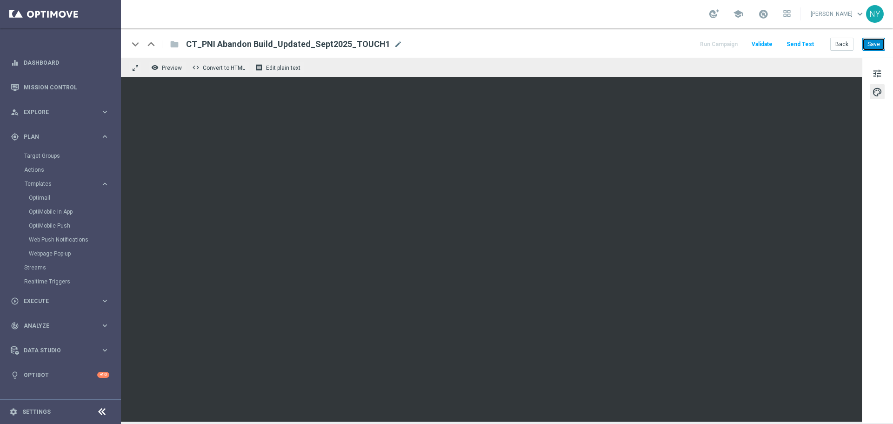
click at [877, 48] on button "Save" at bounding box center [873, 44] width 23 height 13
click at [845, 44] on button "Back" at bounding box center [841, 44] width 23 height 13
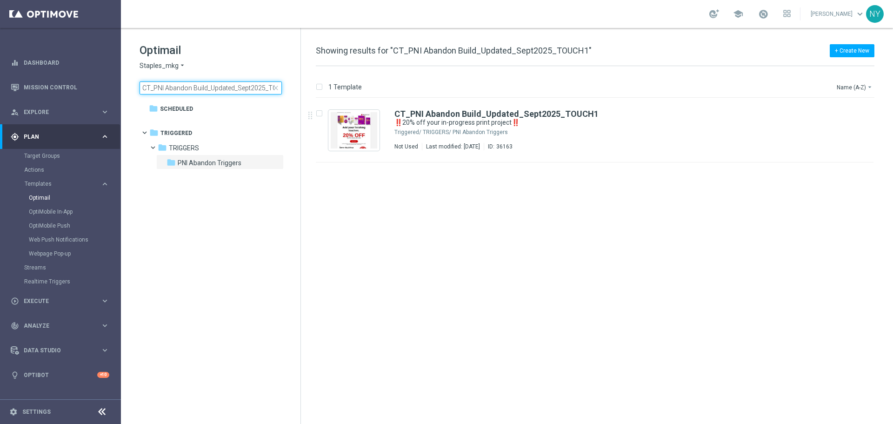
click at [245, 88] on input "CT_PNI Abandon Build_Updated_Sept2025_TOUCH1" at bounding box center [211, 87] width 142 height 13
drag, startPoint x: 267, startPoint y: 86, endPoint x: 336, endPoint y: 87, distance: 68.8
click at [336, 87] on div "Optimail Staples_mkg arrow_drop_down × Staples_mkg CT_PNI Abandon Build_Updated…" at bounding box center [507, 226] width 772 height 396
click at [271, 86] on input "CT_PNI Abandon Build_Updated_Sept2025_TOUCH1" at bounding box center [211, 87] width 142 height 13
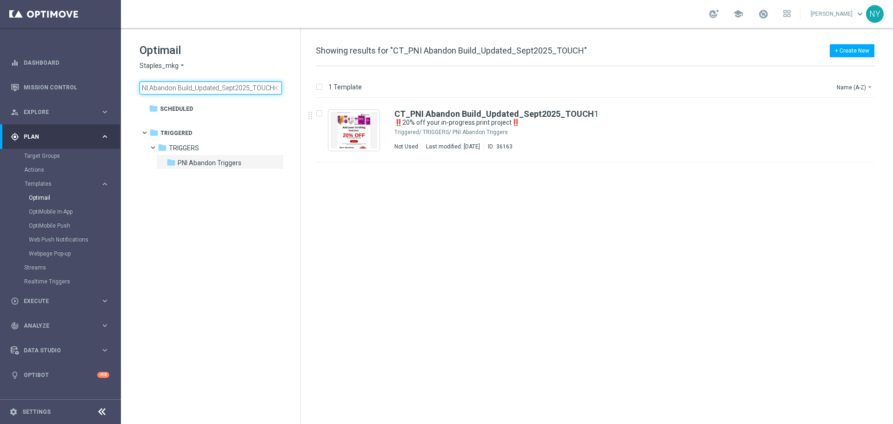
scroll to position [0, 13]
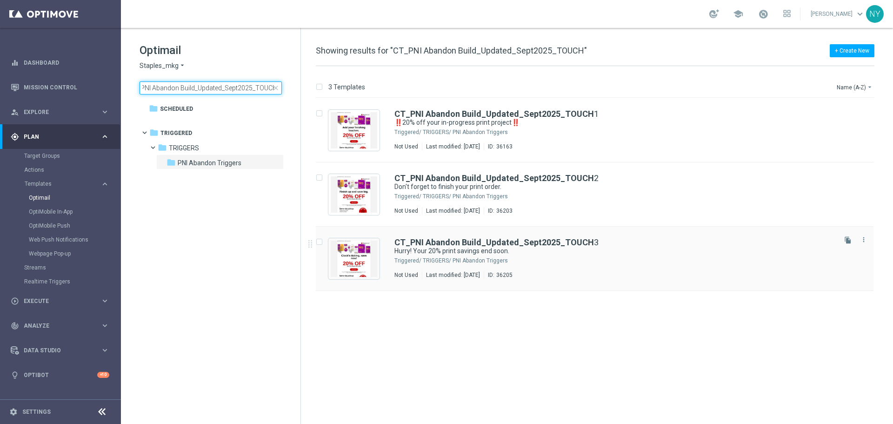
type input "CT_PNI Abandon Build_Updated_Sept2025_TOUCH"
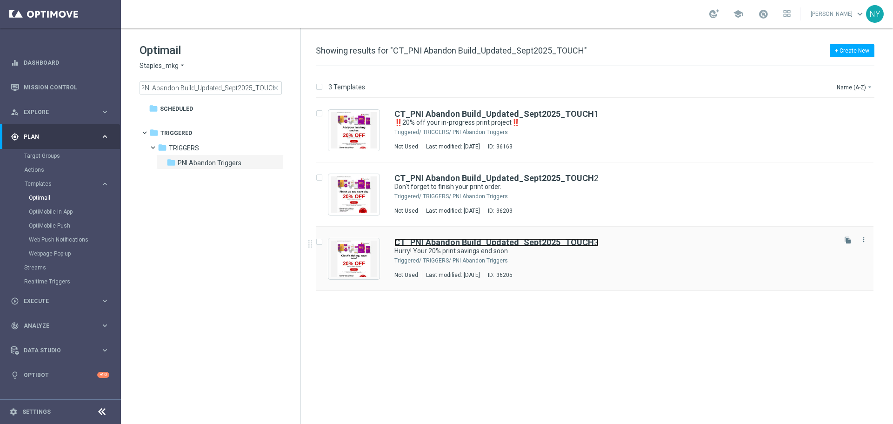
click at [458, 242] on b "CT_PNI Abandon Build_Updated_Sept2025_TOUCH" at bounding box center [494, 242] width 200 height 10
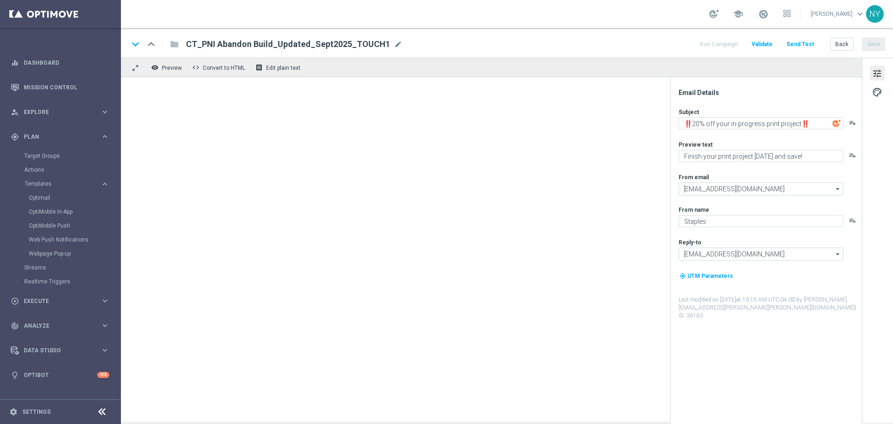
type textarea "Hurry! Your 20% print savings end soon."
type textarea "Don't wait, finish your order today."
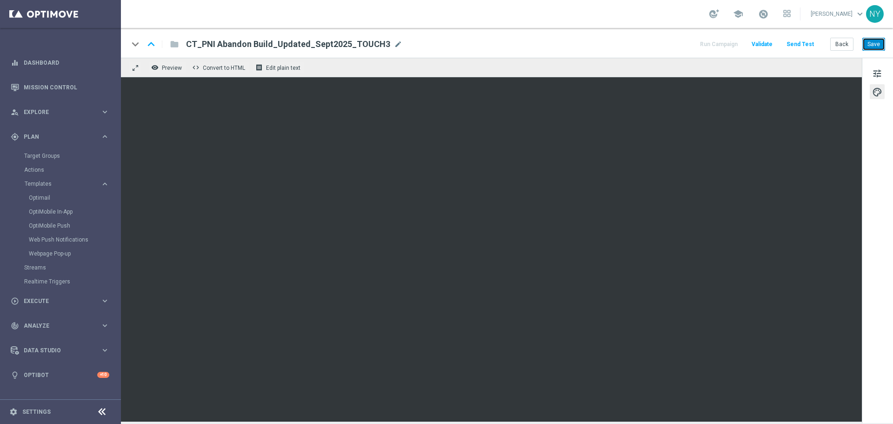
click at [875, 41] on button "Save" at bounding box center [873, 44] width 23 height 13
click at [805, 42] on button "Send Test" at bounding box center [800, 44] width 30 height 13
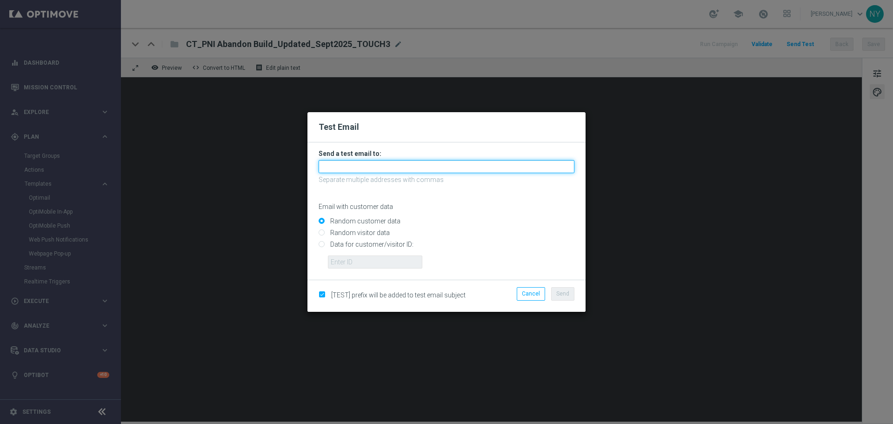
click at [340, 164] on input "text" at bounding box center [447, 166] width 256 height 13
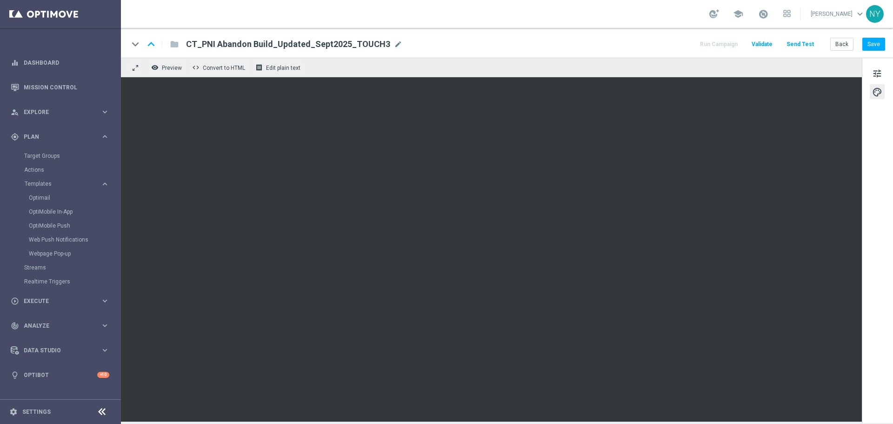
click at [801, 42] on button "Send Test" at bounding box center [800, 44] width 30 height 13
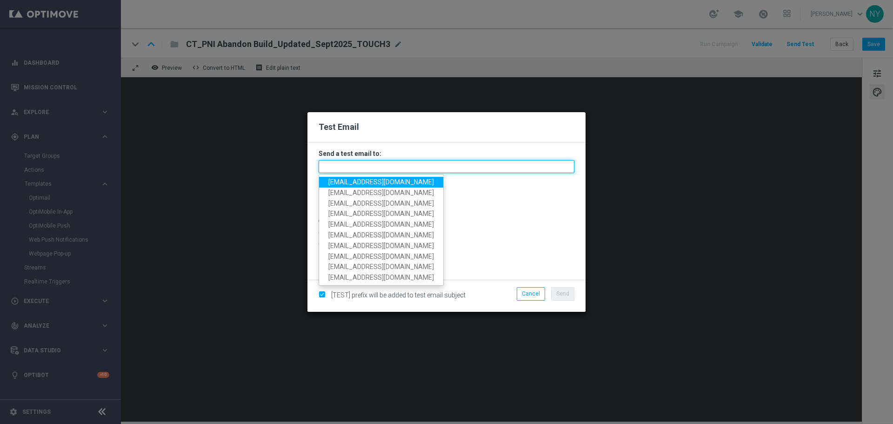
click at [354, 167] on input "text" at bounding box center [447, 166] width 256 height 13
paste input "neilyetts3-bfqru@litmusemail.com"
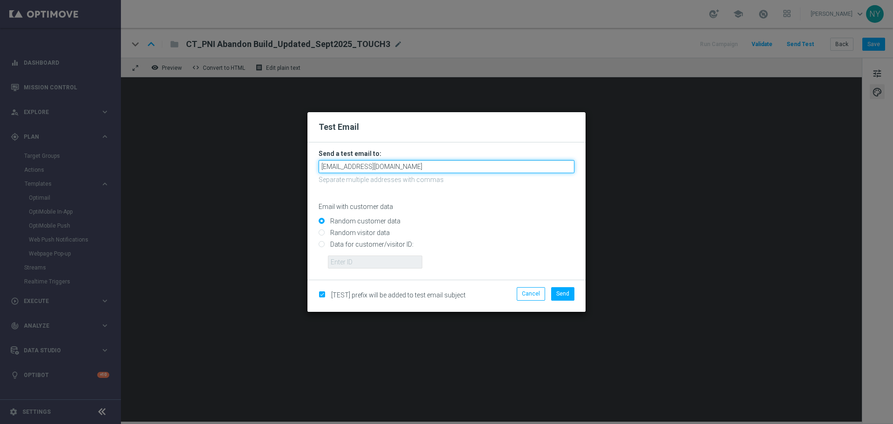
type input "neilyetts3-bfqru@litmusemail.com"
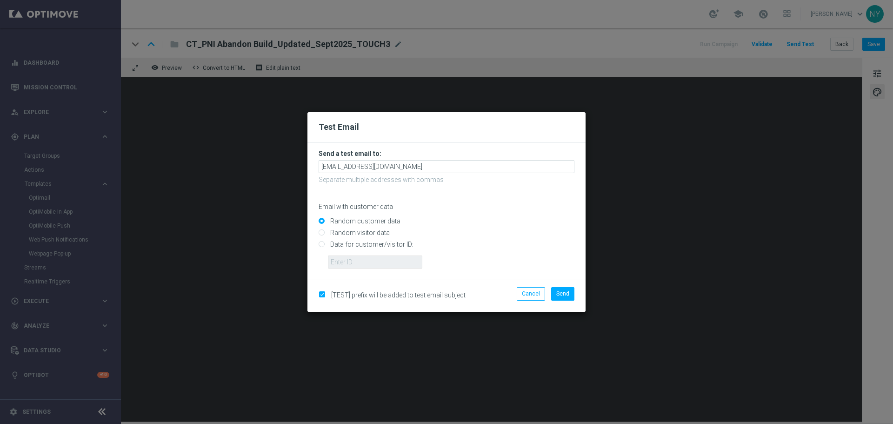
click at [324, 245] on input "Data for customer/visitor ID:" at bounding box center [447, 248] width 256 height 13
radio input "true"
click at [354, 260] on input "text" at bounding box center [375, 261] width 94 height 13
paste input "10000006208"
type input "10000006208"
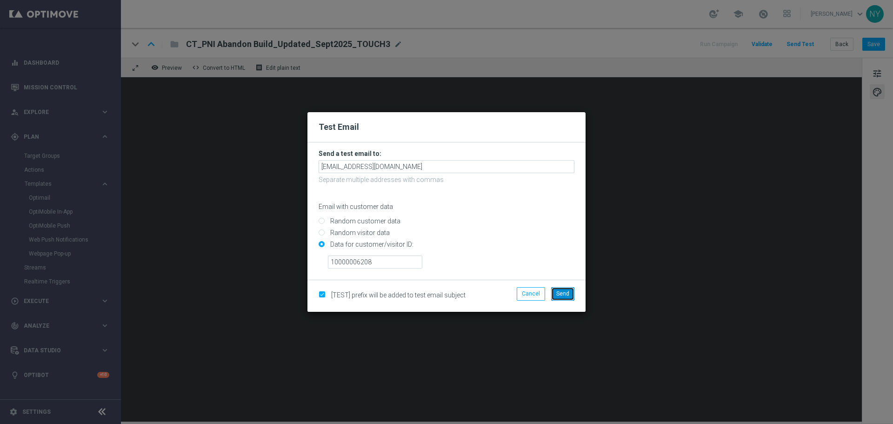
click at [560, 293] on span "Send" at bounding box center [562, 293] width 13 height 7
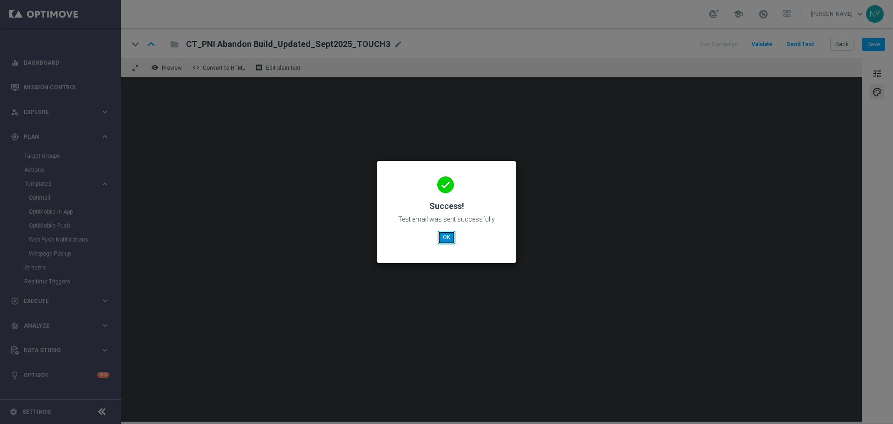
click at [446, 237] on button "OK" at bounding box center [447, 237] width 18 height 13
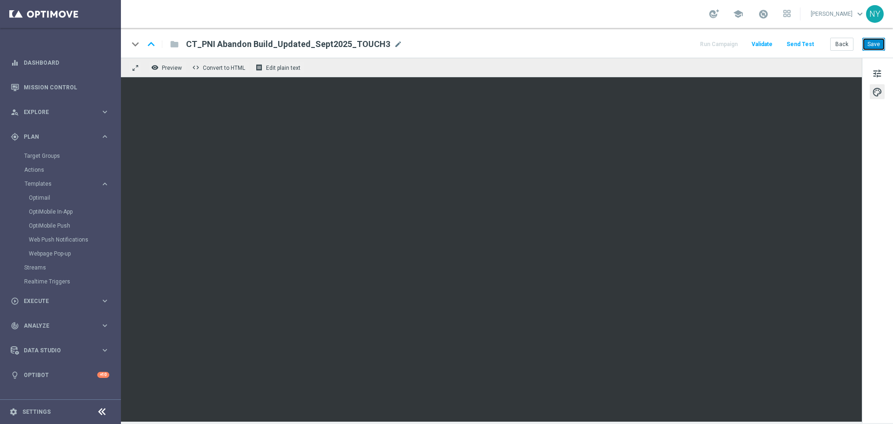
click at [877, 47] on button "Save" at bounding box center [873, 44] width 23 height 13
click at [878, 42] on button "Save" at bounding box center [873, 44] width 23 height 13
click at [875, 45] on button "Save" at bounding box center [873, 44] width 23 height 13
click at [871, 44] on button "Save" at bounding box center [873, 44] width 23 height 13
click at [799, 43] on button "Send Test" at bounding box center [800, 44] width 30 height 13
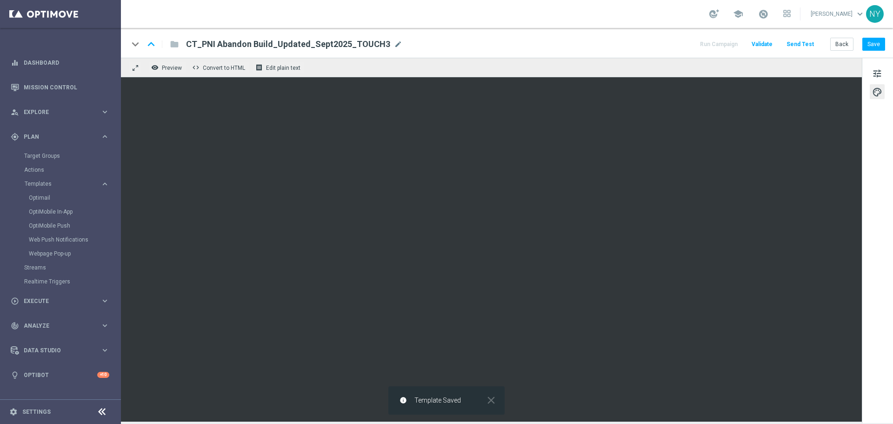
click at [798, 42] on button "Send Test" at bounding box center [800, 44] width 30 height 13
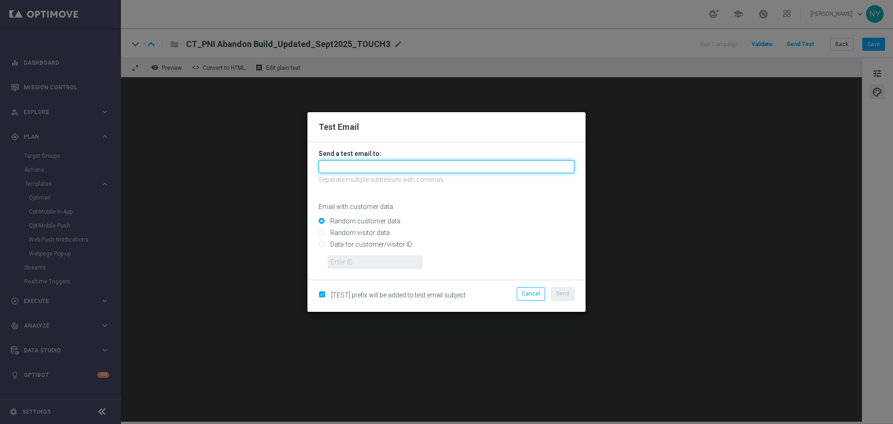
click at [331, 167] on input "text" at bounding box center [447, 166] width 256 height 13
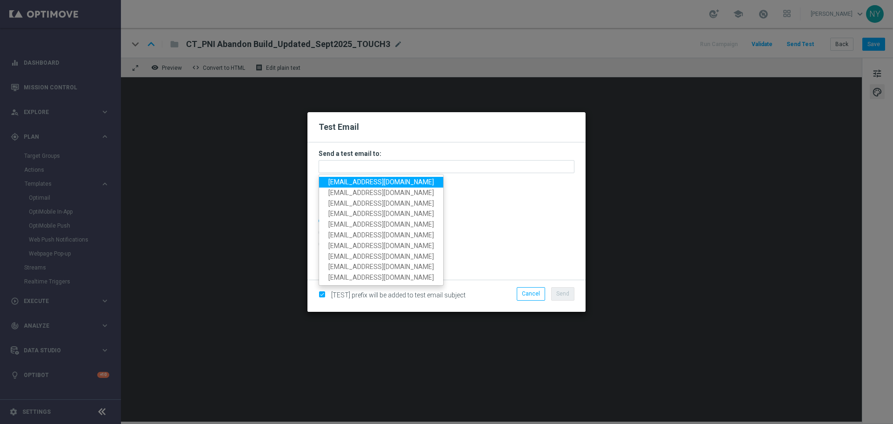
click at [341, 183] on span "neilyetts3-bfqru@litmusemail.com" at bounding box center [381, 181] width 106 height 7
type input "neilyetts3-bfqru@litmusemail.com"
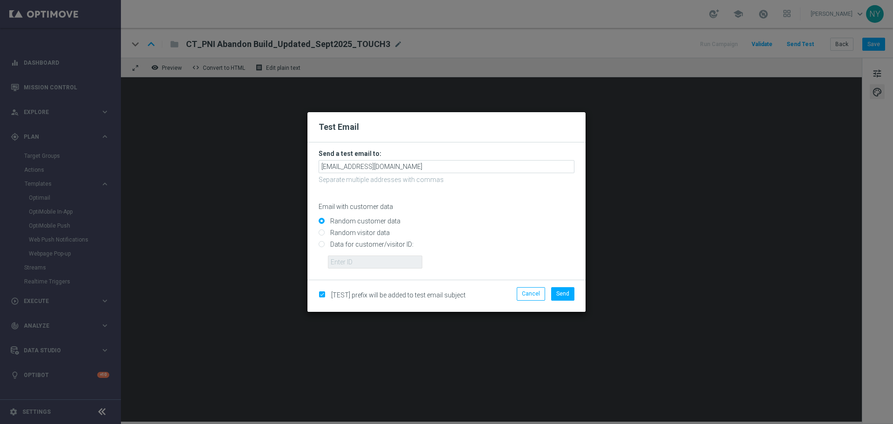
click at [324, 244] on input "Data for customer/visitor ID:" at bounding box center [447, 248] width 256 height 13
radio input "true"
click at [331, 261] on input "text" at bounding box center [375, 261] width 94 height 13
click at [359, 264] on input "text" at bounding box center [375, 261] width 94 height 13
paste input "10000006208"
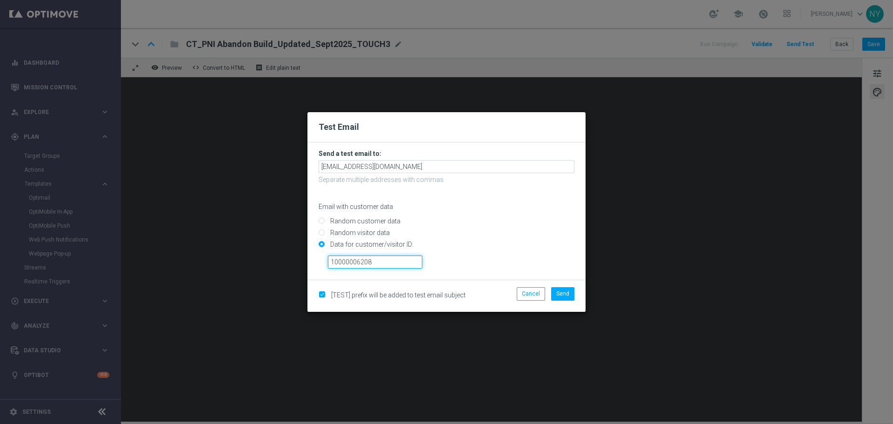
type input "10000006208"
click at [559, 287] on div "[TEST] prefix will be added to test email subject Cancel Send" at bounding box center [446, 295] width 278 height 32
click at [568, 294] on span "Send" at bounding box center [562, 293] width 13 height 7
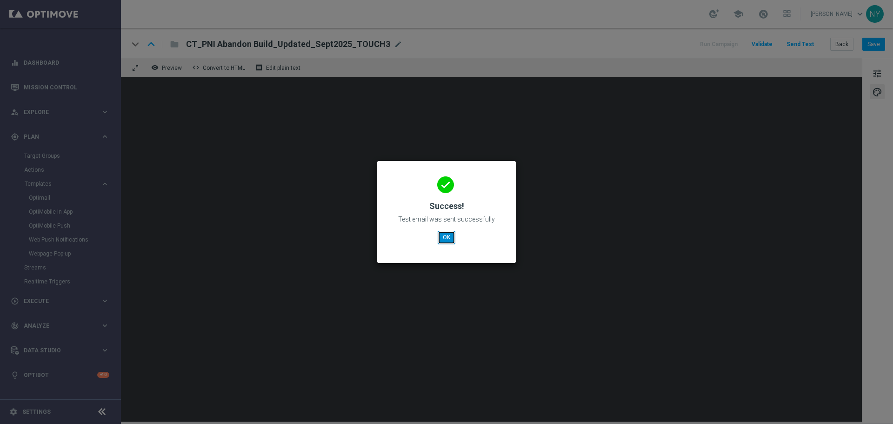
click at [442, 237] on button "OK" at bounding box center [447, 237] width 18 height 13
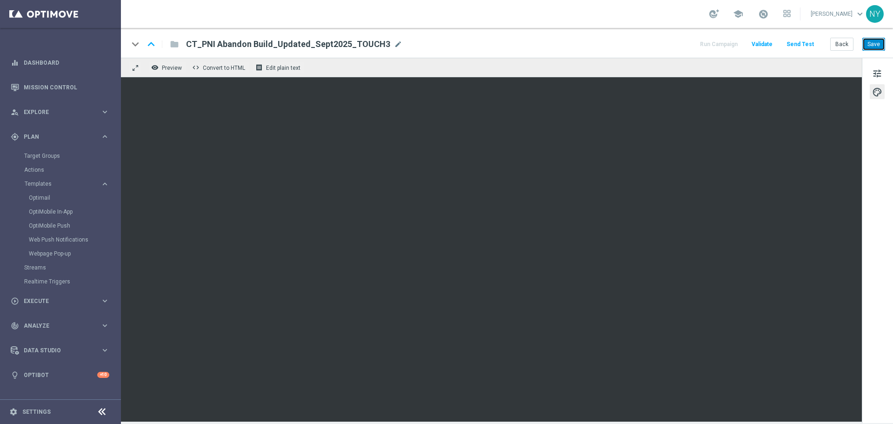
click at [877, 46] on button "Save" at bounding box center [873, 44] width 23 height 13
click at [799, 45] on button "Send Test" at bounding box center [800, 44] width 30 height 13
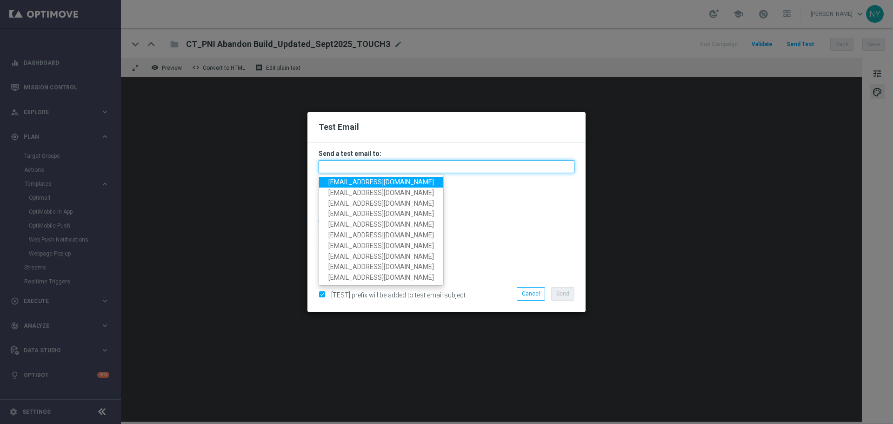
click at [374, 164] on input "text" at bounding box center [447, 166] width 256 height 13
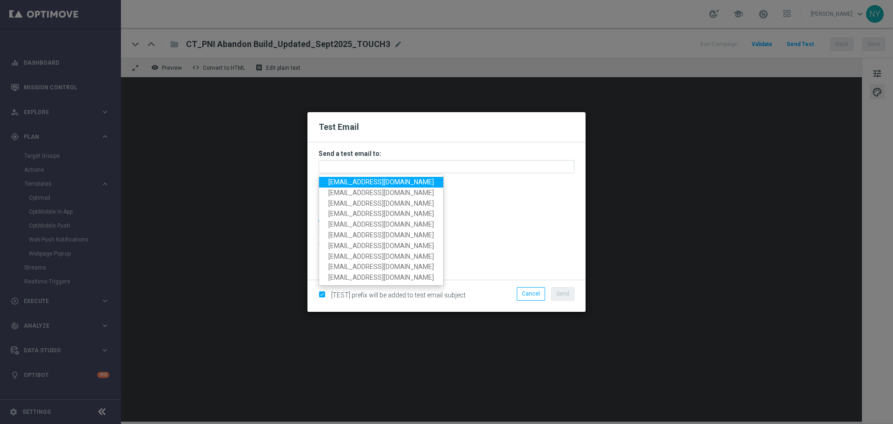
drag, startPoint x: 371, startPoint y: 179, endPoint x: 366, endPoint y: 181, distance: 5.2
click at [371, 179] on span "neilyetts3-bfqru@litmusemail.com" at bounding box center [381, 181] width 106 height 7
type input "neilyetts3-bfqru@litmusemail.com"
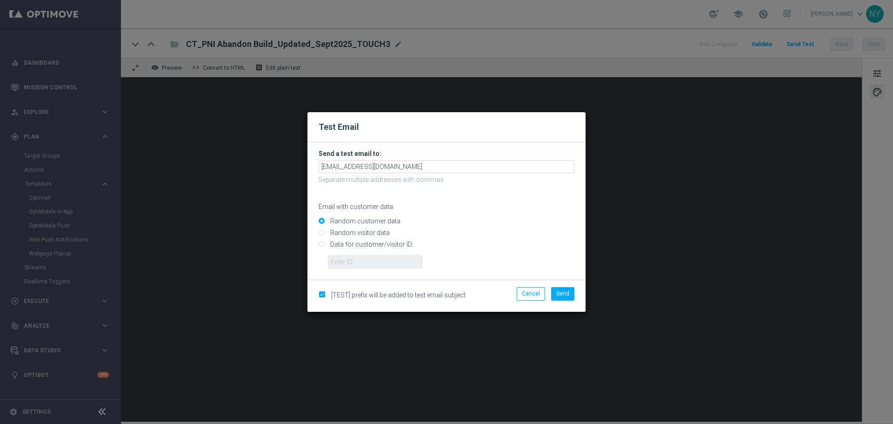
click at [322, 246] on input "Data for customer/visitor ID:" at bounding box center [447, 248] width 256 height 13
radio input "true"
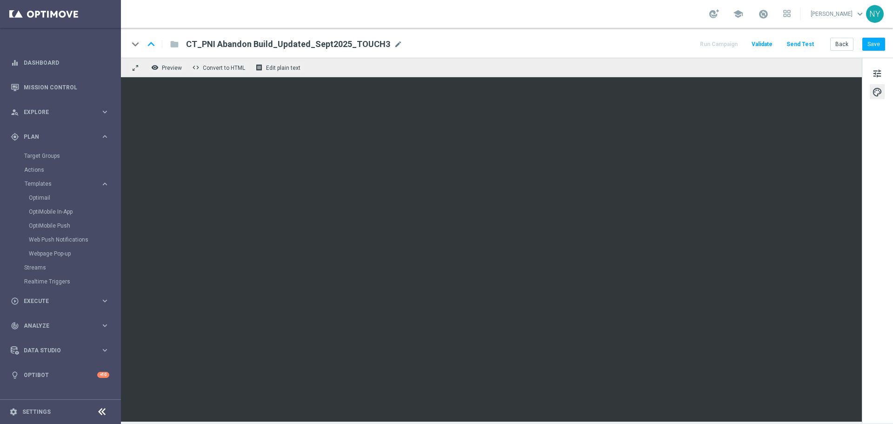
click at [792, 41] on button "Send Test" at bounding box center [800, 44] width 30 height 13
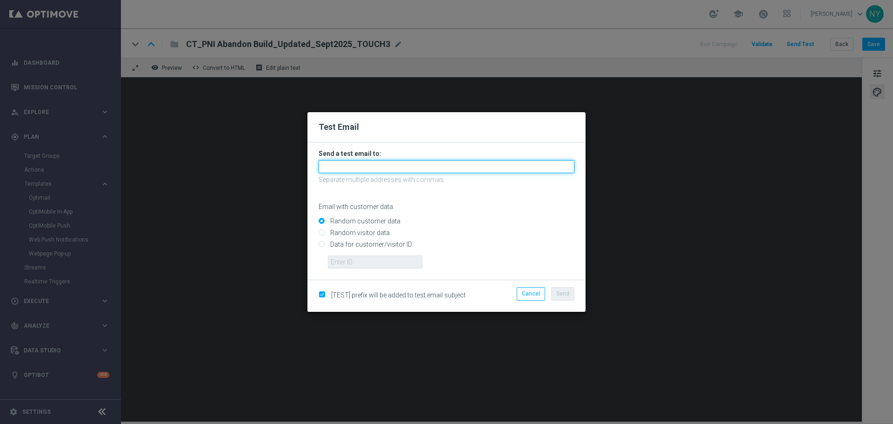
click at [370, 163] on input "text" at bounding box center [447, 166] width 256 height 13
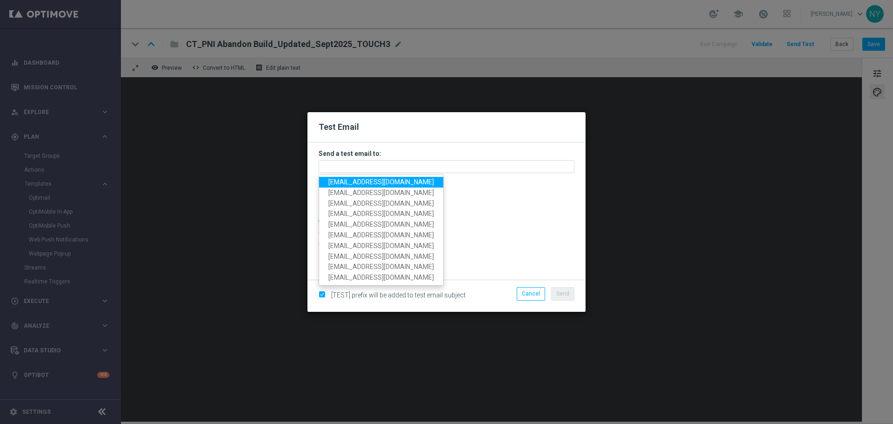
click at [370, 182] on span "neilyetts3-bfqru@litmusemail.com" at bounding box center [381, 181] width 106 height 7
type input "neilyetts3-bfqru@litmusemail.com"
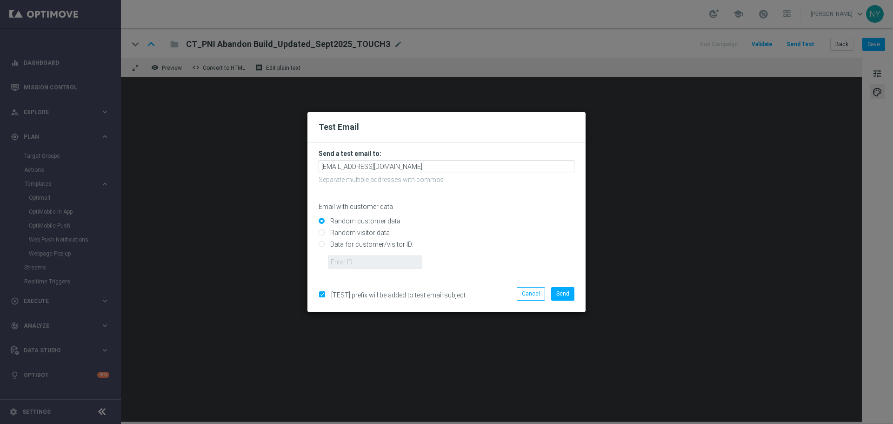
click at [321, 246] on input "Data for customer/visitor ID:" at bounding box center [447, 248] width 256 height 13
radio input "true"
click at [342, 265] on input "text" at bounding box center [375, 261] width 94 height 13
paste input "10000006208"
type input "10000006208"
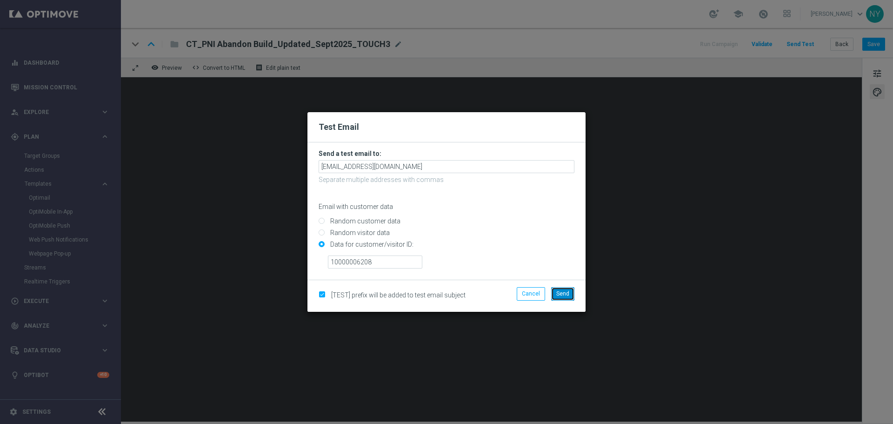
click at [558, 292] on span "Send" at bounding box center [562, 293] width 13 height 7
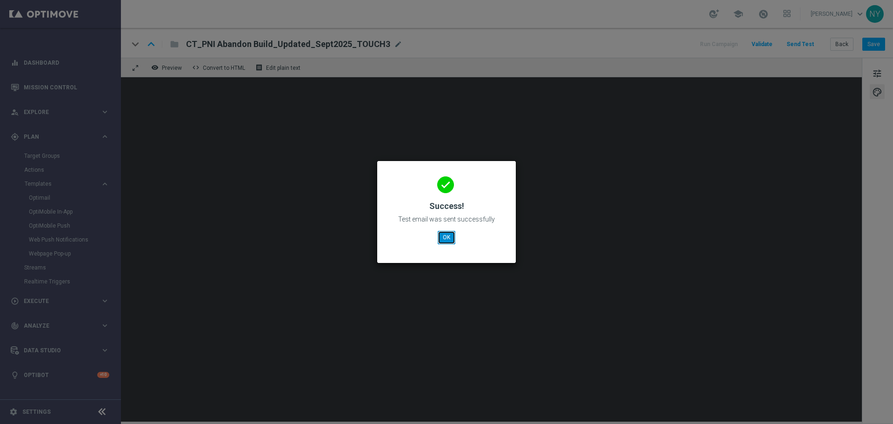
click at [448, 237] on button "OK" at bounding box center [447, 237] width 18 height 13
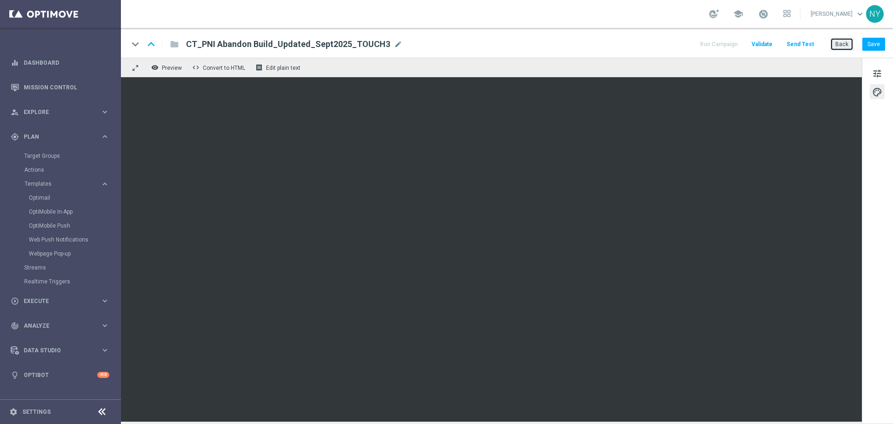
click at [843, 44] on button "Back" at bounding box center [841, 44] width 23 height 13
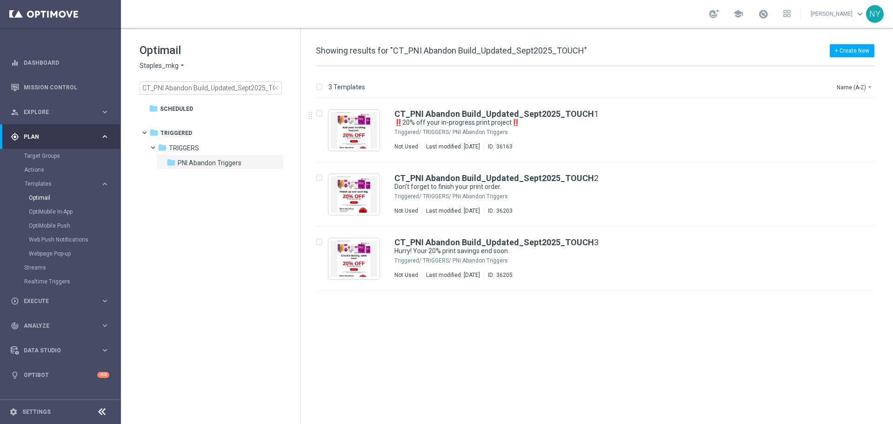
click at [275, 87] on span "close" at bounding box center [275, 87] width 7 height 7
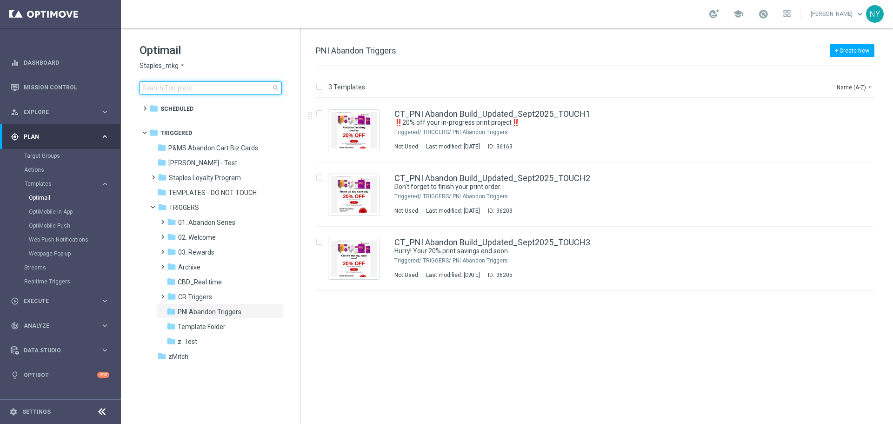
click at [239, 87] on input at bounding box center [211, 87] width 142 height 13
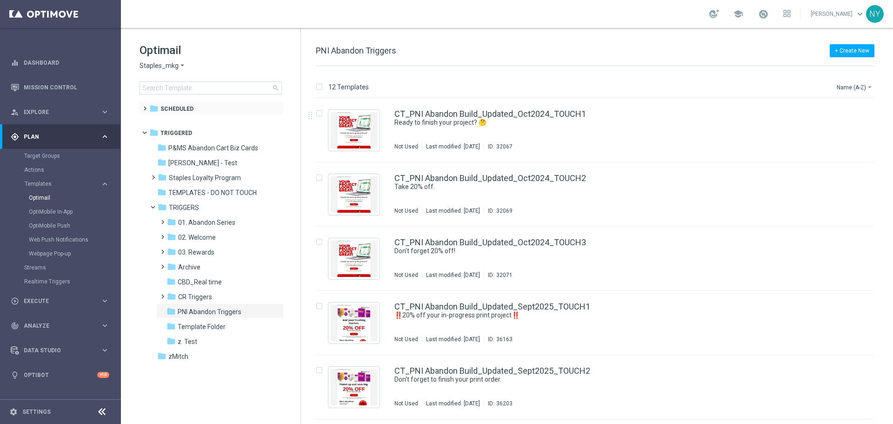
click at [143, 106] on span at bounding box center [143, 104] width 4 height 4
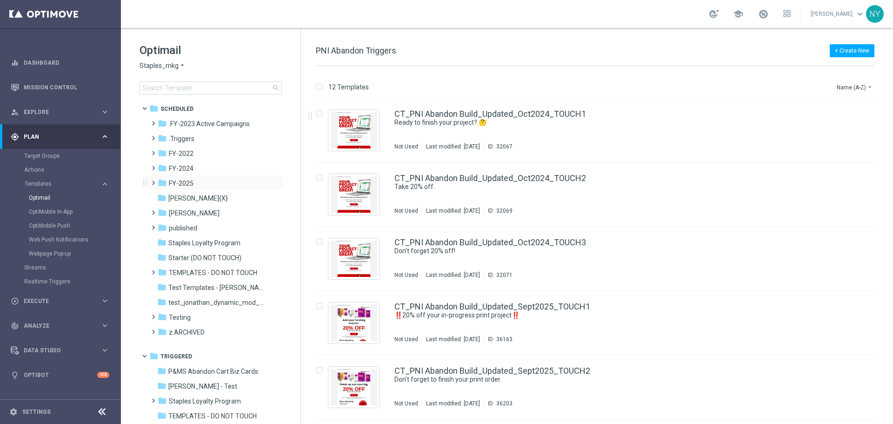
click at [151, 180] on span at bounding box center [151, 179] width 4 height 4
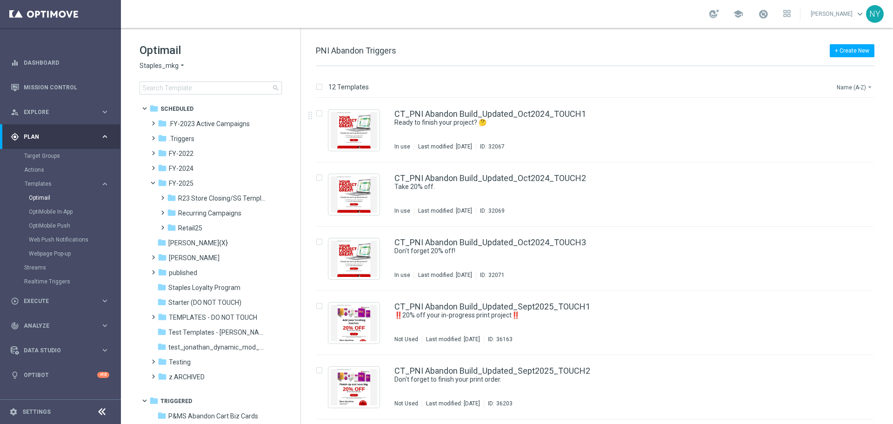
click at [851, 87] on button "Name (A-Z) arrow_drop_down" at bounding box center [855, 86] width 39 height 11
click at [821, 123] on div "Date Modified (Newest)" at bounding box center [837, 128] width 74 height 13
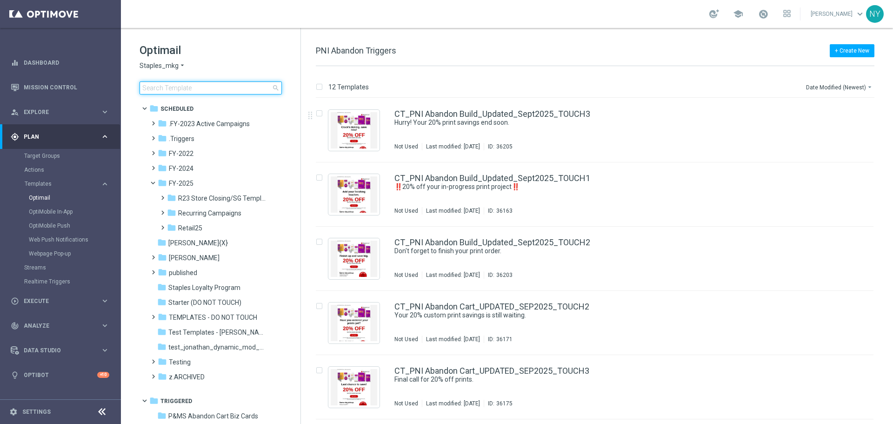
click at [158, 89] on input at bounding box center [211, 87] width 142 height 13
click at [173, 92] on input at bounding box center [211, 87] width 142 height 13
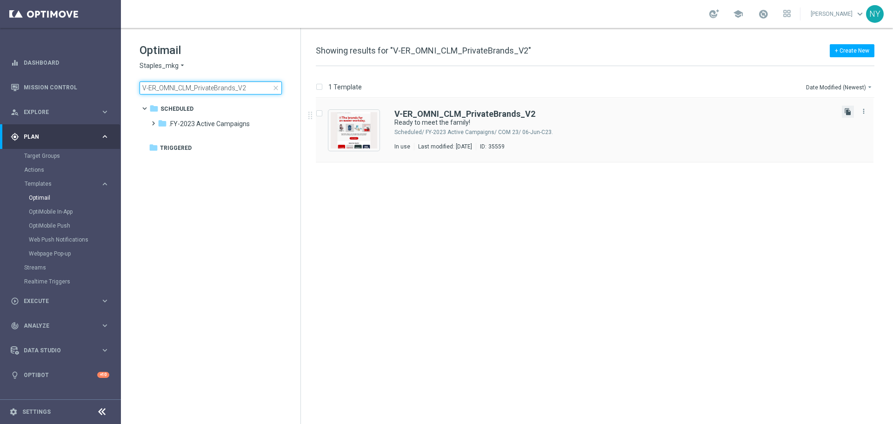
type input "V-ER_OMNI_CLM_PrivateBrands_V2"
click at [845, 112] on icon "file_copy" at bounding box center [847, 111] width 7 height 7
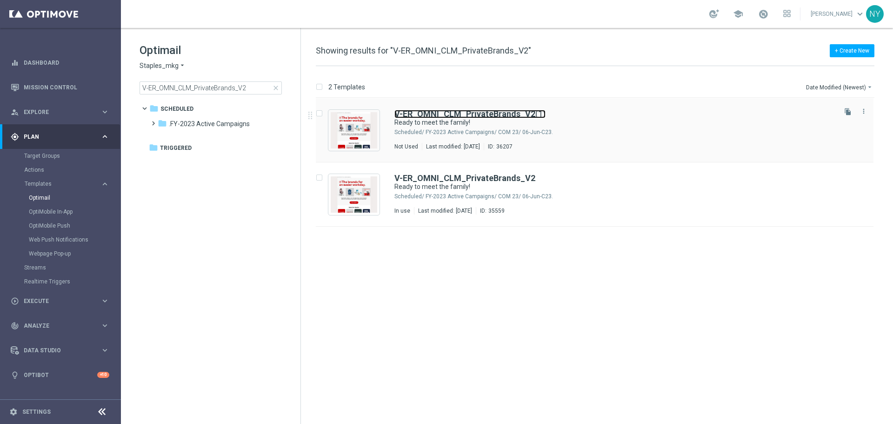
click at [482, 113] on b "V-ER_OMNI_CLM_PrivateBrands_V2" at bounding box center [464, 114] width 141 height 10
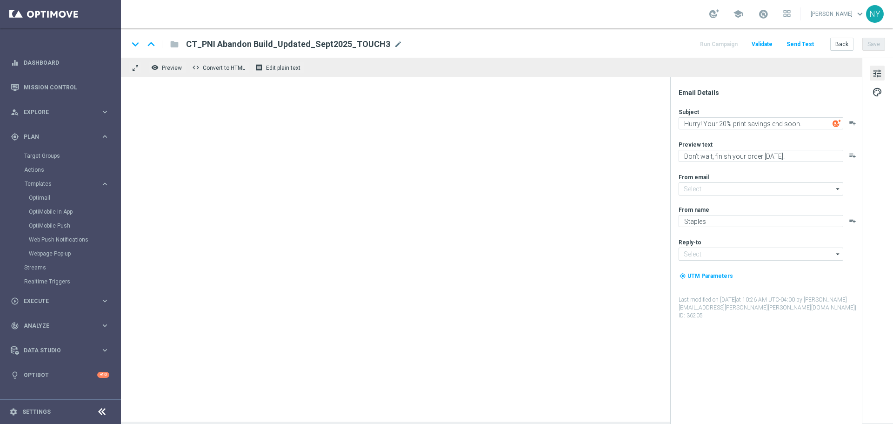
type input "[EMAIL_ADDRESS][DOMAIN_NAME]"
type input "V-ER_OMNI_CLM_PrivateBrands_V2(1)"
type textarea "Ready to meet the family!"
type textarea "You'll love 'em!"
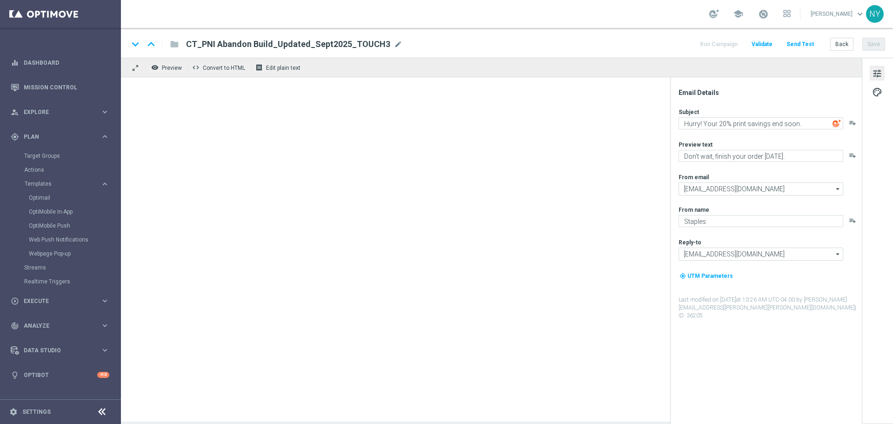
type input "[EMAIL_ADDRESS][DOMAIN_NAME]"
click at [342, 44] on span "mode_edit" at bounding box center [346, 44] width 8 height 8
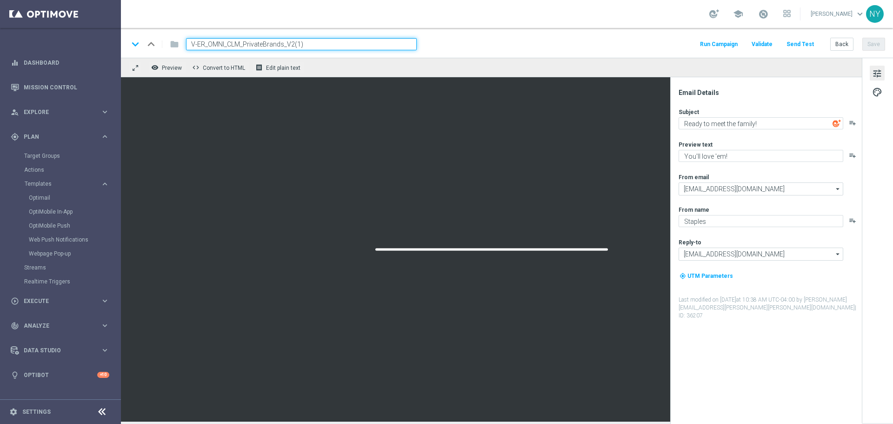
drag, startPoint x: 326, startPoint y: 43, endPoint x: 243, endPoint y: 44, distance: 82.3
click at [243, 44] on input "V-ER_OMNI_CLM_PrivateBrands_V2(1)" at bounding box center [301, 44] width 231 height 12
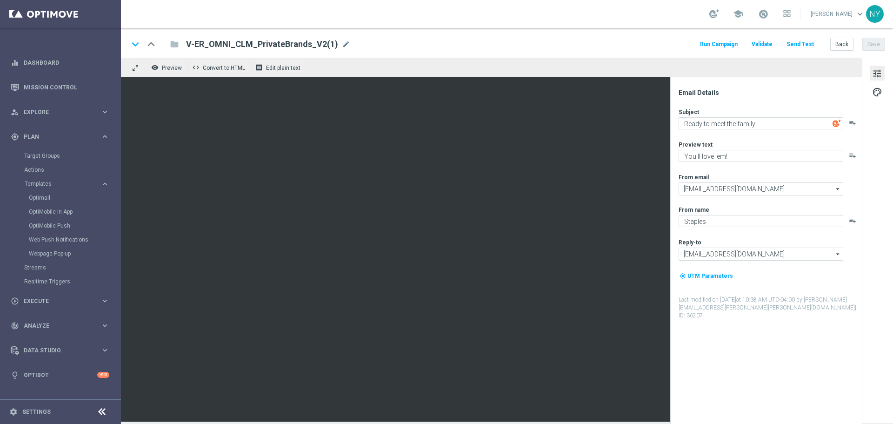
click at [325, 51] on div "keyboard_arrow_down keyboard_arrow_up folder V-ER_OMNI_CLM_PrivateBrands_V2(1) …" at bounding box center [507, 43] width 772 height 30
click at [342, 44] on span "mode_edit" at bounding box center [346, 44] width 8 height 8
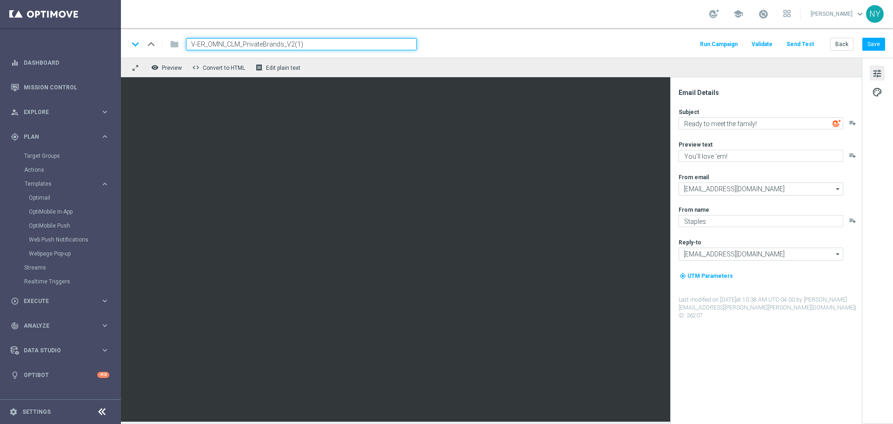
click at [316, 42] on input "V-ER_OMNI_CLM_PrivateBrands_V2(1)" at bounding box center [301, 44] width 231 height 12
drag, startPoint x: 311, startPoint y: 43, endPoint x: 228, endPoint y: 45, distance: 83.3
click at [228, 45] on input "V-ER_OMNI_CLM_PrivateBrands_V2(1)" at bounding box center [301, 44] width 231 height 12
type input "V-ER_OMNI_PrintGrow_Blueprints"
click at [874, 44] on button "Save" at bounding box center [873, 44] width 23 height 13
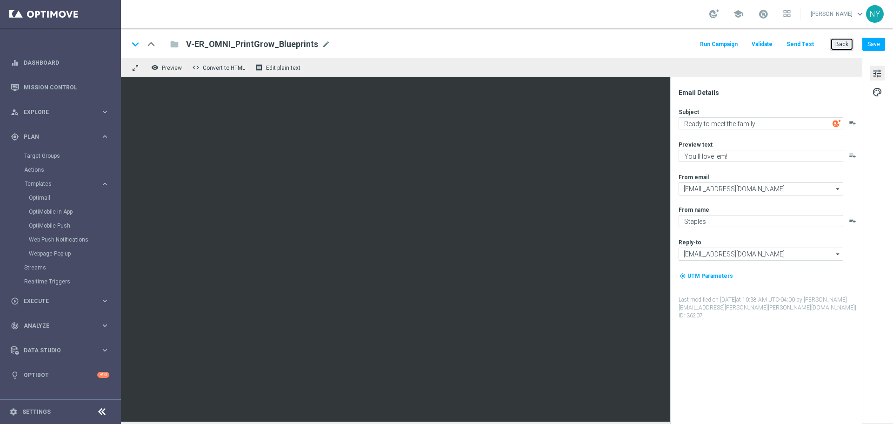
click at [845, 46] on button "Back" at bounding box center [841, 44] width 23 height 13
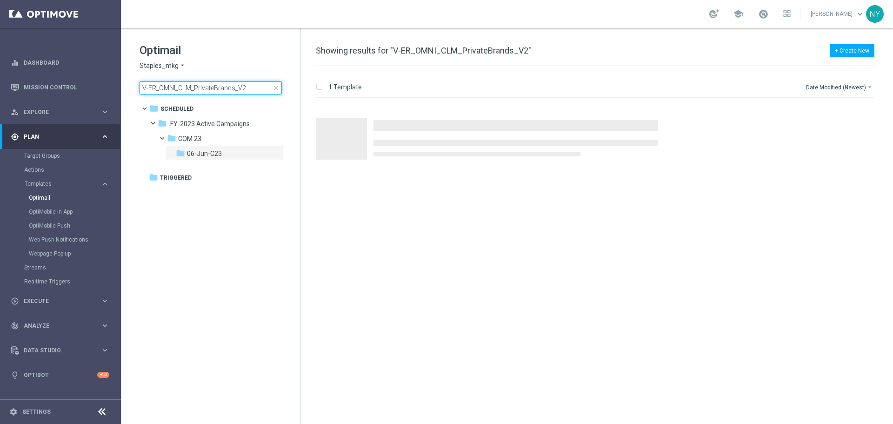
drag, startPoint x: 247, startPoint y: 87, endPoint x: -14, endPoint y: 73, distance: 262.2
click at [0, 73] on html "equalizer Dashboard Mission Control" at bounding box center [446, 212] width 893 height 424
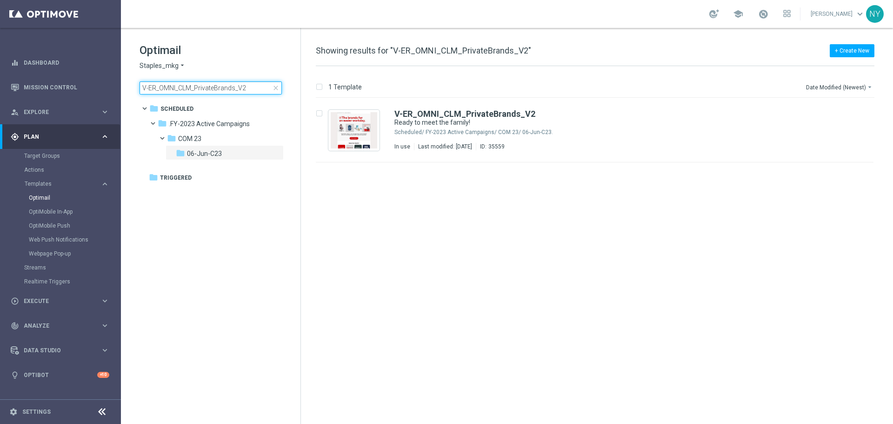
click at [222, 91] on input "V-ER_OMNI_CLM_PrivateBrands_V2" at bounding box center [211, 87] width 142 height 13
drag, startPoint x: 255, startPoint y: 91, endPoint x: 180, endPoint y: 90, distance: 75.3
click at [180, 90] on input "V-ER_OMNI_CLM_PrivateBrands_V2" at bounding box center [211, 87] width 142 height 13
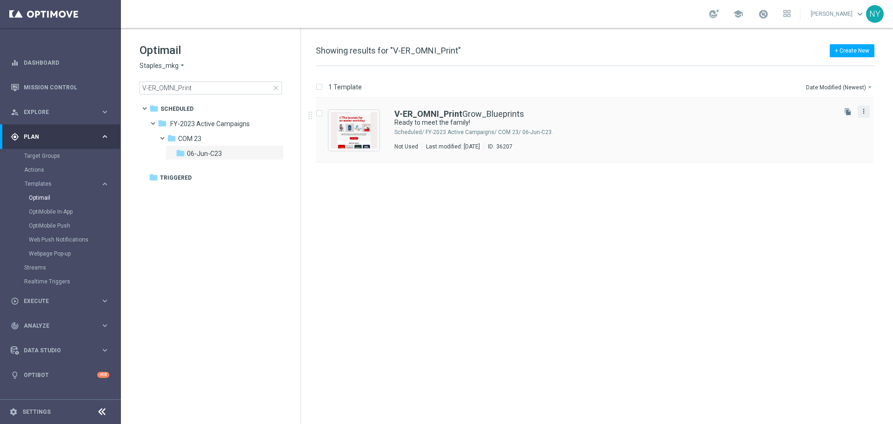
click at [862, 112] on icon "more_vert" at bounding box center [863, 110] width 7 height 7
click at [807, 148] on span "Delete" at bounding box center [806, 147] width 17 height 7
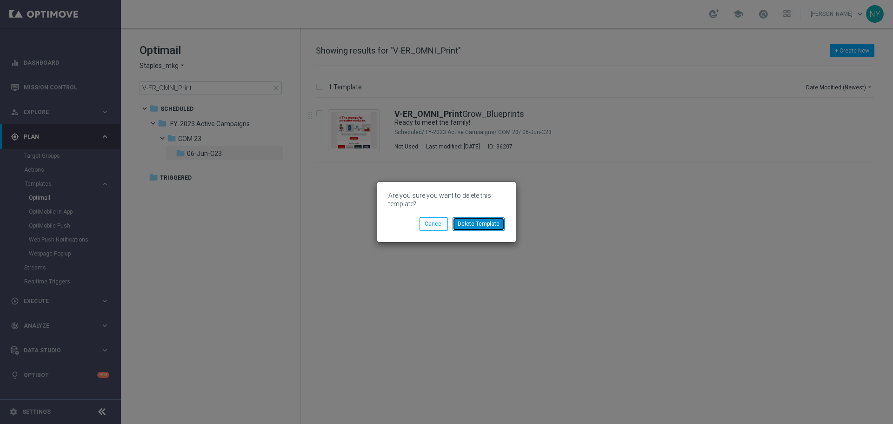
click at [486, 225] on button "Delete Template" at bounding box center [478, 223] width 52 height 13
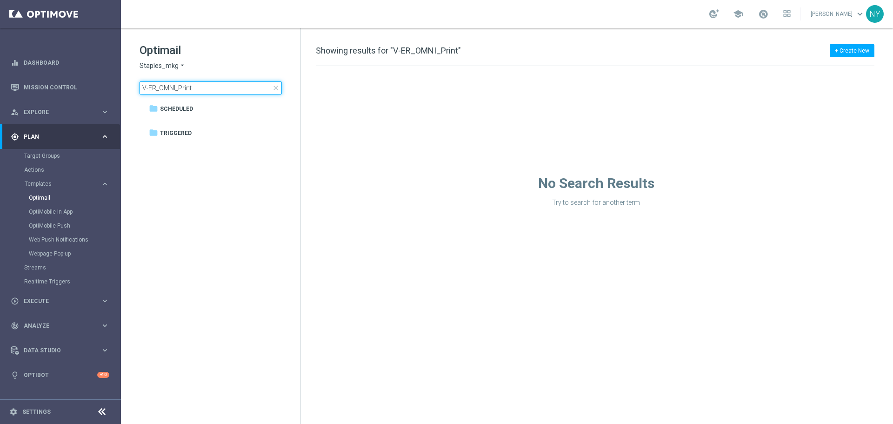
click at [203, 87] on input "V-ER_OMNI_Print" at bounding box center [211, 87] width 142 height 13
drag, startPoint x: 203, startPoint y: 87, endPoint x: 64, endPoint y: 86, distance: 139.5
click at [64, 86] on main "equalizer Dashboard Mission Control" at bounding box center [446, 212] width 893 height 424
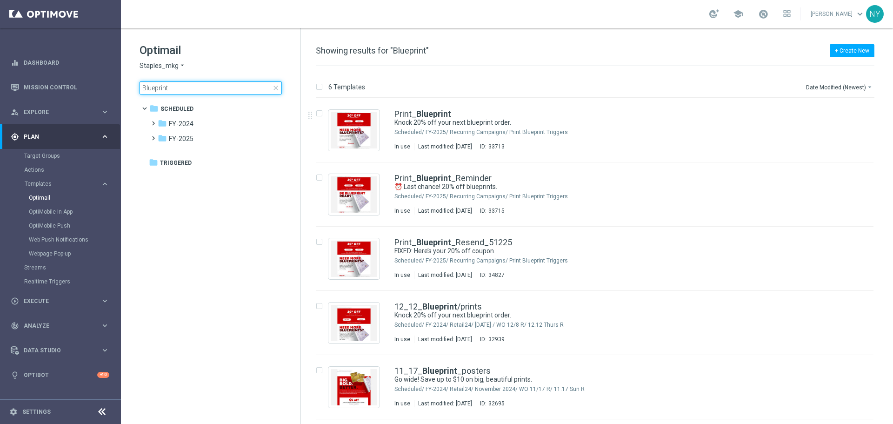
type input "Blueprint"
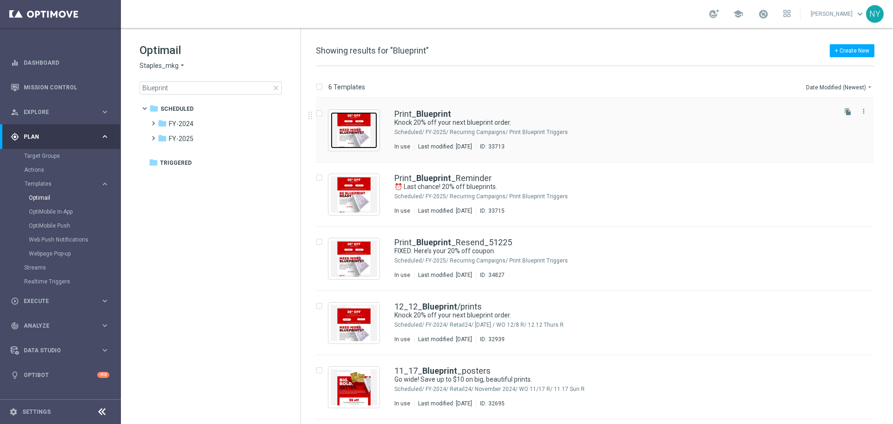
click at [354, 136] on img "Press SPACE to select this row." at bounding box center [354, 130] width 47 height 36
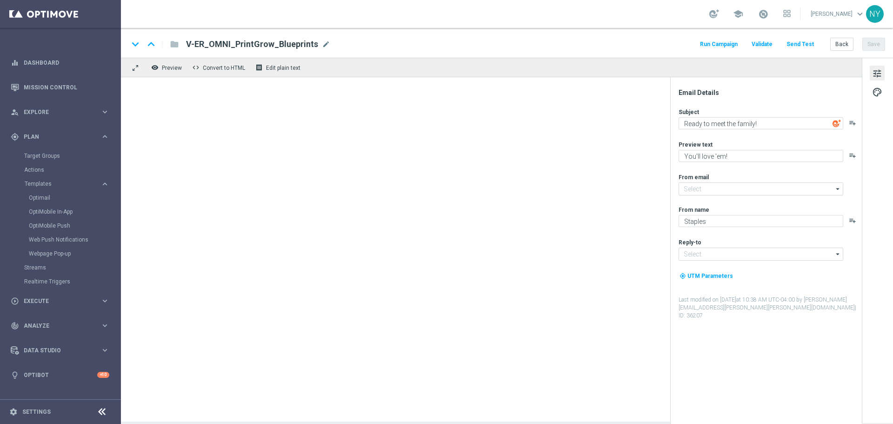
type input "[EMAIL_ADDRESS][DOMAIN_NAME]"
type textarea "Knock 20% off your next blueprint order."
type textarea "Get your project started here."
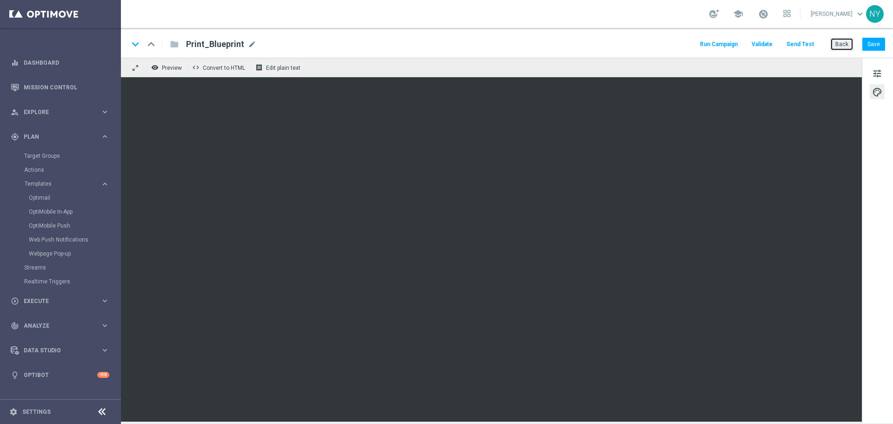
click at [835, 45] on button "Back" at bounding box center [841, 44] width 23 height 13
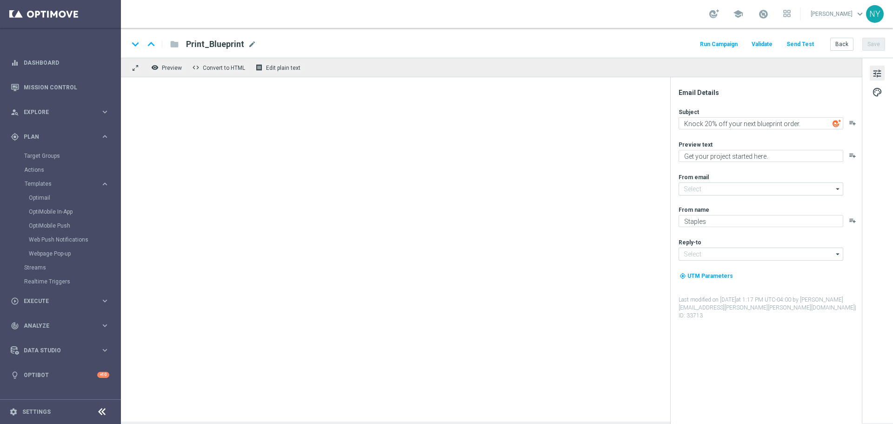
type input "[EMAIL_ADDRESS][DOMAIN_NAME]"
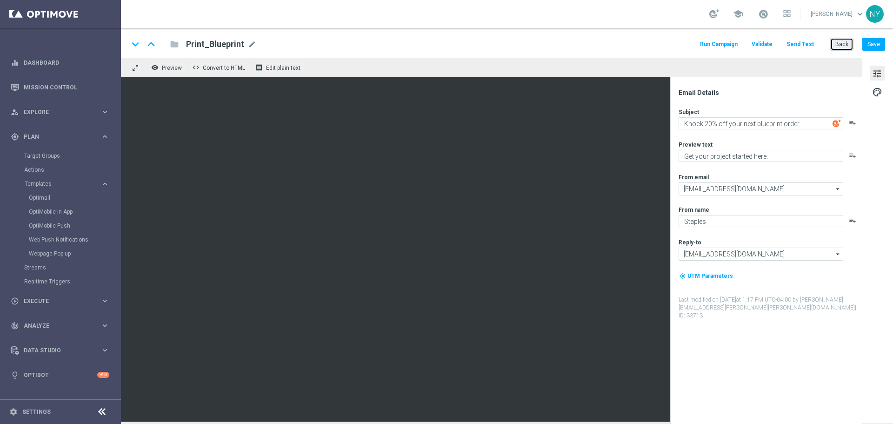
click at [843, 45] on button "Back" at bounding box center [841, 44] width 23 height 13
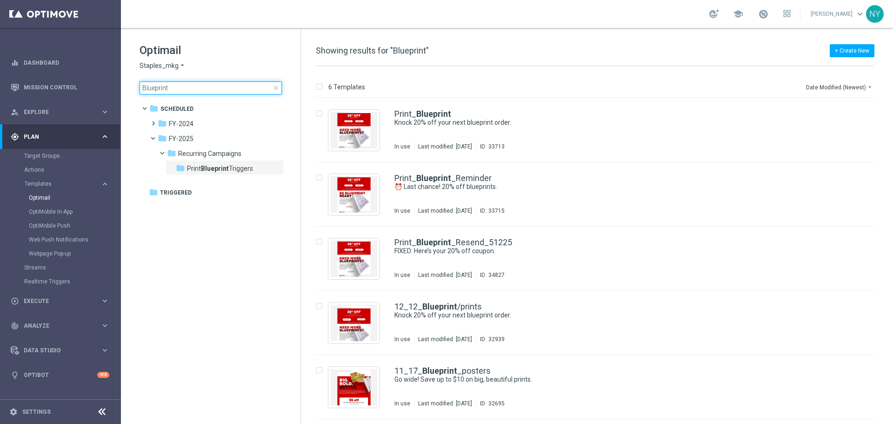
click at [150, 88] on input "Blueprint" at bounding box center [211, 87] width 142 height 13
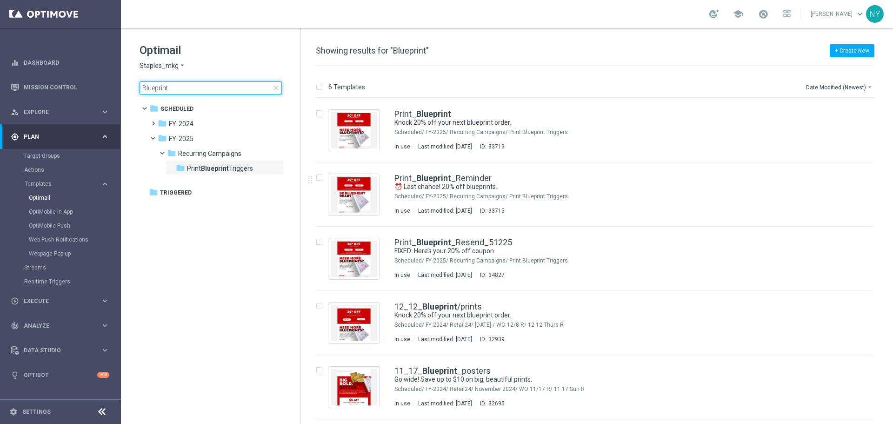
click at [198, 83] on input "Blueprint" at bounding box center [211, 87] width 142 height 13
click at [182, 87] on input "Blueprint" at bounding box center [211, 87] width 142 height 13
drag, startPoint x: 170, startPoint y: 88, endPoint x: 98, endPoint y: 94, distance: 71.9
click at [104, 92] on main "equalizer Dashboard Mission Control" at bounding box center [446, 212] width 893 height 424
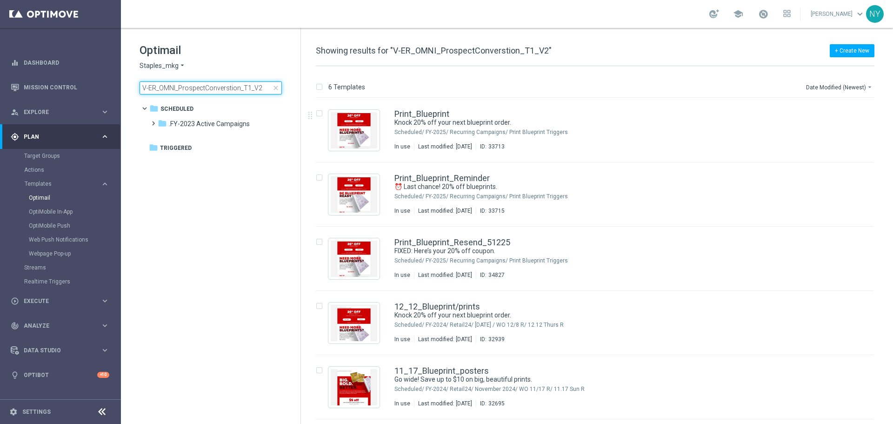
click at [261, 85] on input "V-ER_OMNI_ProspectConverstion_T1_V2" at bounding box center [211, 87] width 142 height 13
click at [262, 86] on input "V-ER_OMNI_ProspectConverstion_T1_V2" at bounding box center [211, 87] width 142 height 13
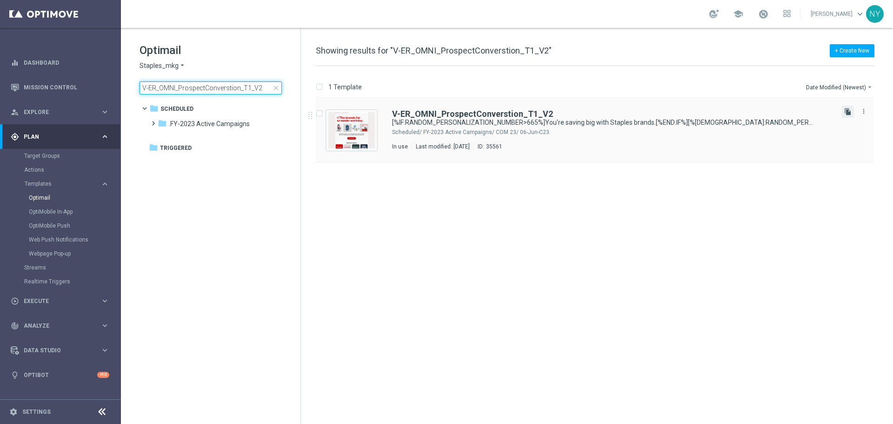
type input "V-ER_OMNI_ProspectConverstion_T1_V2"
click at [845, 109] on icon "file_copy" at bounding box center [847, 111] width 7 height 7
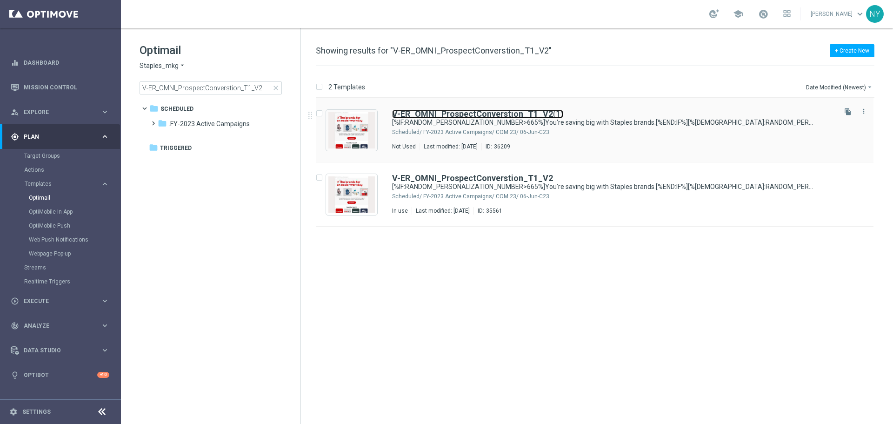
drag, startPoint x: 512, startPoint y: 112, endPoint x: 505, endPoint y: 104, distance: 10.2
click at [512, 112] on b "V-ER_OMNI_ProspectConverstion_T1_V2" at bounding box center [472, 114] width 161 height 10
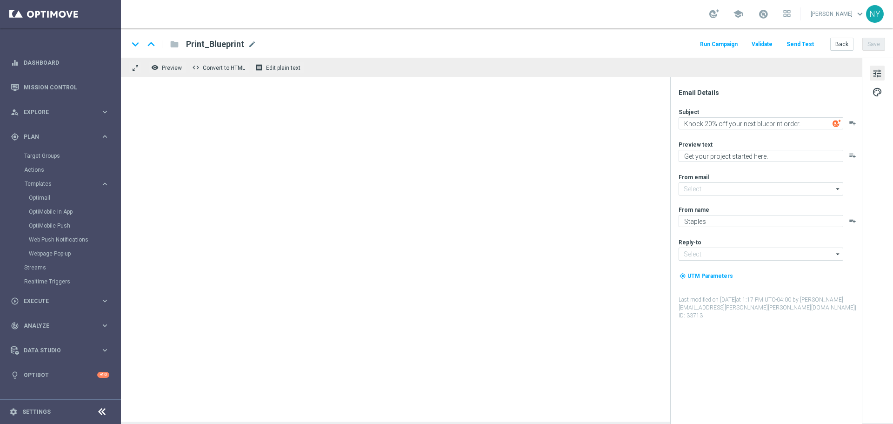
type input "[EMAIL_ADDRESS][DOMAIN_NAME]"
type input "V-ER_OMNI_ProspectConverstion_T1_V2(1)"
type textarea "[%IF:RANDOM_PERSONALIZATION_NUMBER>665%]You're saving big with Staples brands.[…"
type textarea "You'll love 'em!"
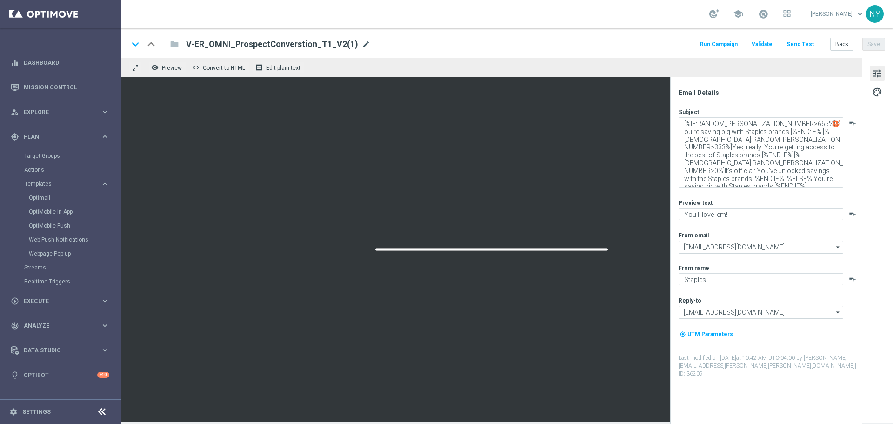
click at [362, 43] on span "mode_edit" at bounding box center [366, 44] width 8 height 8
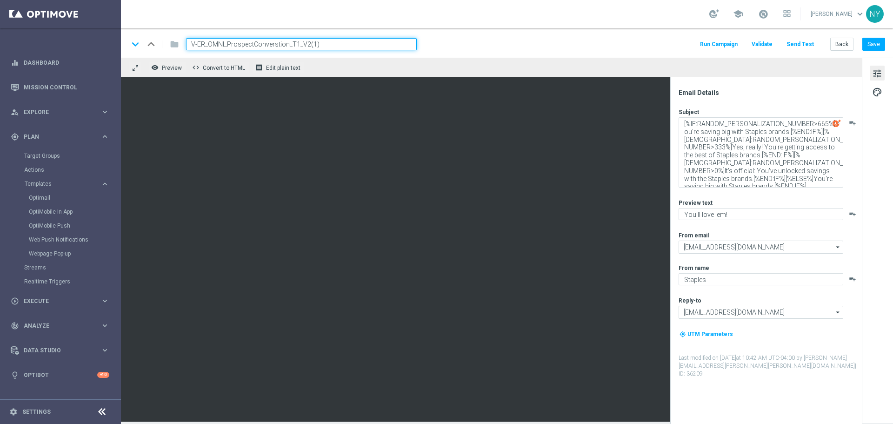
drag, startPoint x: 345, startPoint y: 43, endPoint x: 227, endPoint y: 49, distance: 117.8
click at [227, 49] on input "V-ER_OMNI_ProspectConverstion_T1_V2(1)" at bounding box center [301, 44] width 231 height 12
type input "V-ER_OMNI_PrintGrow_Blueprints"
click at [872, 44] on button "Save" at bounding box center [873, 44] width 23 height 13
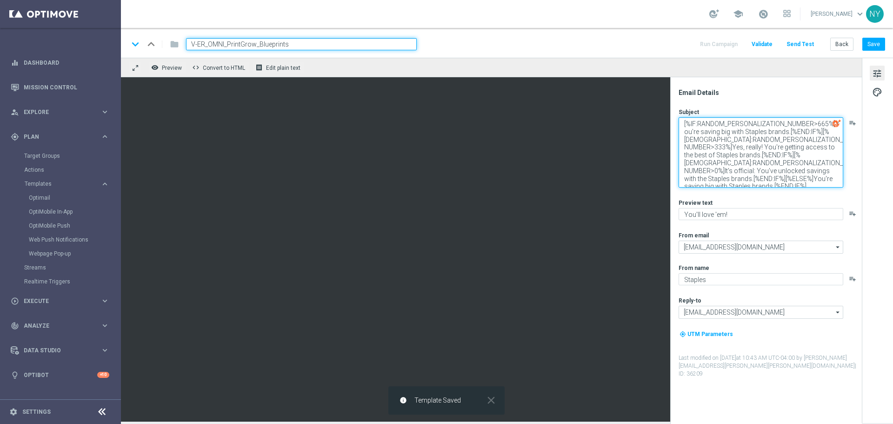
click at [746, 154] on textarea "[%IF:RANDOM_PERSONALIZATION_NUMBER>665%]You're saving big with Staples brands.[…" at bounding box center [760, 152] width 165 height 70
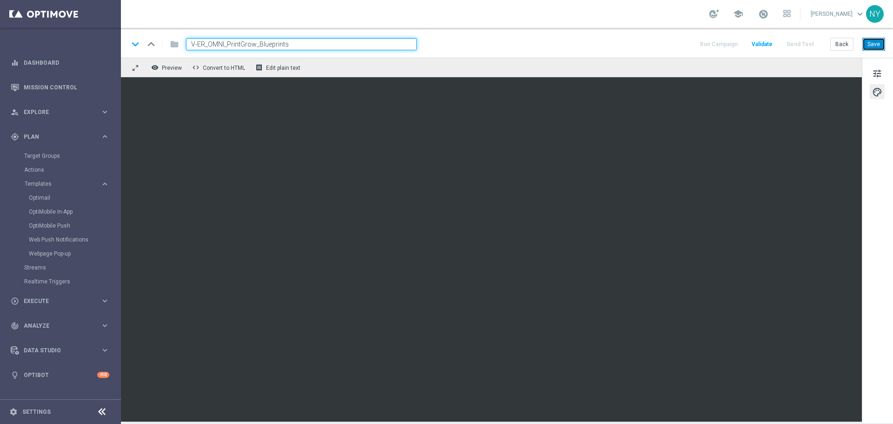
click at [872, 43] on button "Save" at bounding box center [873, 44] width 23 height 13
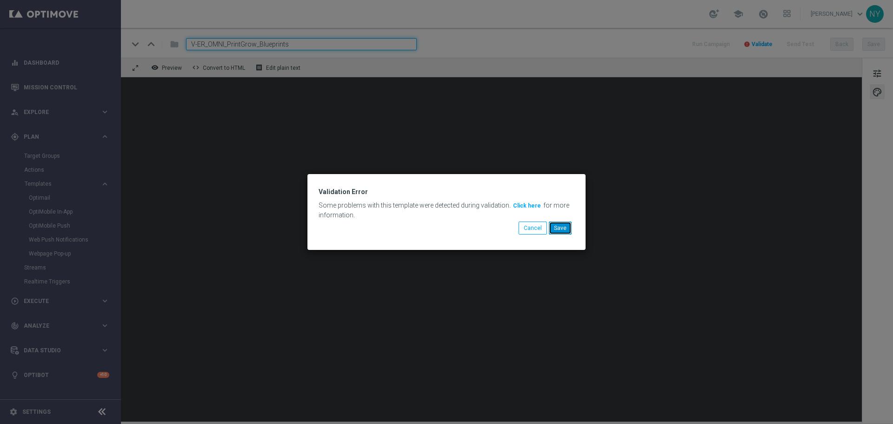
click at [559, 227] on button "Save" at bounding box center [560, 227] width 23 height 13
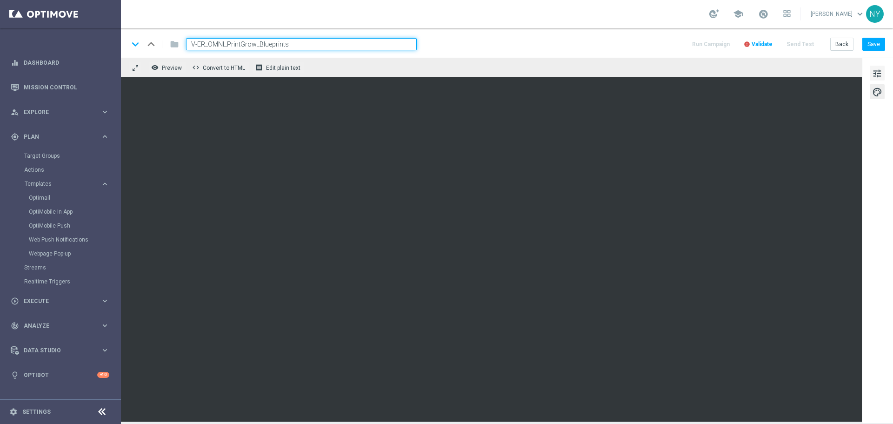
click at [884, 73] on button "tune" at bounding box center [877, 73] width 15 height 15
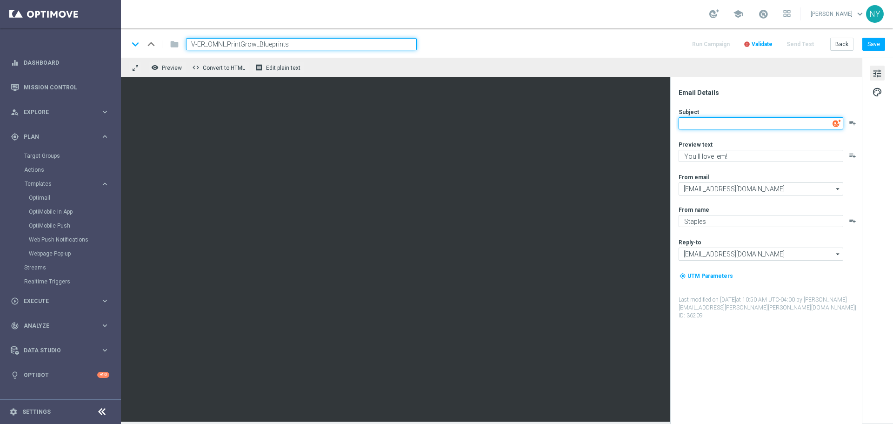
click at [738, 123] on textarea at bounding box center [760, 123] width 165 height 12
paste textarea "☑️Blueprints. Now it’s time for a marketing makeover."
type textarea "☑️Blueprints. Now it’s time for a marketing makeover."
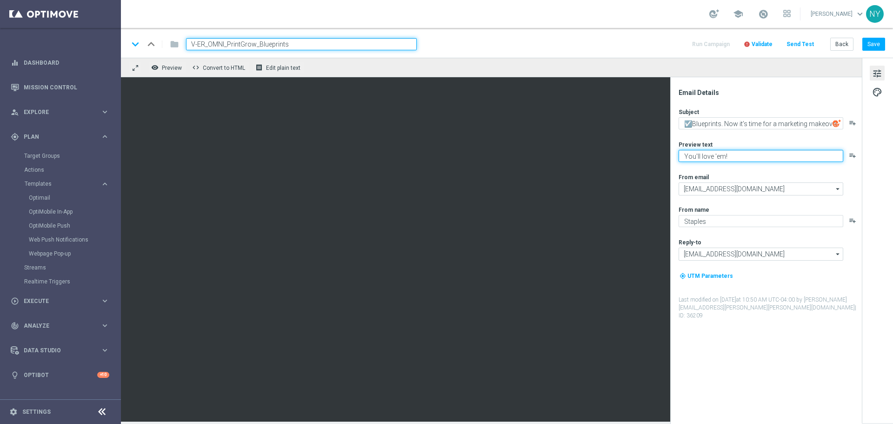
paste textarea "Let’s promote your business with custom prints."
type textarea "Let’s promote your business with custom prints."
click at [877, 45] on button "Save" at bounding box center [873, 44] width 23 height 13
click at [765, 45] on span "Validate" at bounding box center [762, 44] width 21 height 7
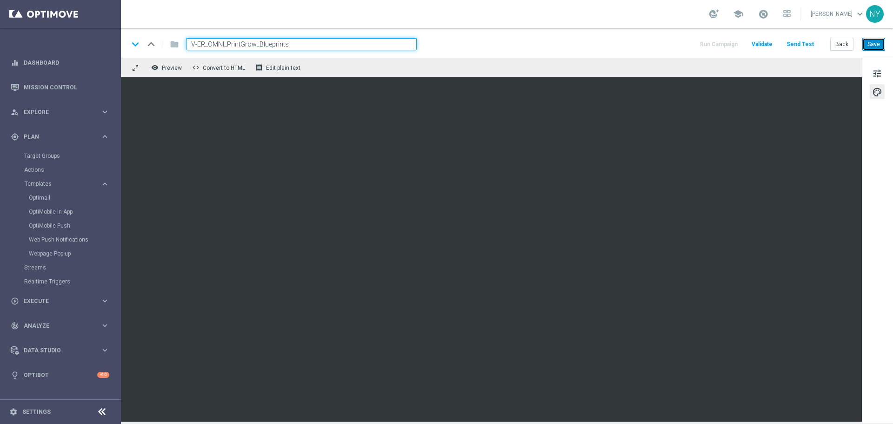
click at [872, 44] on button "Save" at bounding box center [873, 44] width 23 height 13
click at [876, 43] on button "Save" at bounding box center [873, 44] width 23 height 13
click at [874, 46] on button "Save" at bounding box center [873, 44] width 23 height 13
click at [871, 46] on button "Save" at bounding box center [873, 44] width 23 height 13
click at [876, 43] on button "Save" at bounding box center [873, 44] width 23 height 13
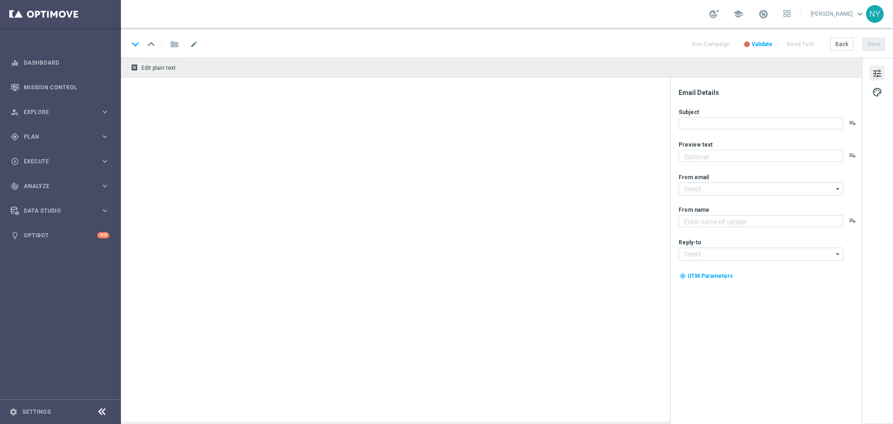
type textarea "Finish your print project [DATE] and save!"
type textarea "Staples"
type input "[EMAIL_ADDRESS][DOMAIN_NAME]"
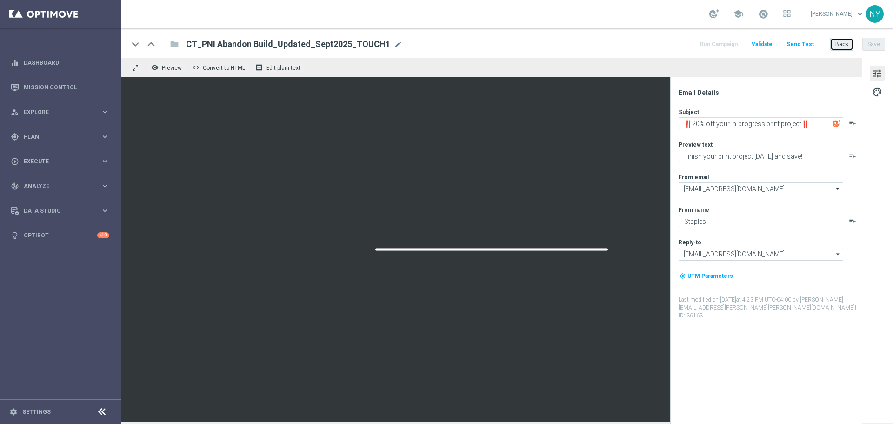
click at [836, 40] on button "Back" at bounding box center [841, 44] width 23 height 13
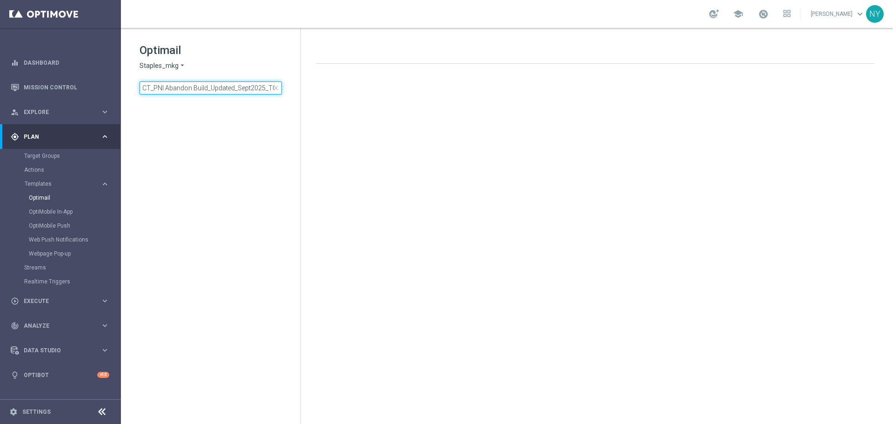
click at [262, 86] on input "CT_PNI Abandon Build_Updated_Sept2025_TOUCH1" at bounding box center [211, 87] width 142 height 13
drag, startPoint x: 251, startPoint y: 88, endPoint x: 322, endPoint y: 92, distance: 71.7
click at [322, 92] on div "Optimail Staples_mkg arrow_drop_down × Staples_mkg CT_PNI Abandon Build_Updated…" at bounding box center [507, 226] width 772 height 396
click at [272, 87] on input "CT_PNI Abandon Build_Updated_Sept2025_TOUCH1" at bounding box center [211, 87] width 142 height 13
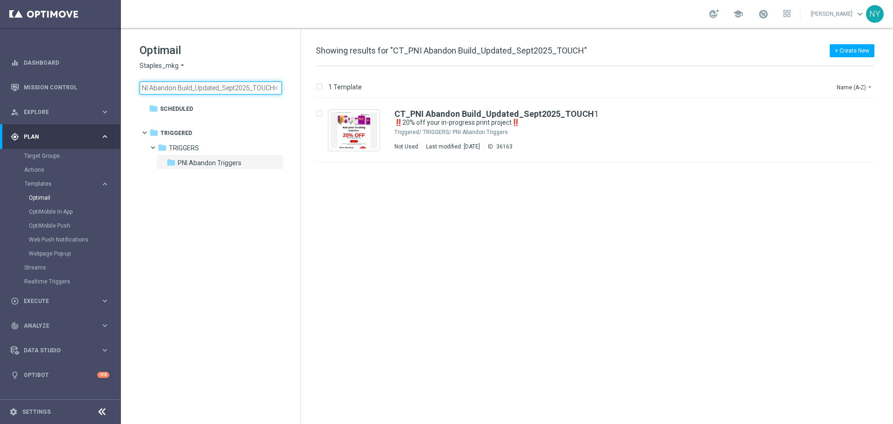
scroll to position [0, 13]
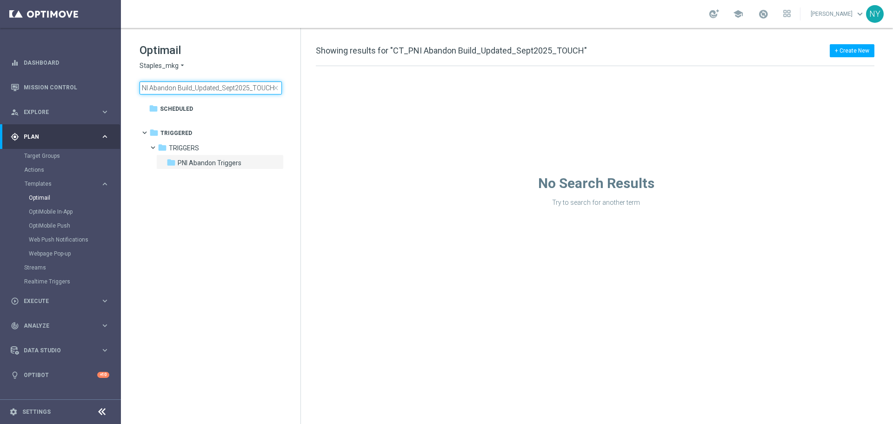
type input "CT_PNI Abandon Build_Updated_Sept2025_TOUCH1"
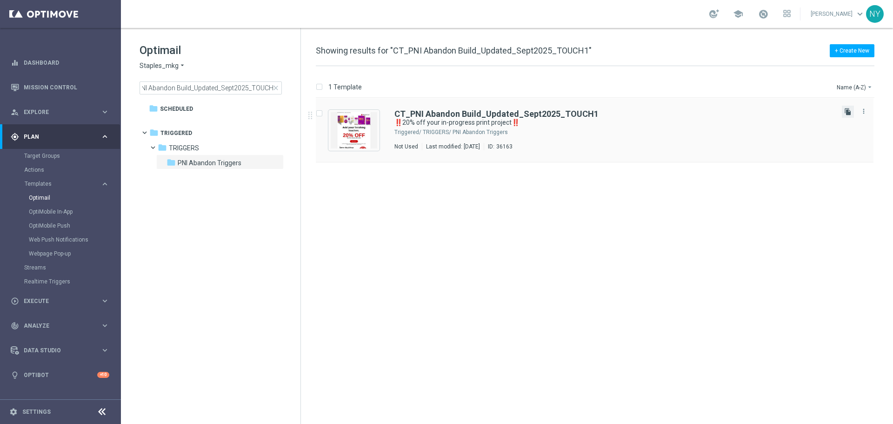
click at [848, 112] on icon "file_copy" at bounding box center [847, 111] width 7 height 7
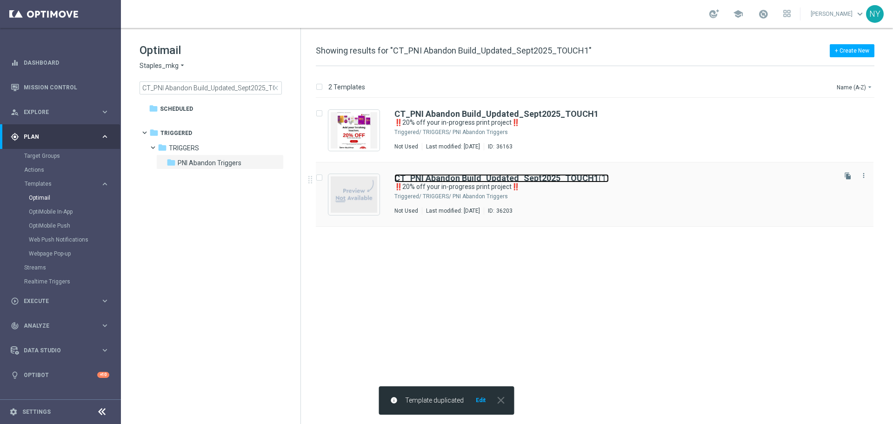
click at [572, 175] on b "CT_PNI Abandon Build_Updated_Sept2025_TOUCH1" at bounding box center [496, 178] width 204 height 10
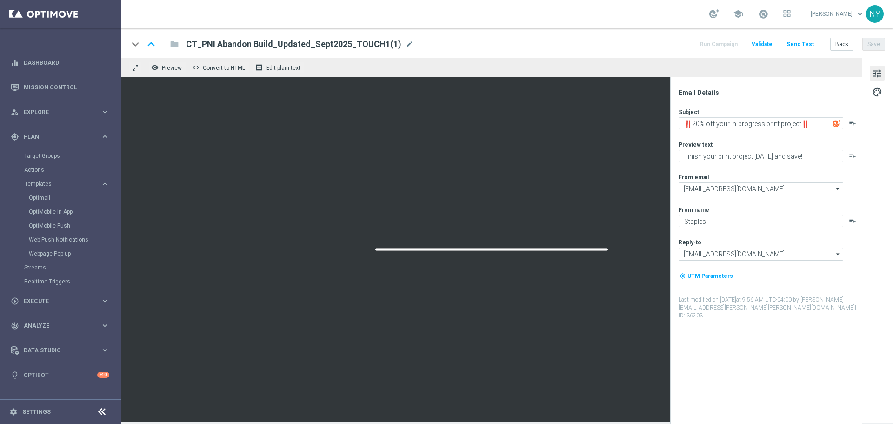
click at [405, 43] on span "mode_edit" at bounding box center [409, 44] width 8 height 8
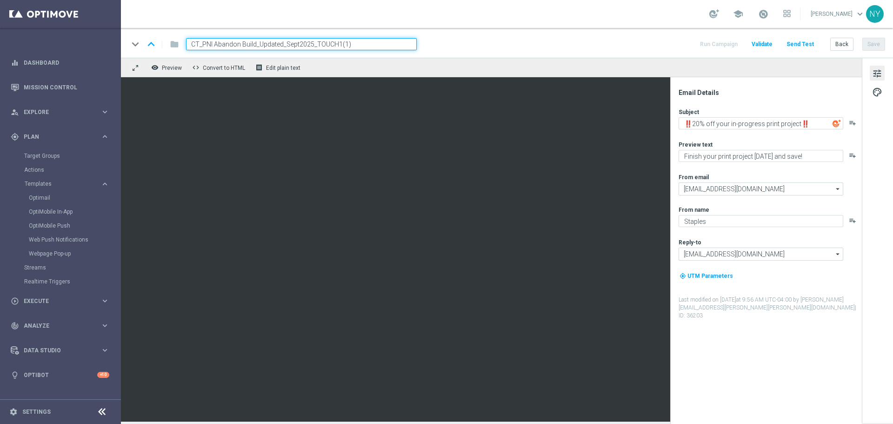
drag, startPoint x: 354, startPoint y: 44, endPoint x: 335, endPoint y: 41, distance: 19.3
click at [335, 41] on input "CT_PNI Abandon Build_Updated_Sept2025_TOUCH1(1)" at bounding box center [301, 44] width 231 height 12
type input "CT_PNI Abandon Build_Updated_Sept2025_TOUCH2"
click at [874, 44] on button "Save" at bounding box center [873, 44] width 23 height 13
type textarea "Don't forget to finish your print order."
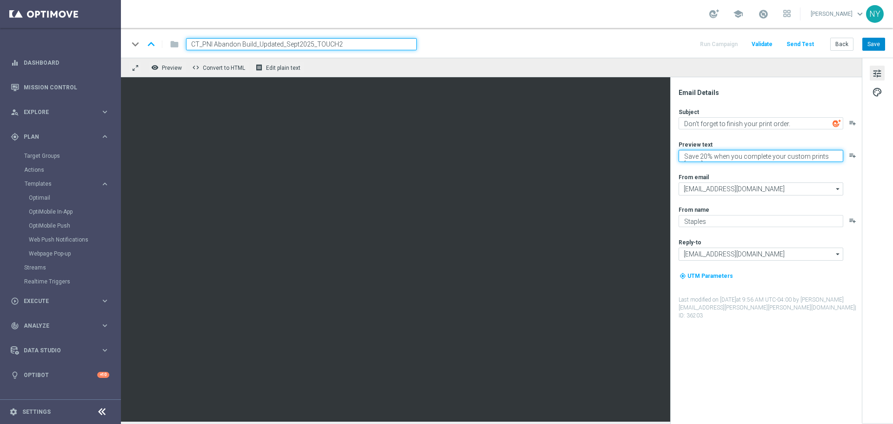
type textarea "Save 20% when you complete your custom prints today."
click at [878, 47] on button "Save" at bounding box center [873, 44] width 23 height 13
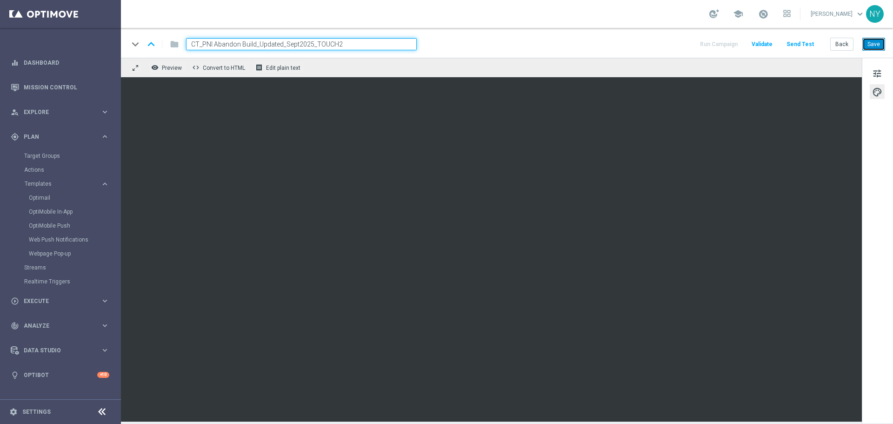
click at [875, 45] on button "Save" at bounding box center [873, 44] width 23 height 13
click at [803, 41] on button "Send Test" at bounding box center [800, 44] width 30 height 13
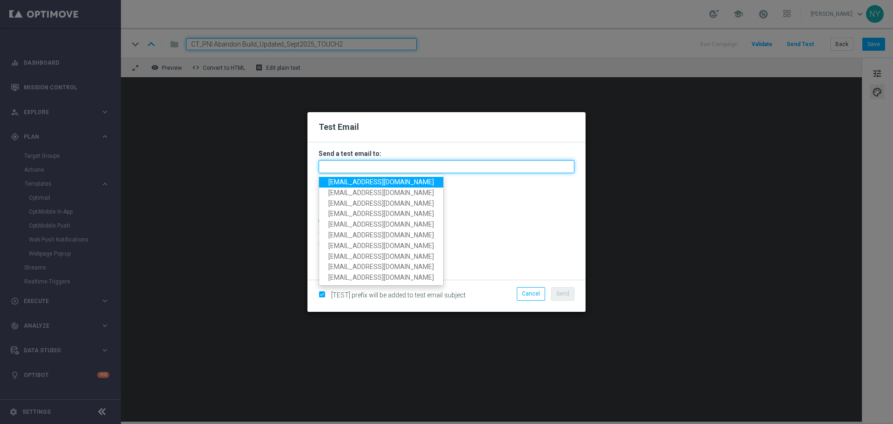
click at [350, 164] on input "text" at bounding box center [447, 166] width 256 height 13
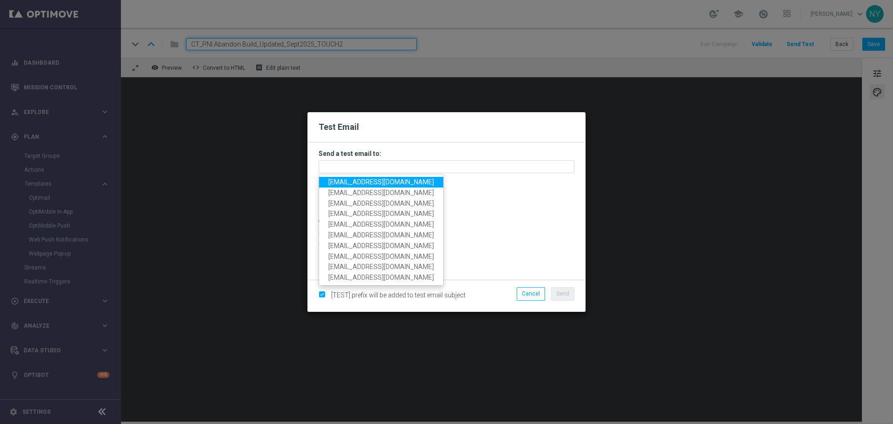
click at [352, 184] on span "neilyetts3@litmusemail.com" at bounding box center [381, 181] width 106 height 7
type input "neilyetts3@litmusemail.com"
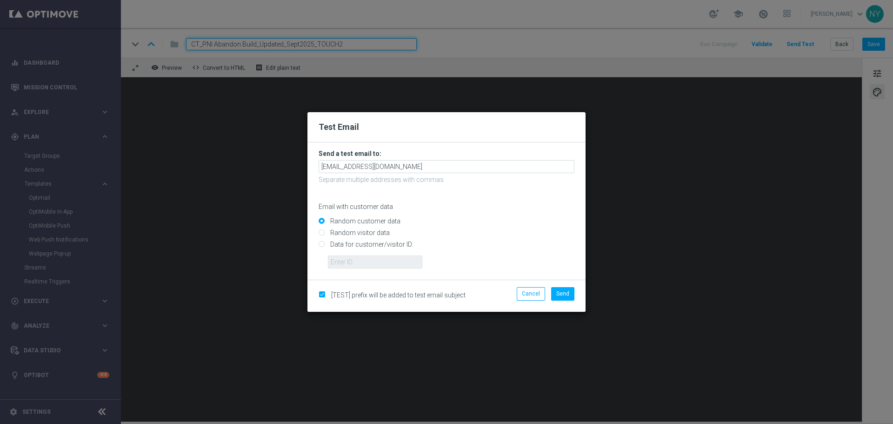
click at [322, 243] on input "Data for customer/visitor ID:" at bounding box center [447, 248] width 256 height 13
radio input "true"
click at [339, 266] on input "text" at bounding box center [375, 261] width 94 height 13
click at [365, 263] on input "text" at bounding box center [375, 261] width 94 height 13
paste input "10000006208"
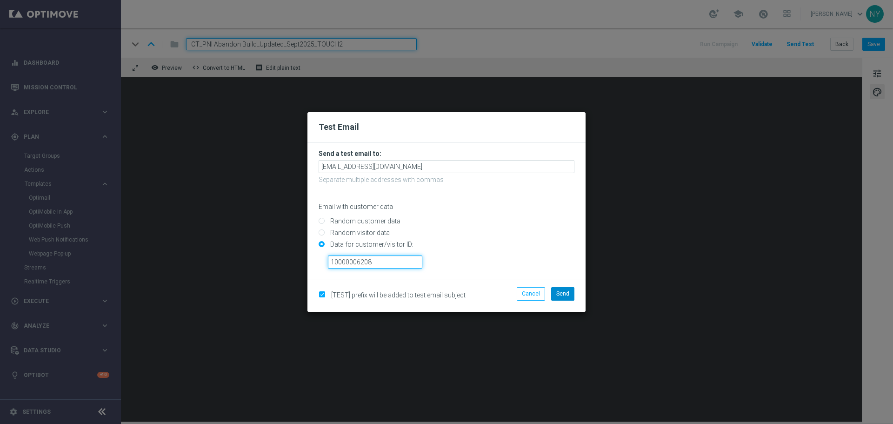
type input "10000006208"
click at [563, 292] on span "Send" at bounding box center [562, 293] width 13 height 7
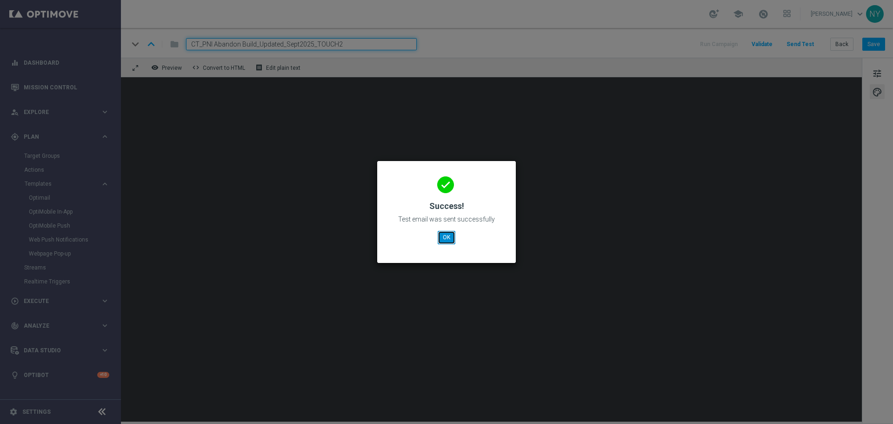
click at [445, 237] on button "OK" at bounding box center [447, 237] width 18 height 13
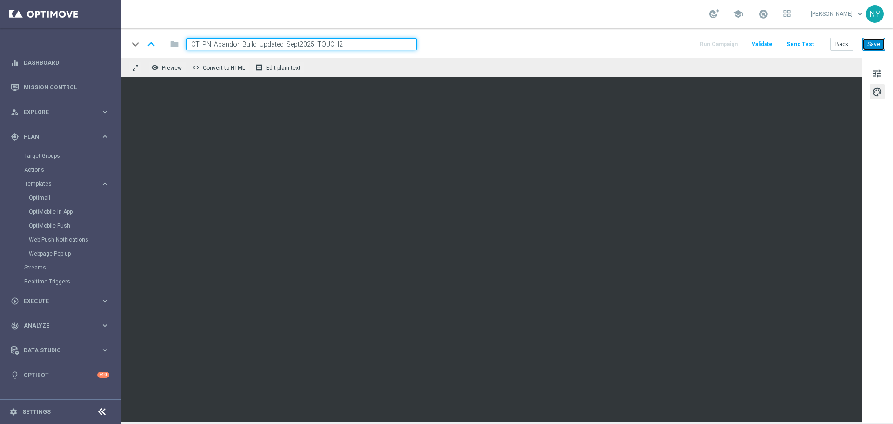
click at [871, 42] on button "Save" at bounding box center [873, 44] width 23 height 13
click at [880, 72] on span "tune" at bounding box center [877, 73] width 10 height 12
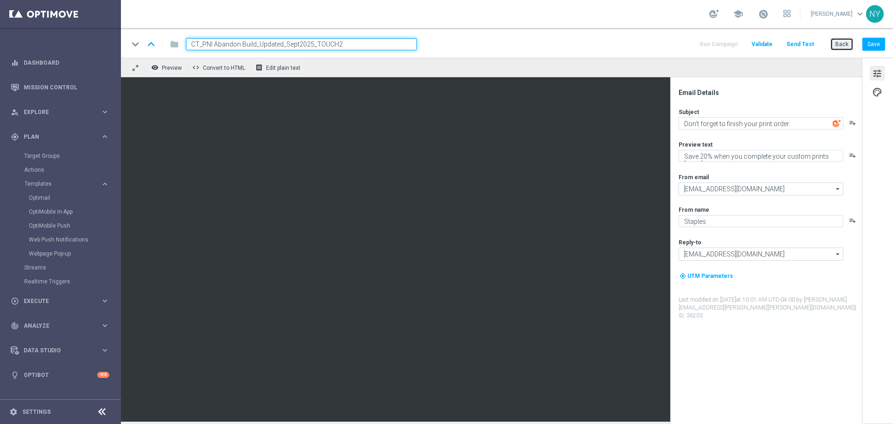
click at [844, 43] on button "Back" at bounding box center [841, 44] width 23 height 13
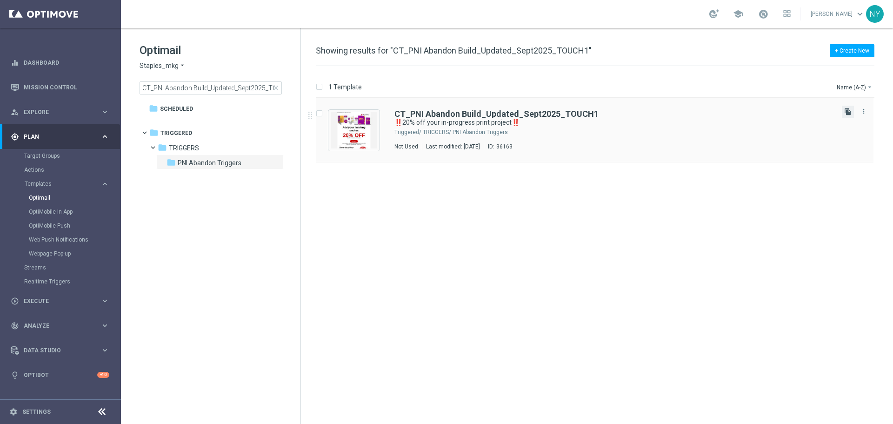
click at [850, 112] on icon "file_copy" at bounding box center [847, 111] width 7 height 7
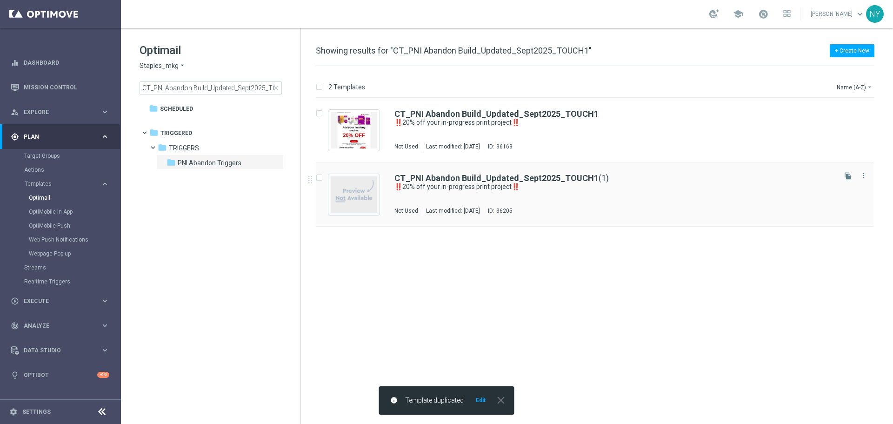
click at [577, 173] on div "CT_PNI Abandon Build_Updated_Sept2025_TOUCH1 (1) ‼️20% off your in-progress pri…" at bounding box center [595, 194] width 558 height 64
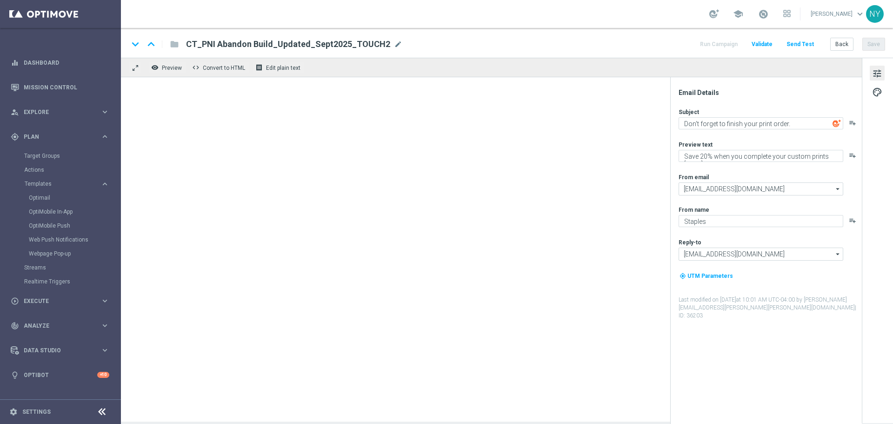
type textarea "‼️20% off your in-progress print project‼️"
type textarea "Finish your print project today and save!"
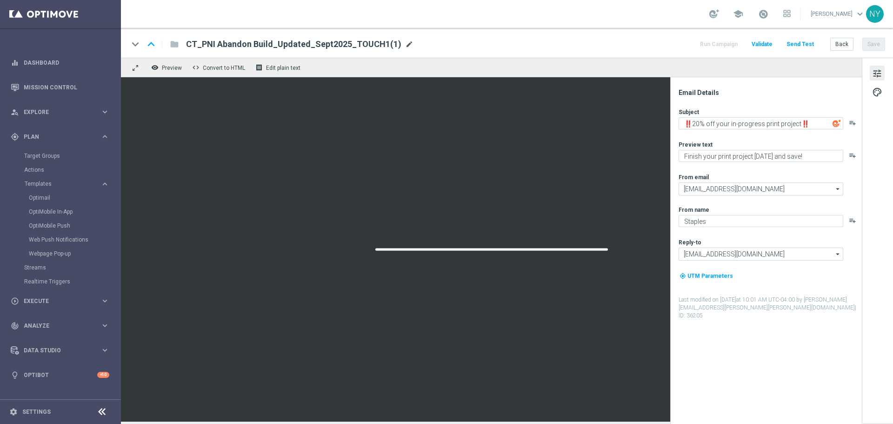
click at [405, 43] on span "mode_edit" at bounding box center [409, 44] width 8 height 8
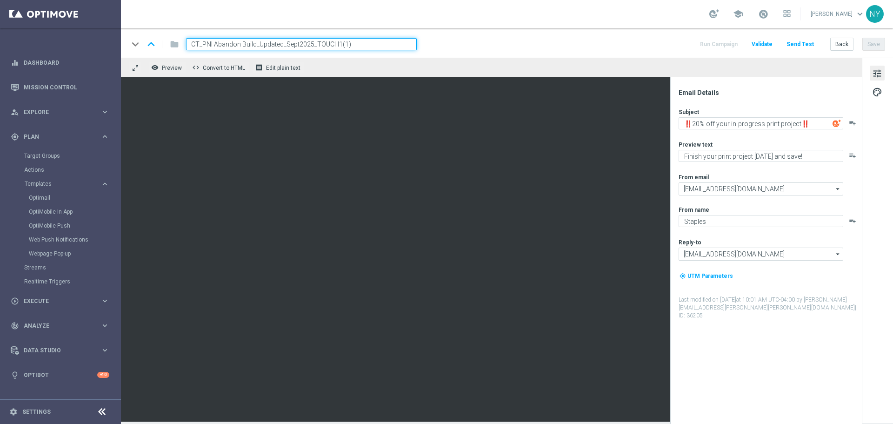
drag, startPoint x: 359, startPoint y: 42, endPoint x: 340, endPoint y: 41, distance: 18.6
click at [337, 43] on input "CT_PNI Abandon Build_Updated_Sept2025_TOUCH1(1)" at bounding box center [301, 44] width 231 height 12
type input "CT_PNI Abandon Build_Updated_Sept2025_TOUCH3"
click at [871, 42] on button "Save" at bounding box center [873, 44] width 23 height 13
type textarea "Hurry! Your 20% print savings end soon."
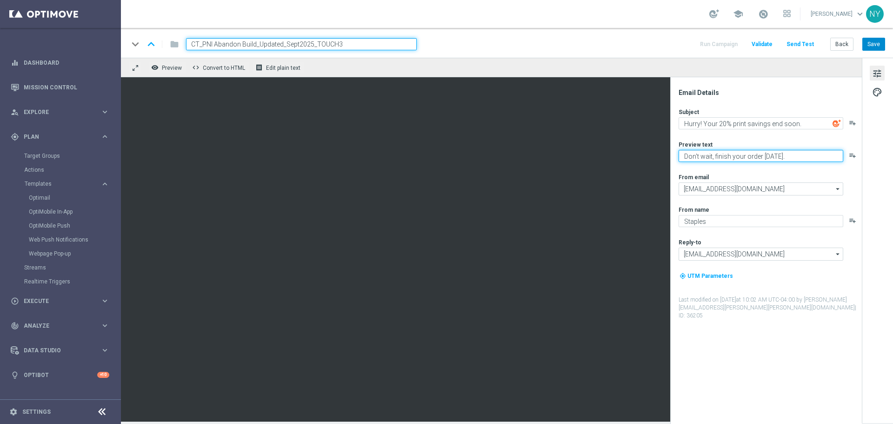
type textarea "Don't wait, finish your order today."
click at [864, 44] on button "Save" at bounding box center [873, 44] width 23 height 13
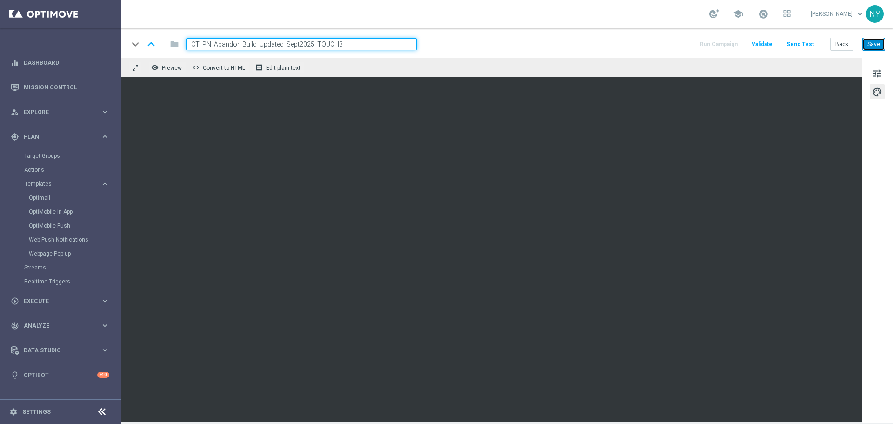
click at [873, 44] on button "Save" at bounding box center [873, 44] width 23 height 13
click at [801, 42] on button "Send Test" at bounding box center [800, 44] width 30 height 13
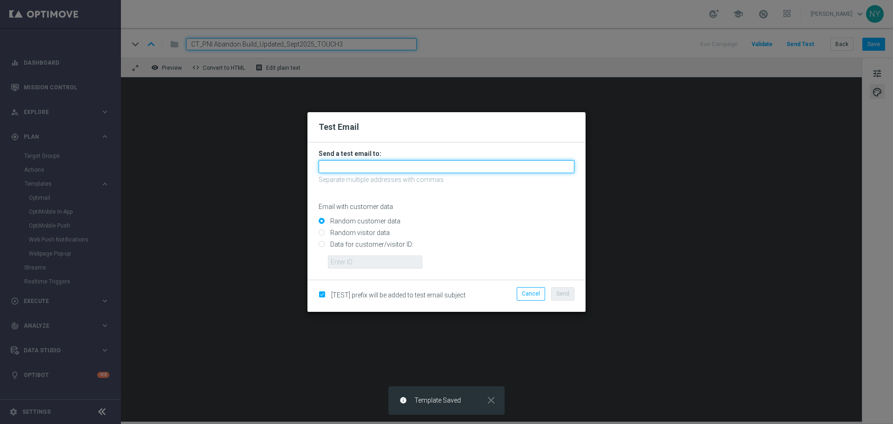
click at [346, 167] on input "text" at bounding box center [447, 166] width 256 height 13
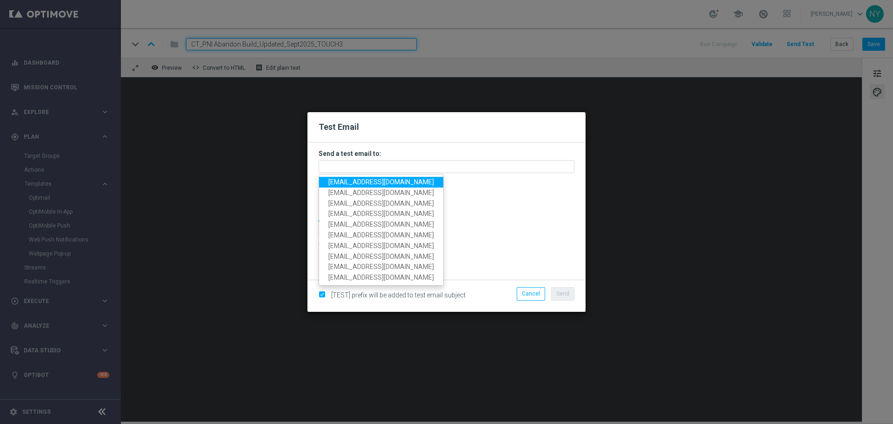
click at [352, 180] on span "neilyetts3@litmusemail.com" at bounding box center [381, 181] width 106 height 7
type input "neilyetts3@litmusemail.com"
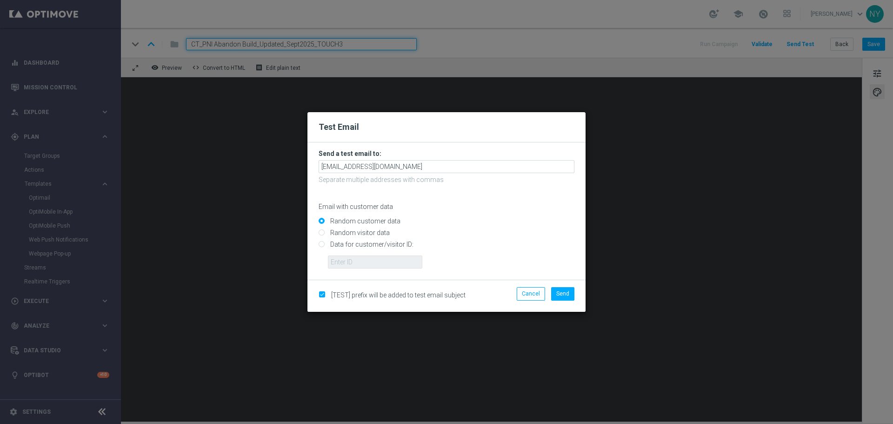
click at [321, 243] on input "Data for customer/visitor ID:" at bounding box center [447, 248] width 256 height 13
radio input "true"
click at [346, 260] on input "text" at bounding box center [375, 261] width 94 height 13
paste input "10000006208"
type input "10000006208"
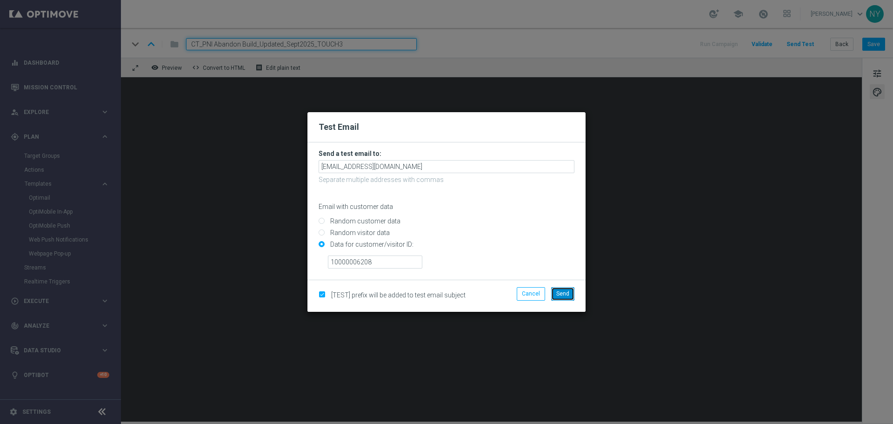
click at [566, 298] on button "Send" at bounding box center [562, 293] width 23 height 13
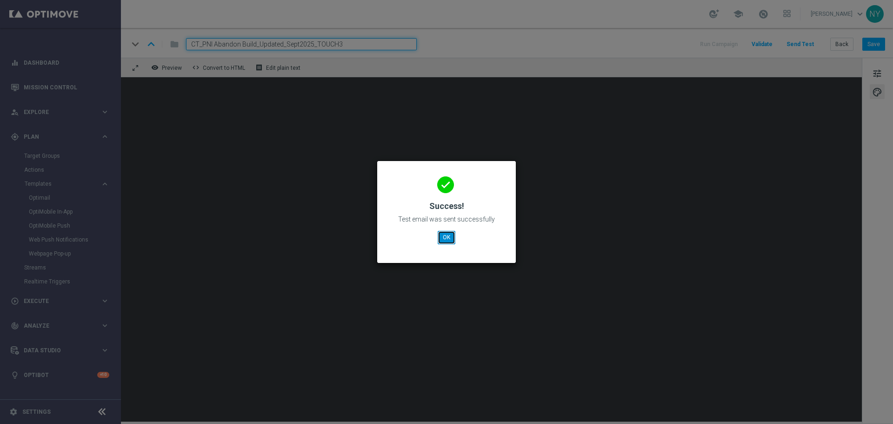
click at [447, 236] on button "OK" at bounding box center [447, 237] width 18 height 13
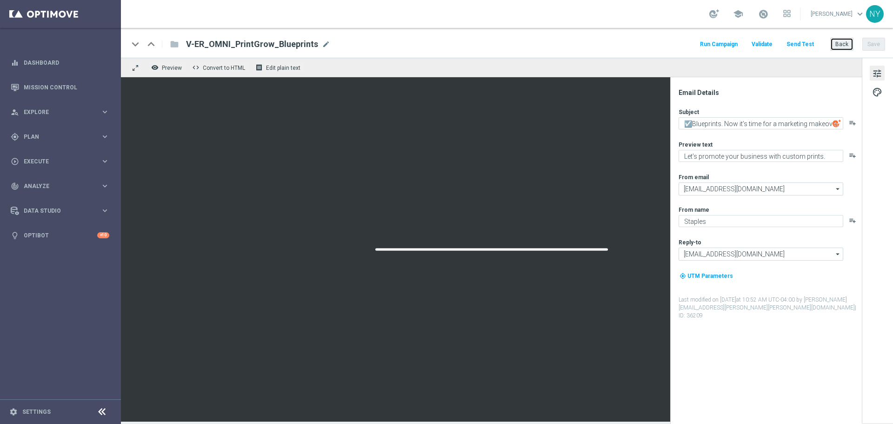
click at [843, 45] on button "Back" at bounding box center [841, 44] width 23 height 13
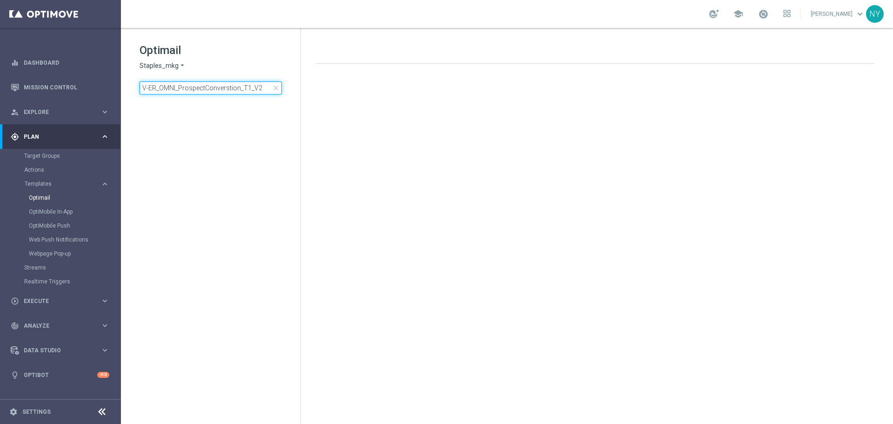
drag, startPoint x: 258, startPoint y: 90, endPoint x: -286, endPoint y: 74, distance: 544.8
click at [0, 74] on html "equalizer Dashboard Mission Control" at bounding box center [446, 212] width 893 height 424
type input "Blue"
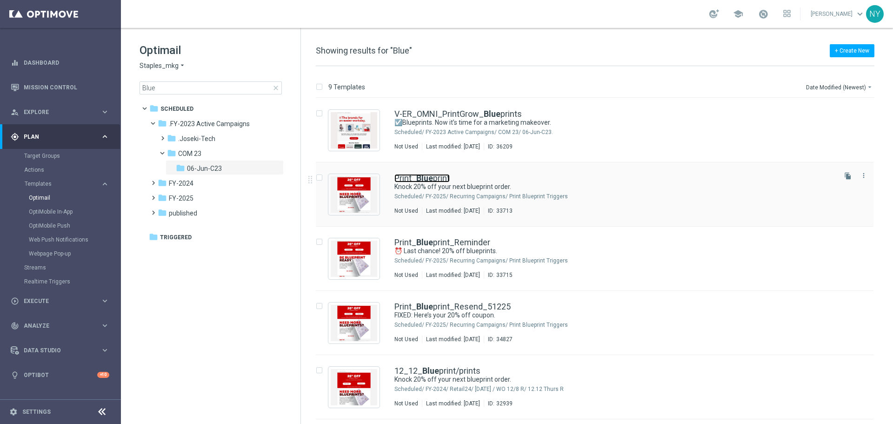
click at [412, 177] on link "Print_ Blue print" at bounding box center [421, 178] width 55 height 8
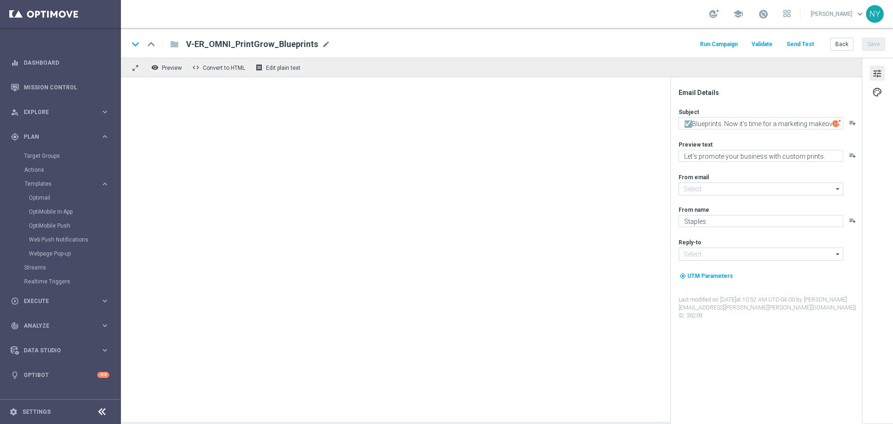
type input "[EMAIL_ADDRESS][DOMAIN_NAME]"
type textarea "Knock 20% off your next blueprint order."
type textarea "Get your project started here."
